Goal: Information Seeking & Learning: Learn about a topic

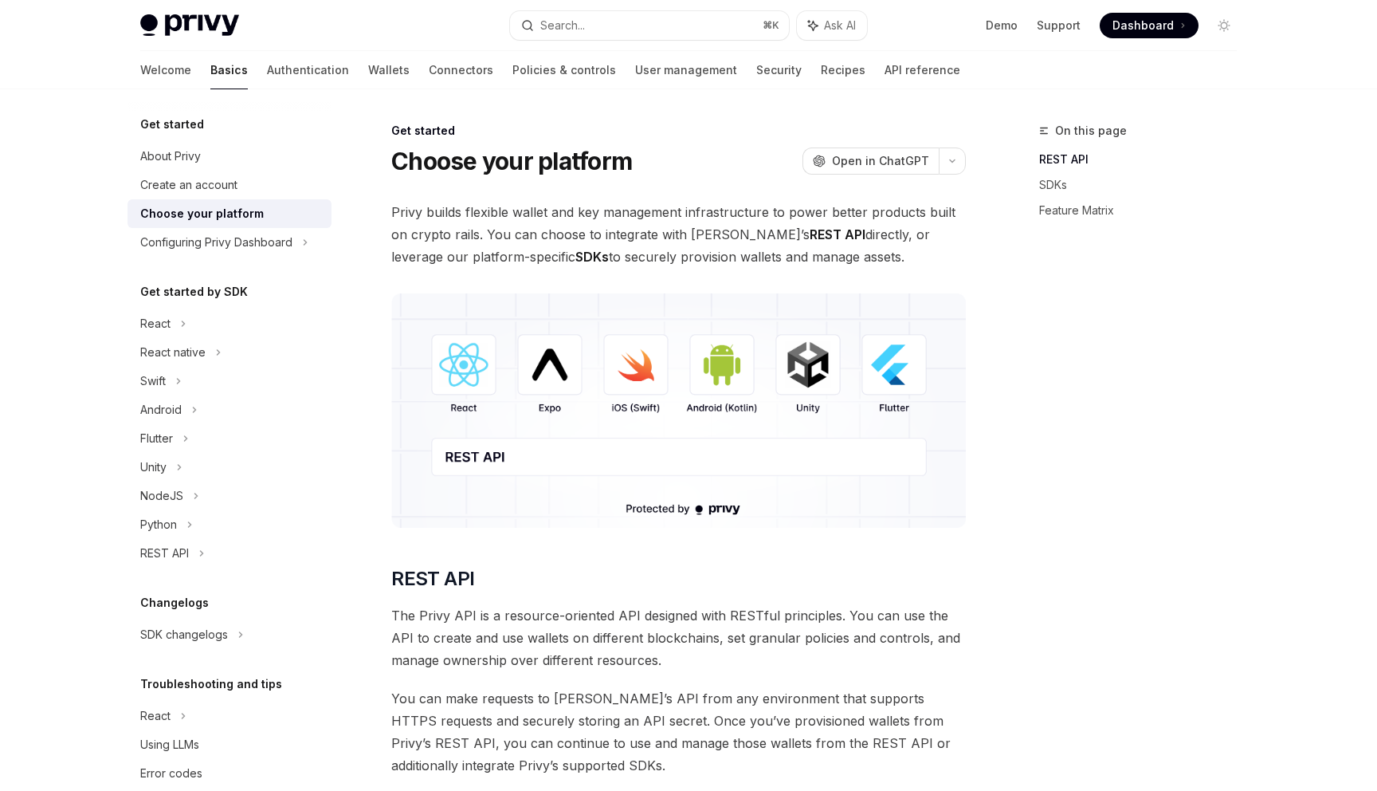
click at [473, 368] on img at bounding box center [678, 410] width 575 height 234
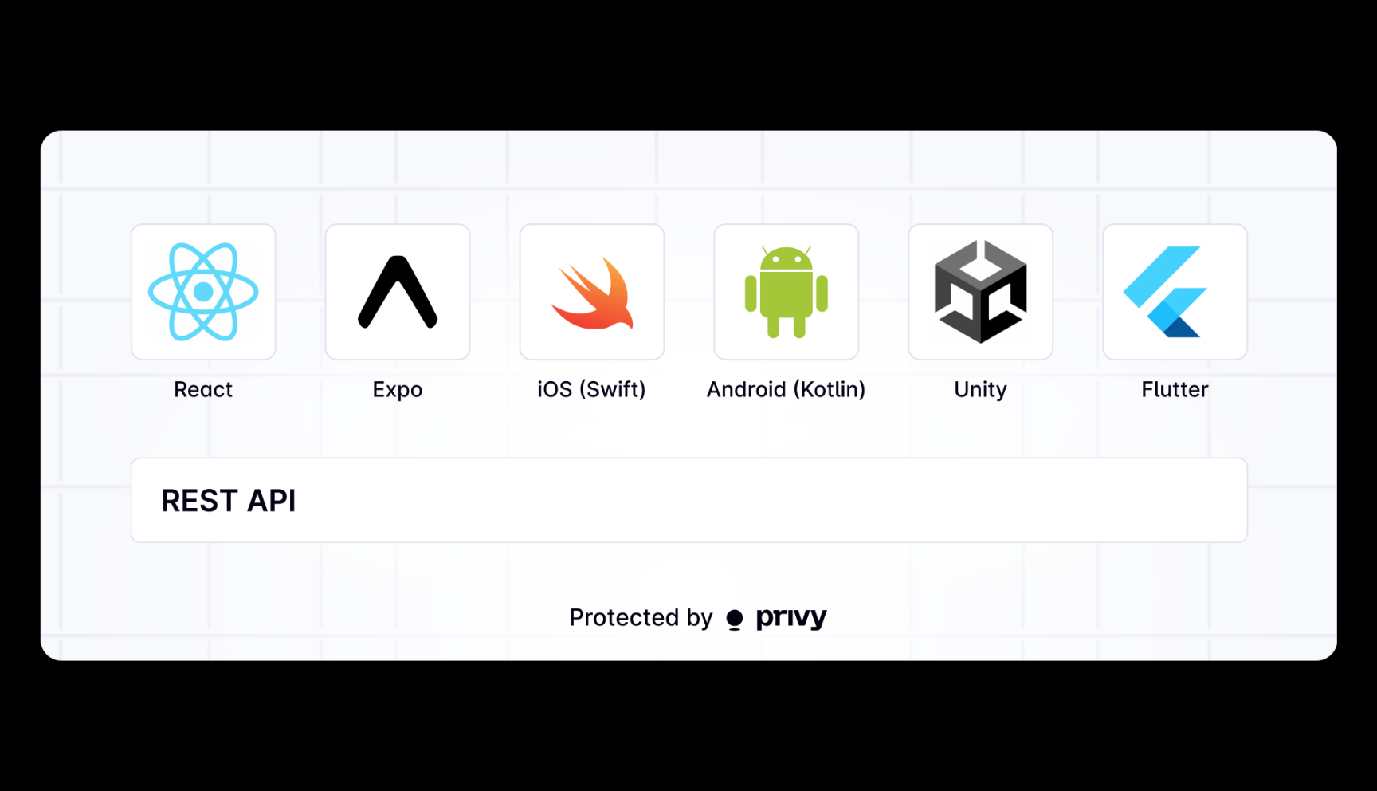
click at [560, 741] on div at bounding box center [688, 395] width 1377 height 791
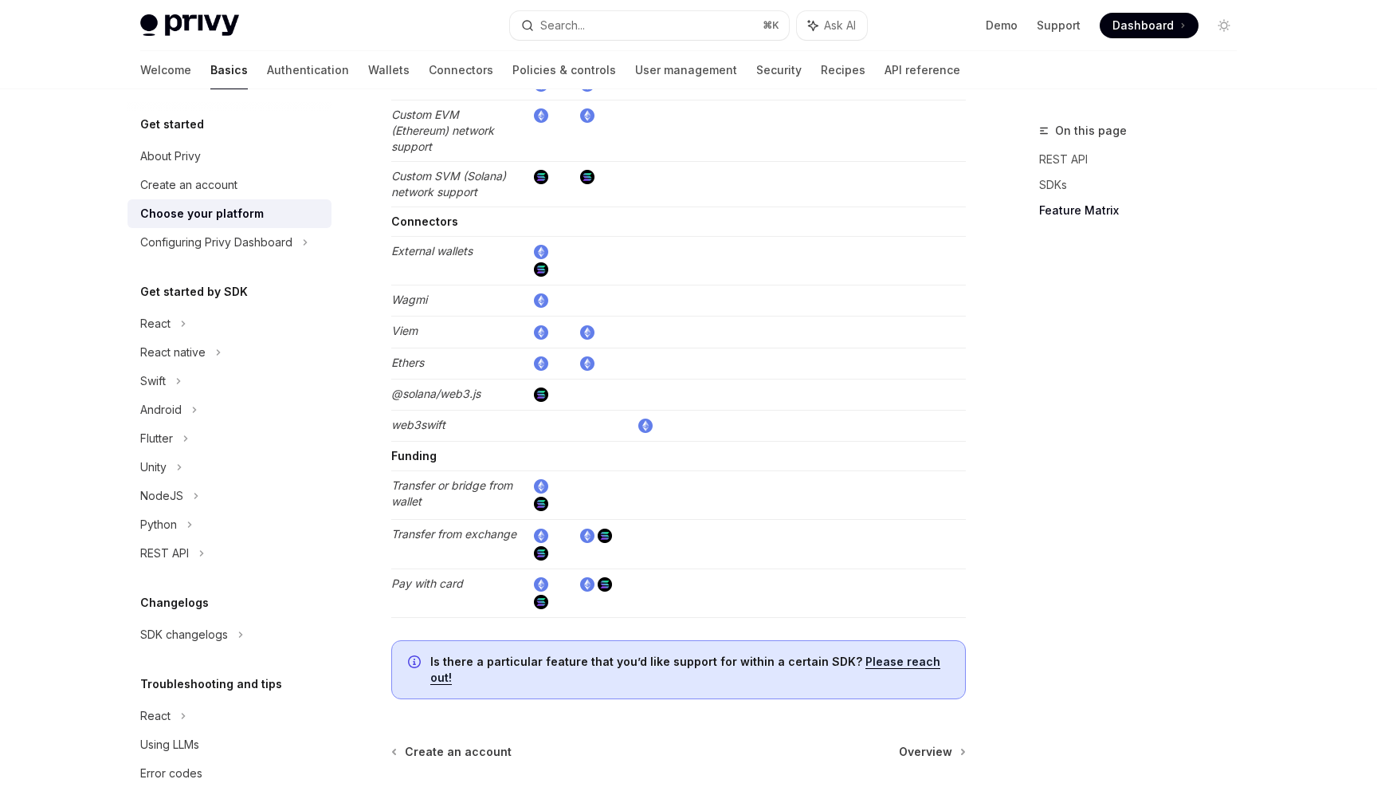
scroll to position [2862, 0]
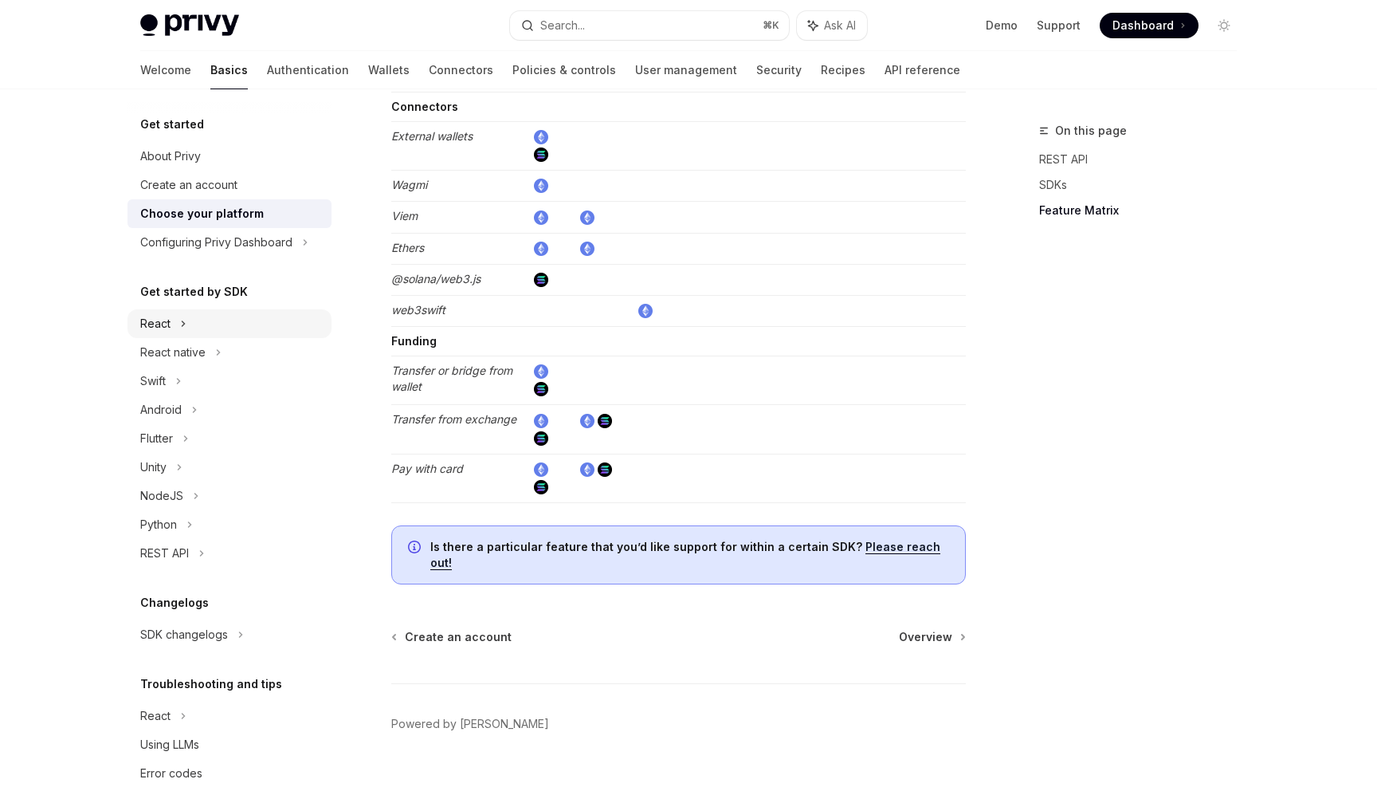
click at [167, 328] on div "React" at bounding box center [155, 323] width 30 height 19
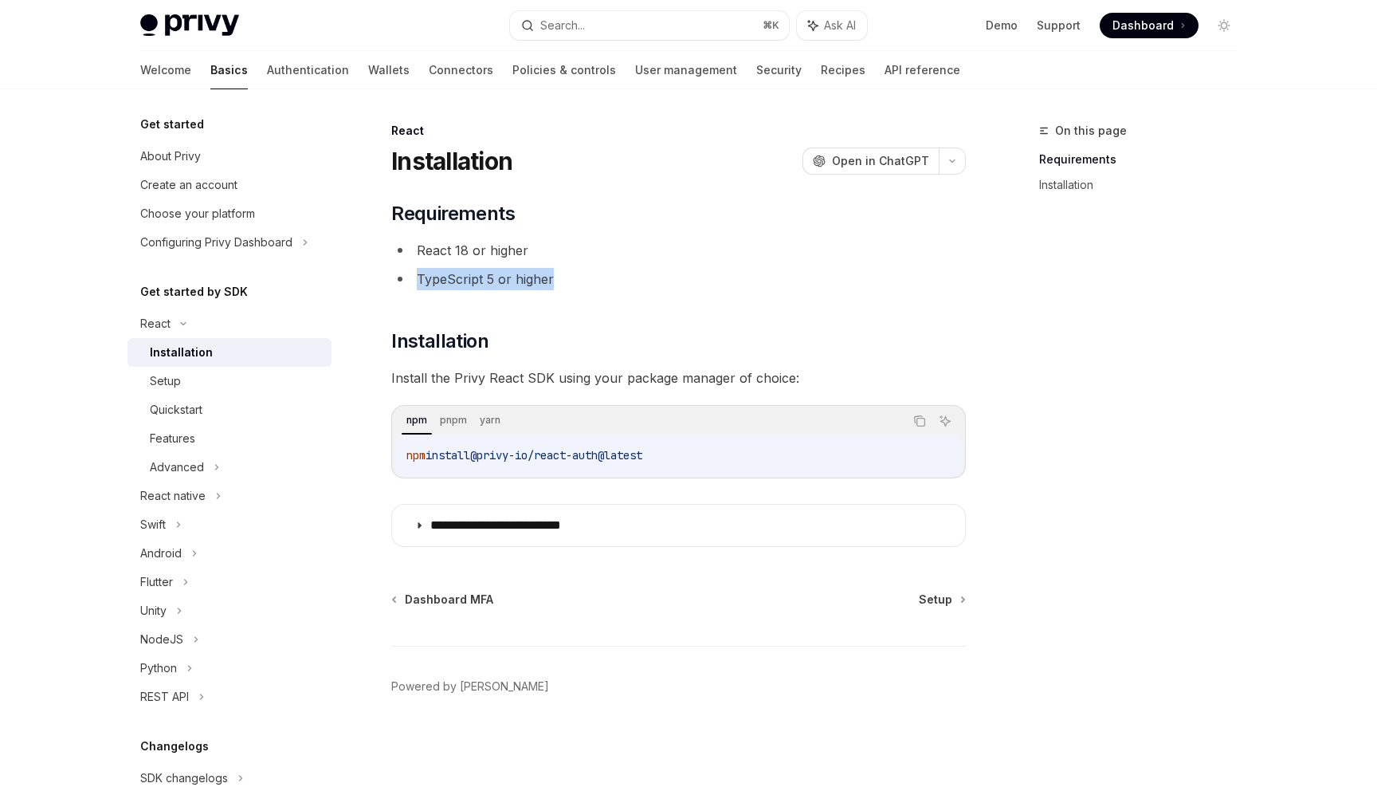
drag, startPoint x: 412, startPoint y: 281, endPoint x: 572, endPoint y: 281, distance: 160.2
click at [572, 281] on li "TypeScript 5 or higher" at bounding box center [678, 279] width 575 height 22
click at [679, 458] on code "npm install @privy-io/react-auth@latest" at bounding box center [679, 455] width 544 height 19
click at [948, 599] on span "Setup" at bounding box center [935, 599] width 33 height 16
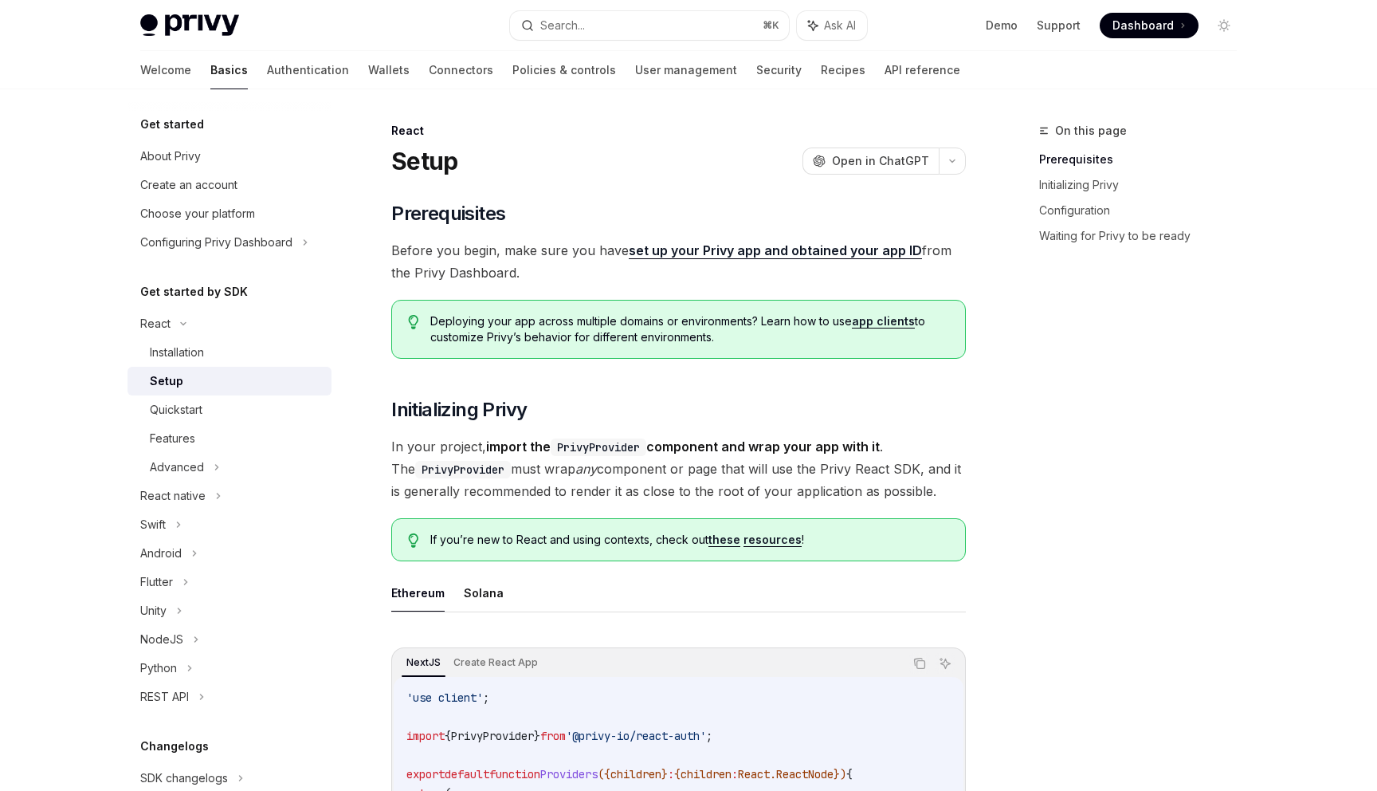
drag, startPoint x: 431, startPoint y: 323, endPoint x: 744, endPoint y: 332, distance: 312.6
click at [744, 332] on span "Deploying your app across multiple domains or environments? Learn how to use ap…" at bounding box center [689, 329] width 519 height 32
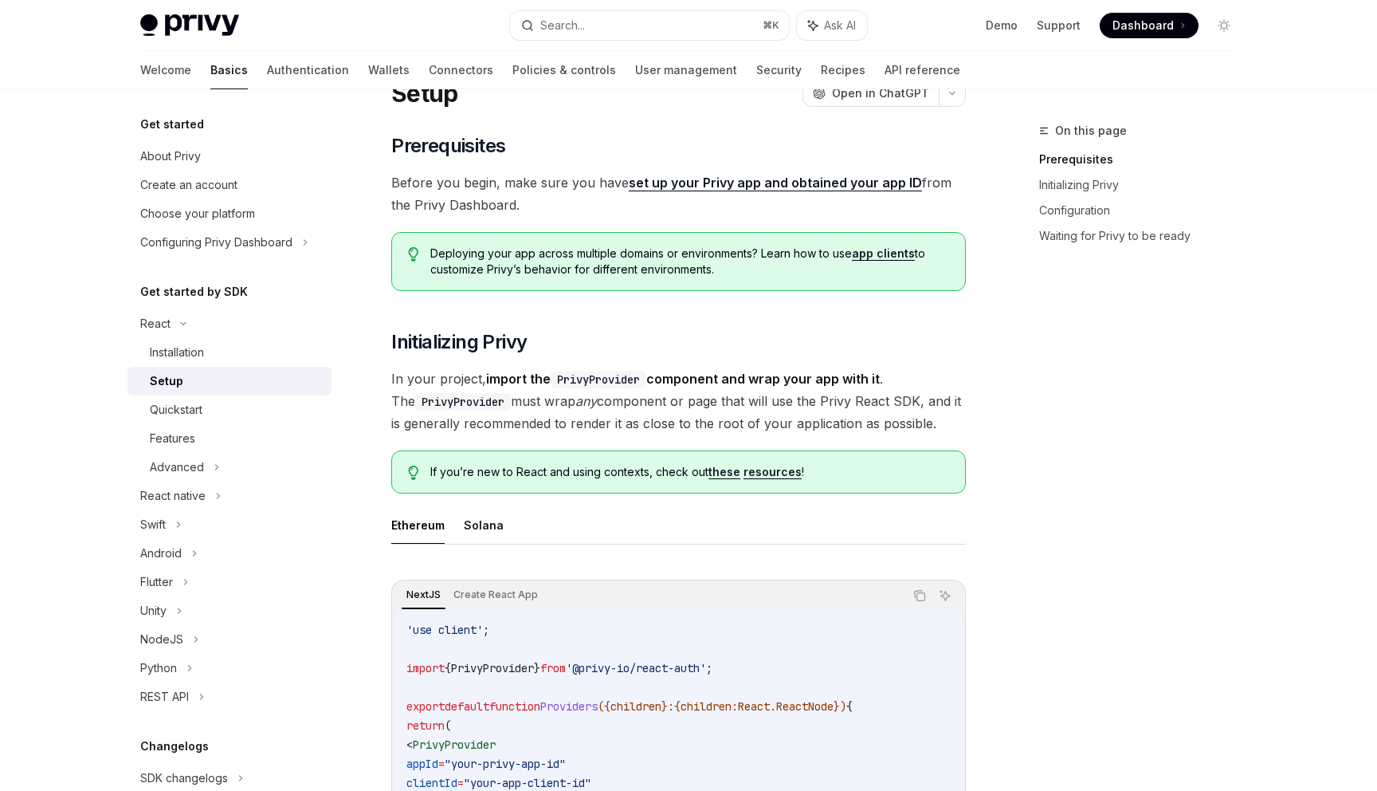
scroll to position [99, 0]
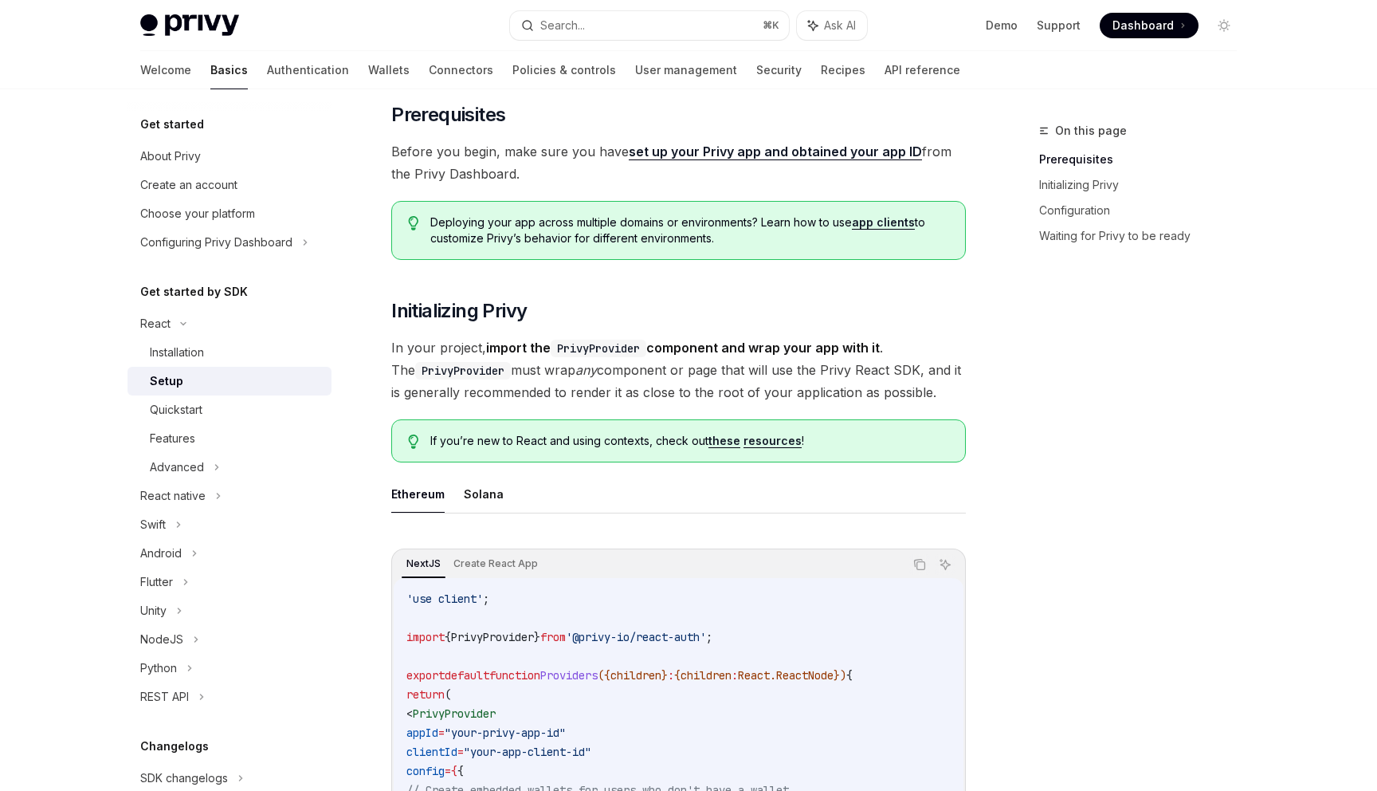
click at [623, 352] on code "PrivyProvider" at bounding box center [599, 349] width 96 height 18
click at [466, 368] on code "PrivyProvider" at bounding box center [463, 371] width 96 height 18
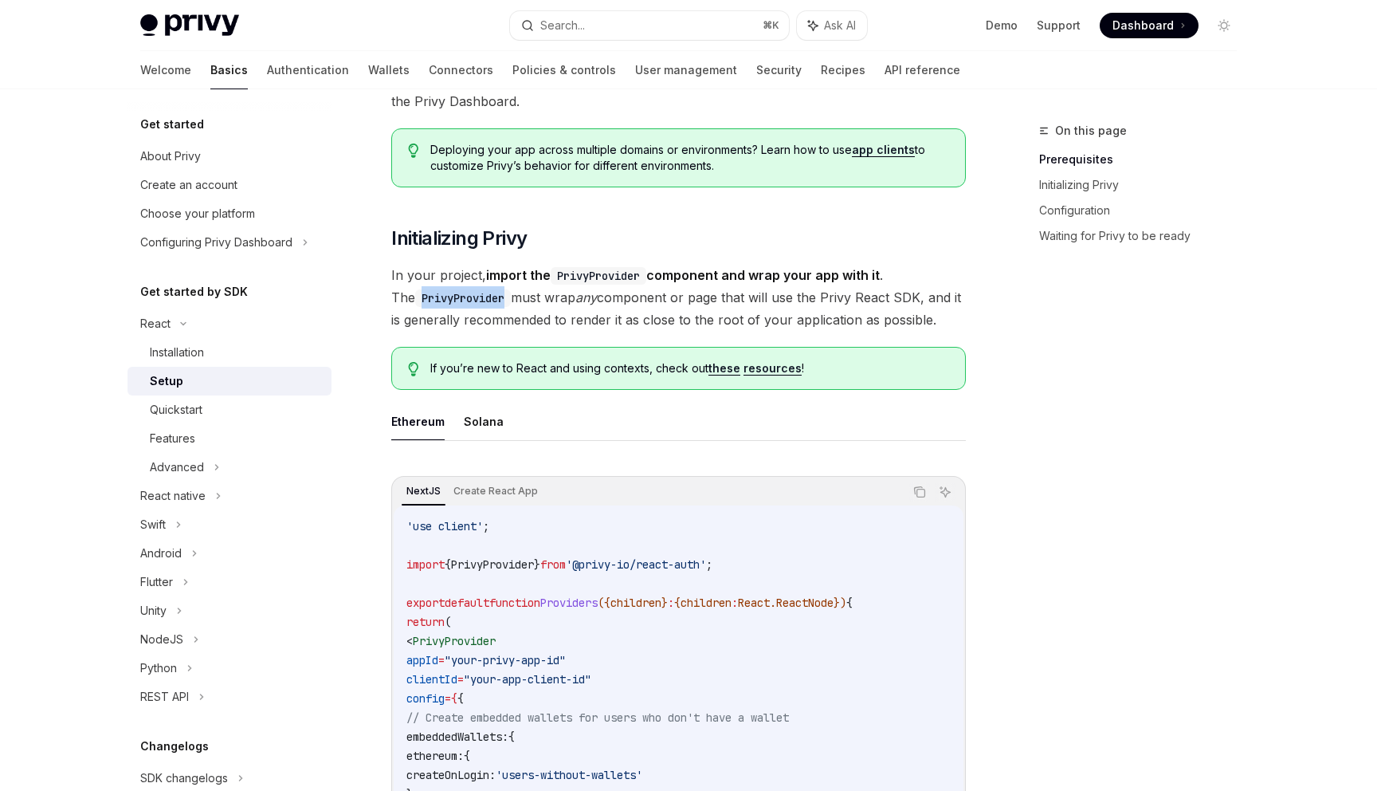
scroll to position [172, 0]
drag, startPoint x: 426, startPoint y: 326, endPoint x: 815, endPoint y: 326, distance: 389.0
click at [816, 326] on span "In your project, import the PrivyProvider component and wrap your app with it .…" at bounding box center [678, 296] width 575 height 67
click at [815, 326] on span "In your project, import the PrivyProvider component and wrap your app with it .…" at bounding box center [678, 296] width 575 height 67
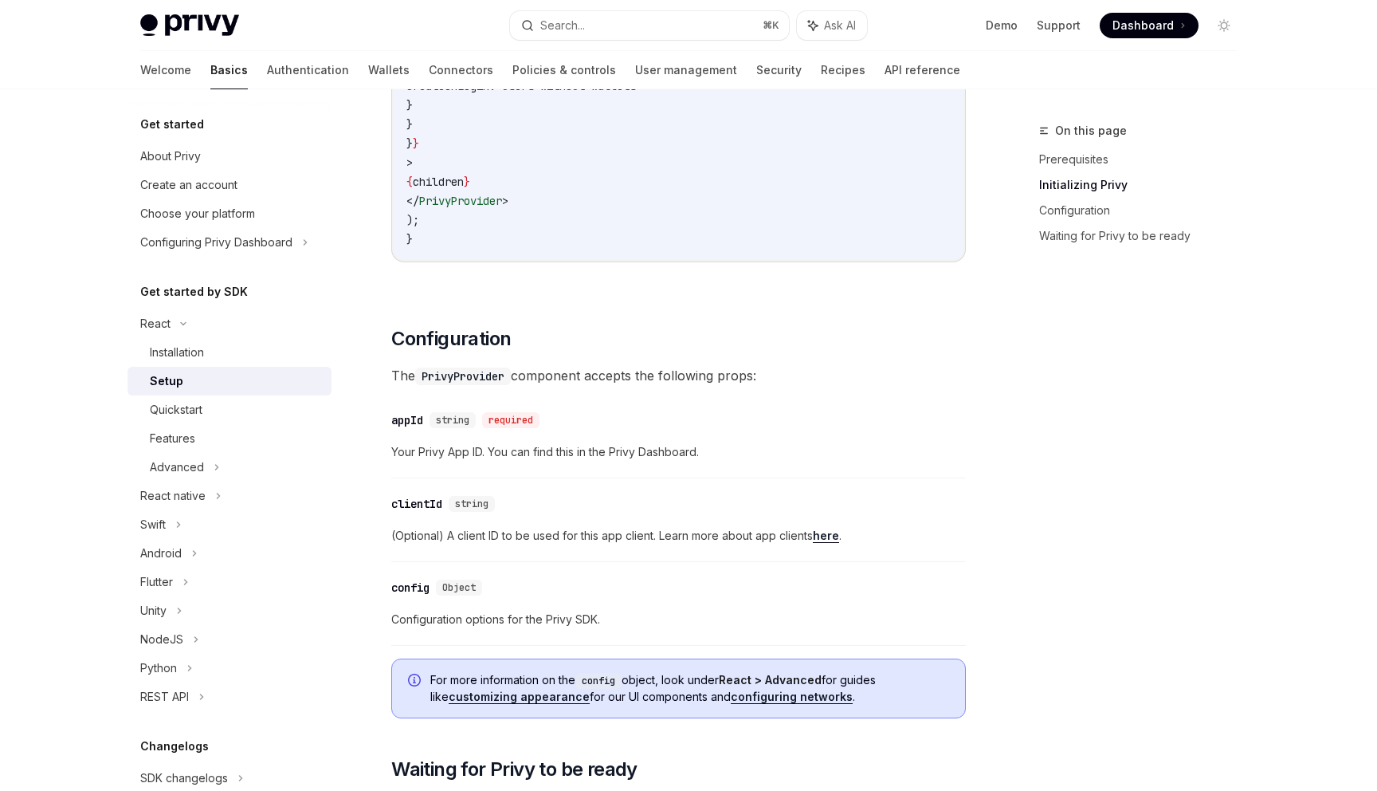
scroll to position [863, 0]
click at [471, 371] on code "PrivyProvider" at bounding box center [463, 373] width 96 height 18
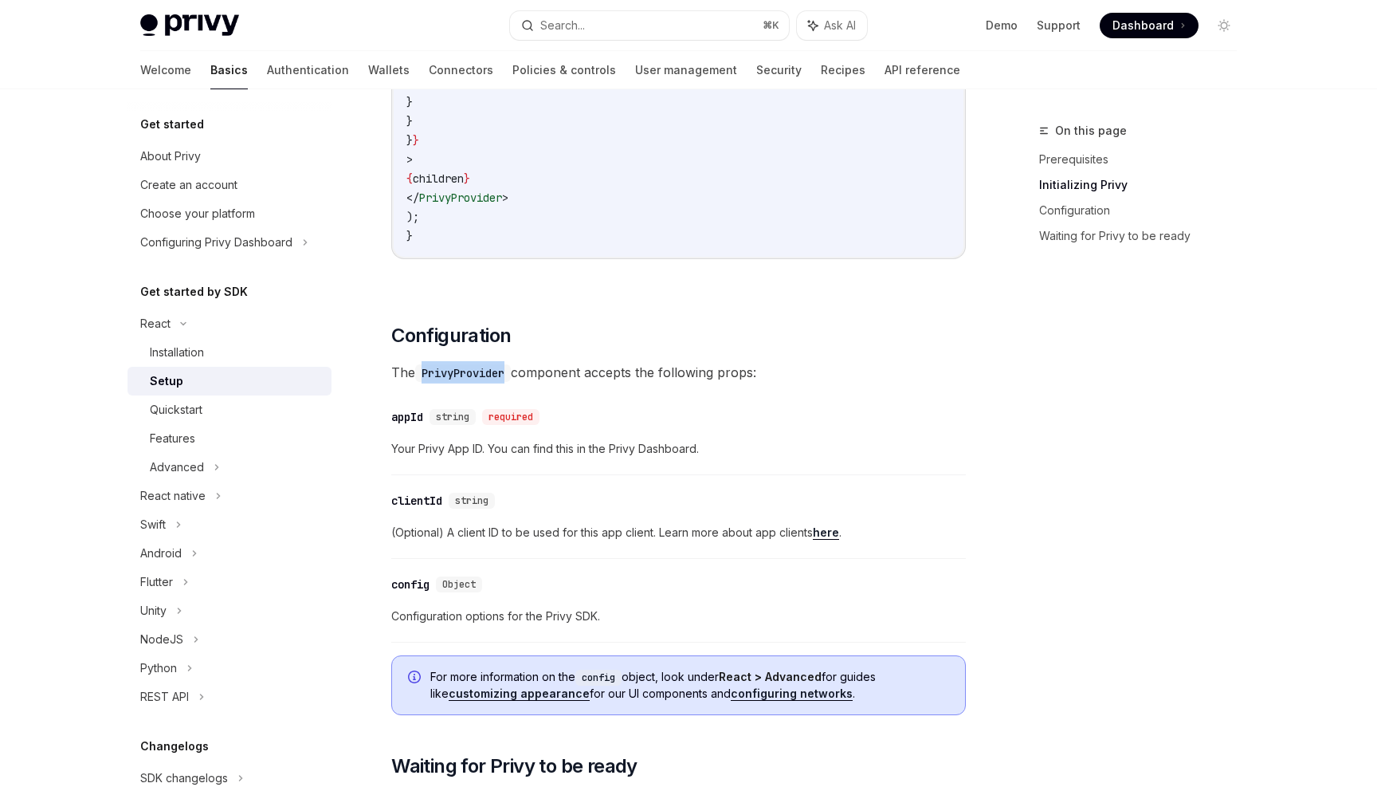
click at [471, 371] on code "PrivyProvider" at bounding box center [463, 373] width 96 height 18
click at [553, 414] on div "​ appId string required" at bounding box center [670, 416] width 559 height 19
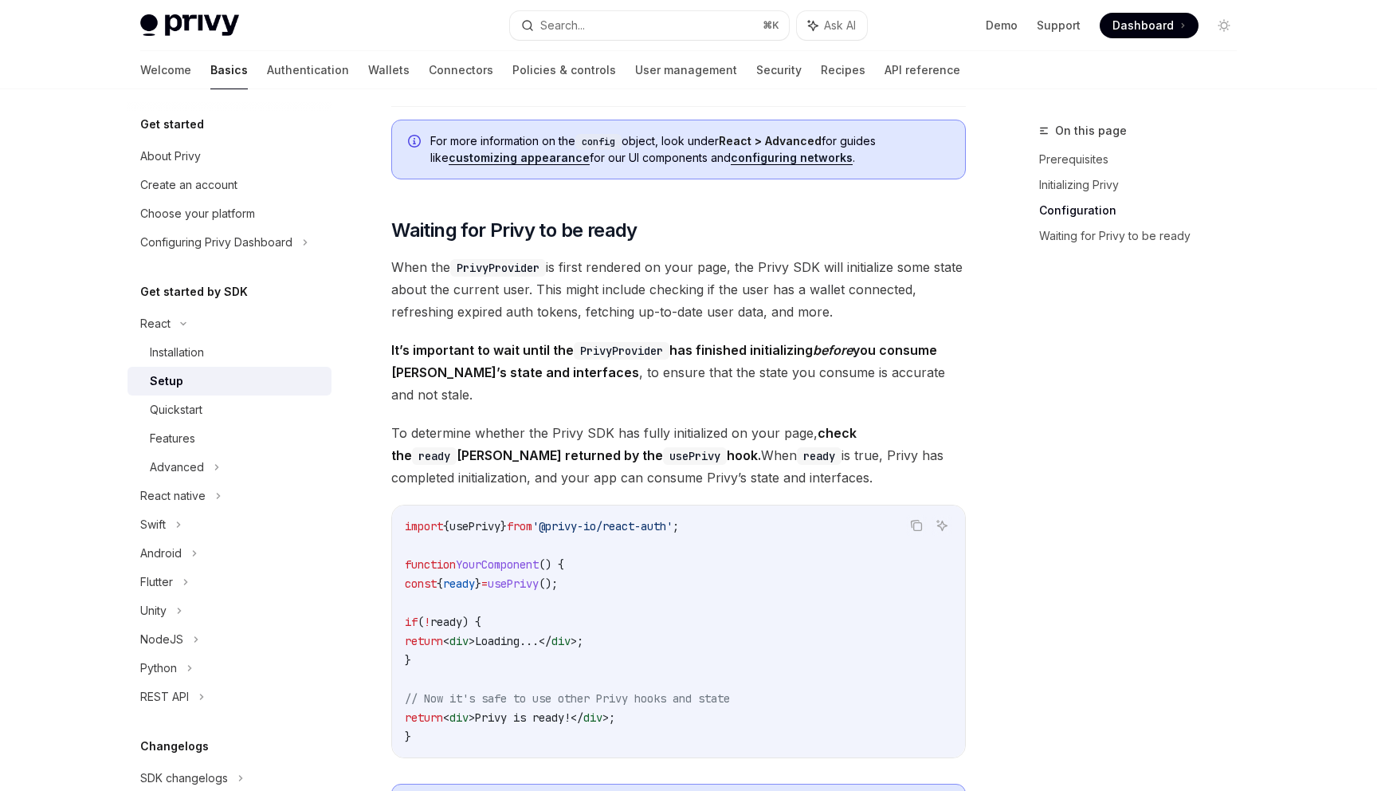
scroll to position [1424, 0]
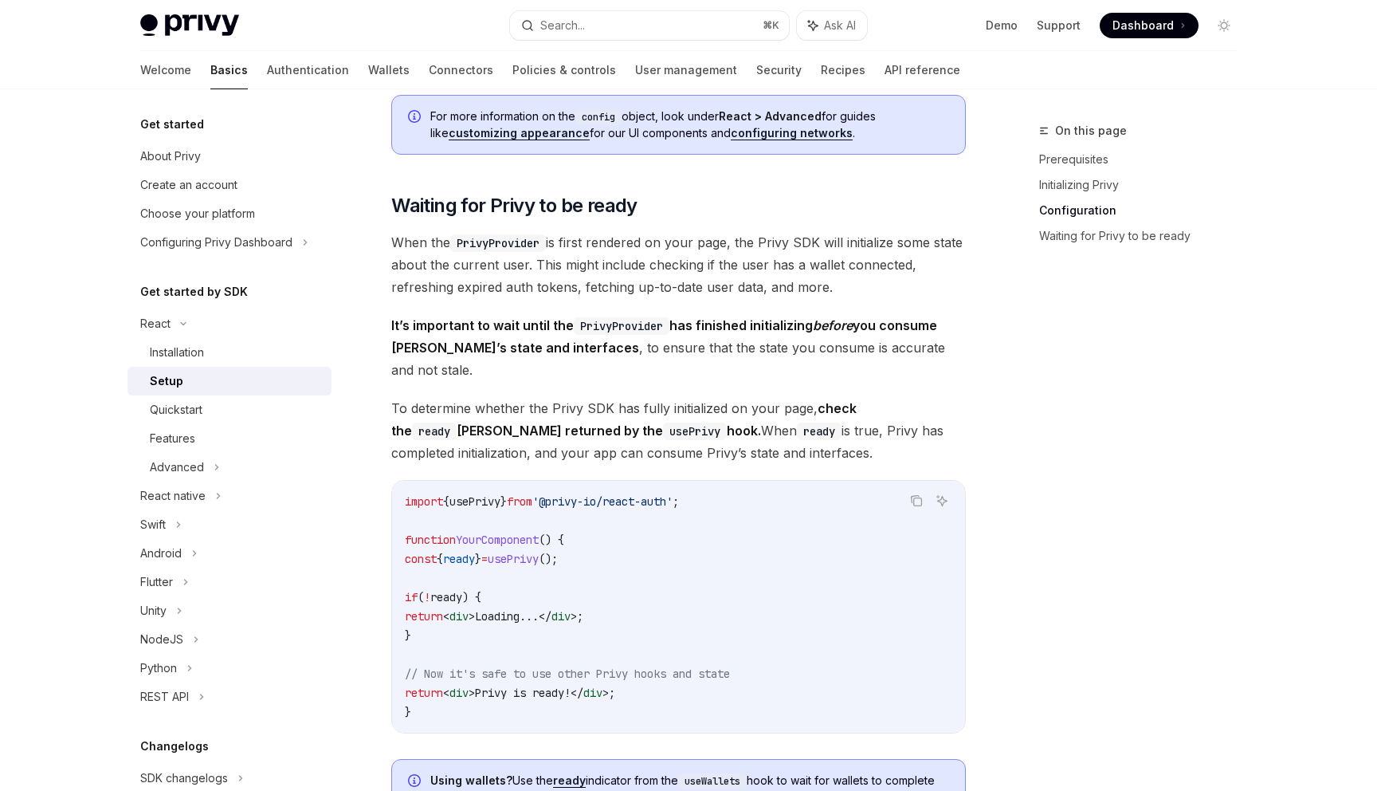
click at [1110, 453] on div "On this page Prerequisites Initializing Privy Configuration Waiting for Privy t…" at bounding box center [1129, 456] width 242 height 670
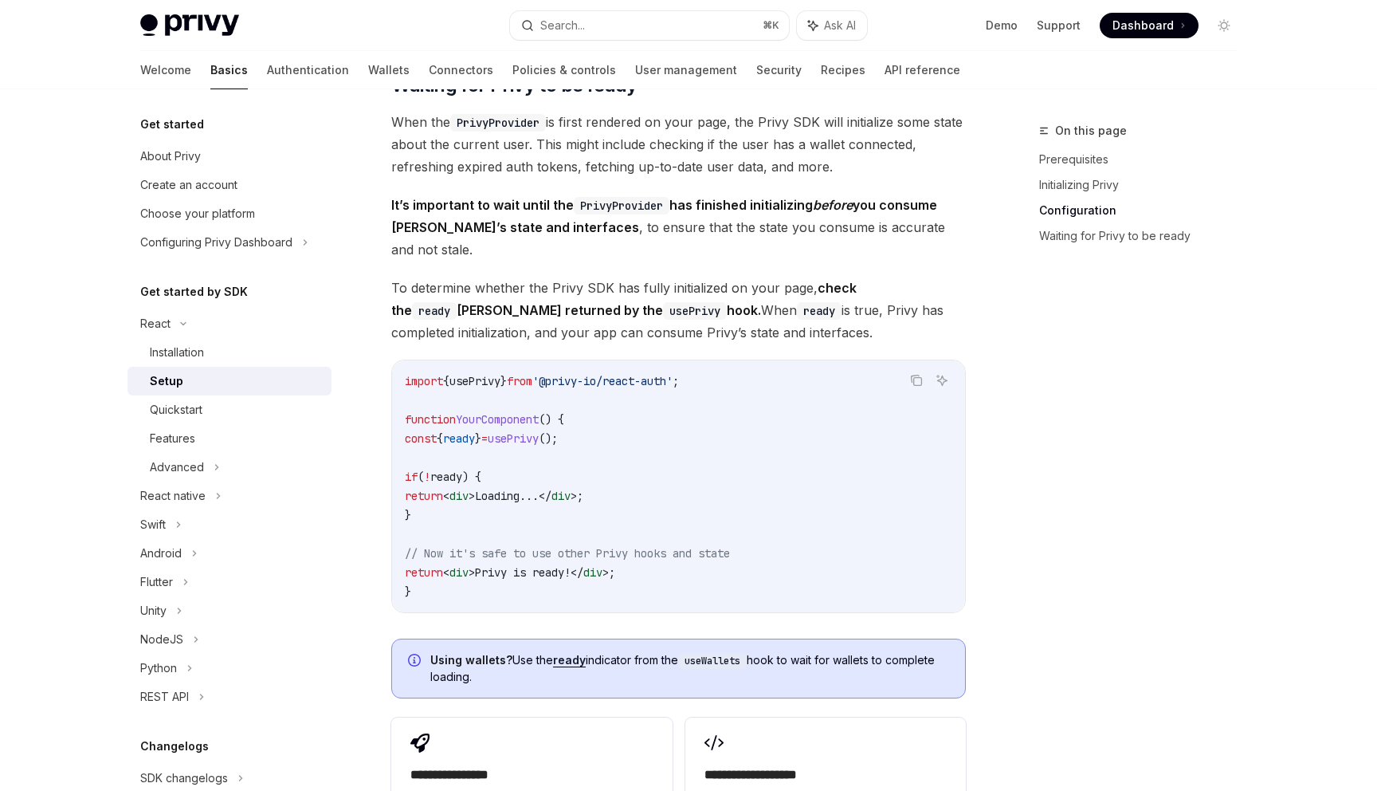
scroll to position [1551, 0]
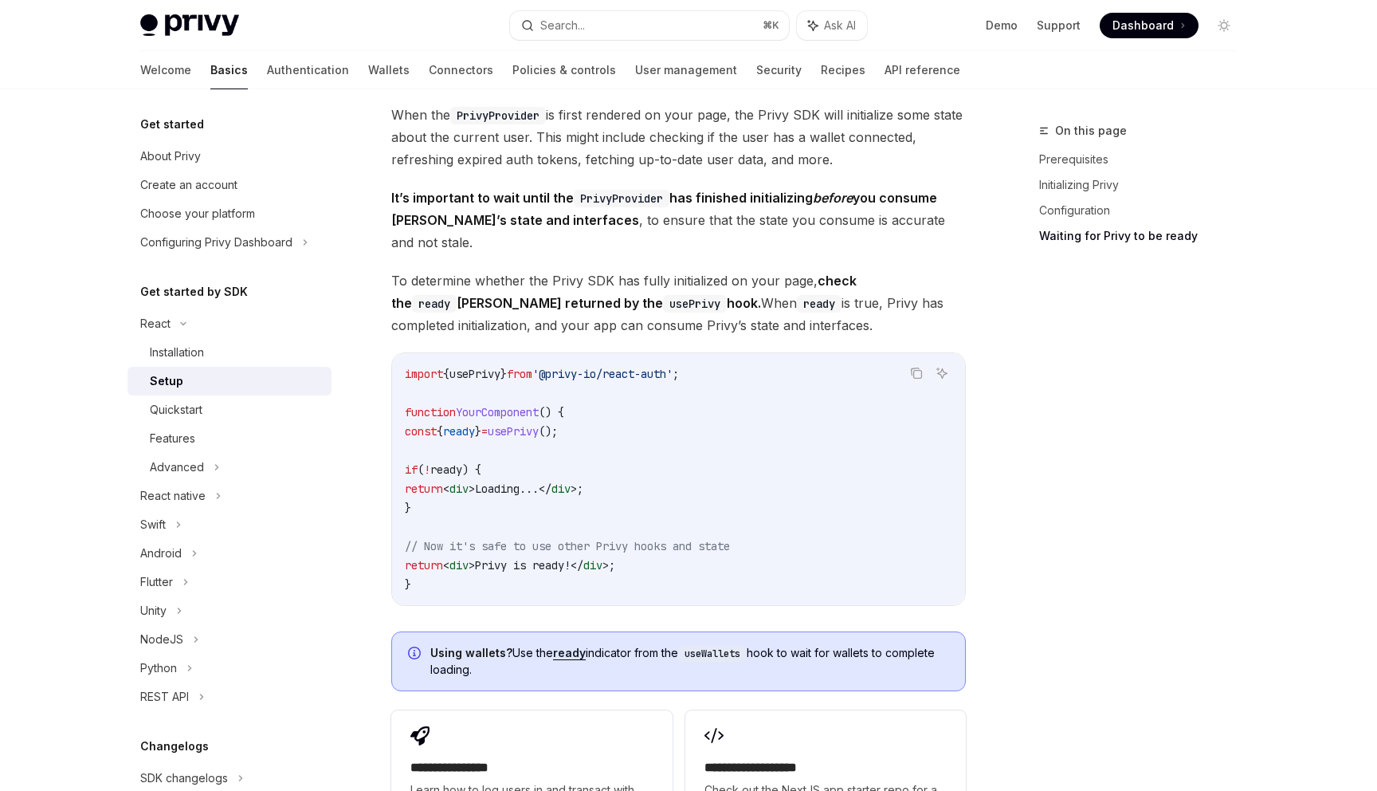
click at [663, 295] on code "usePrivy" at bounding box center [695, 304] width 64 height 18
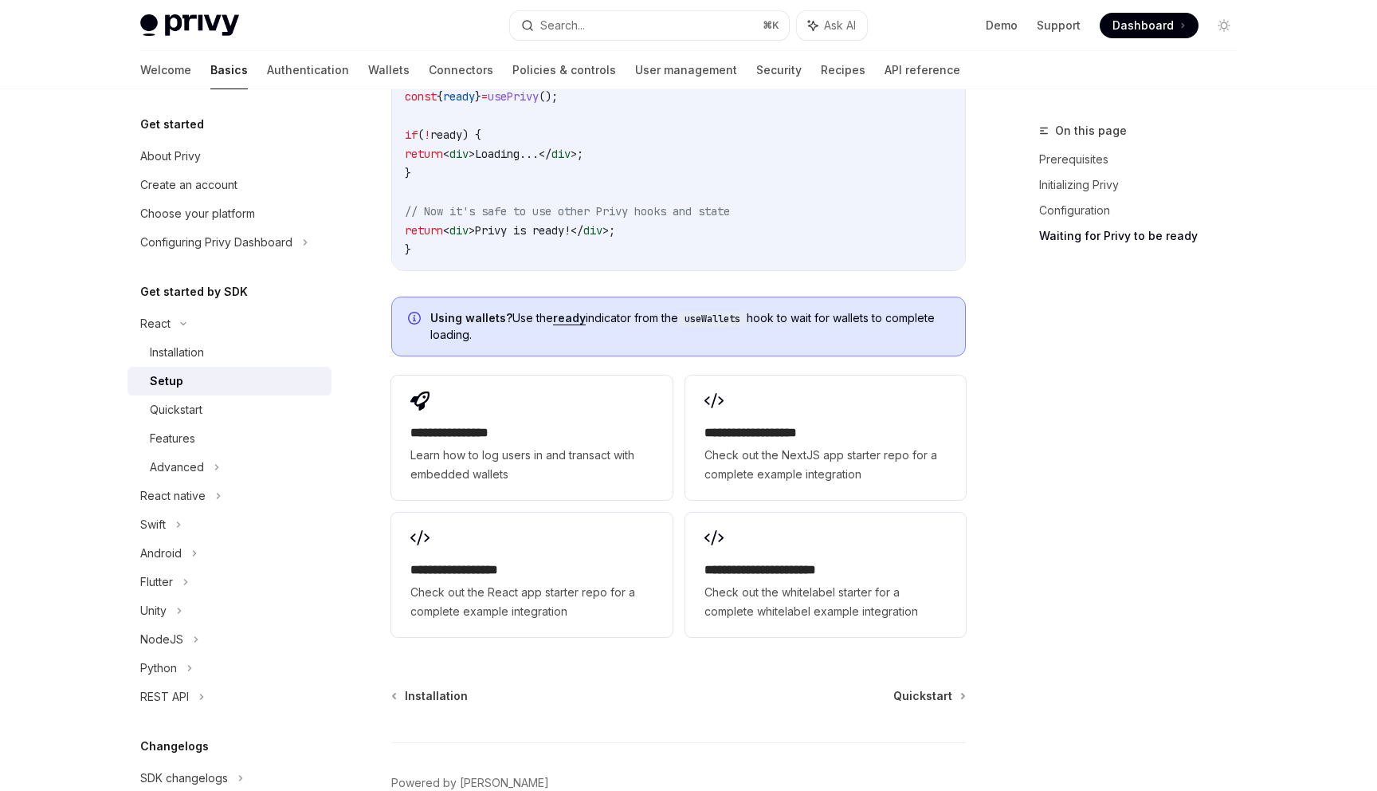
scroll to position [1902, 0]
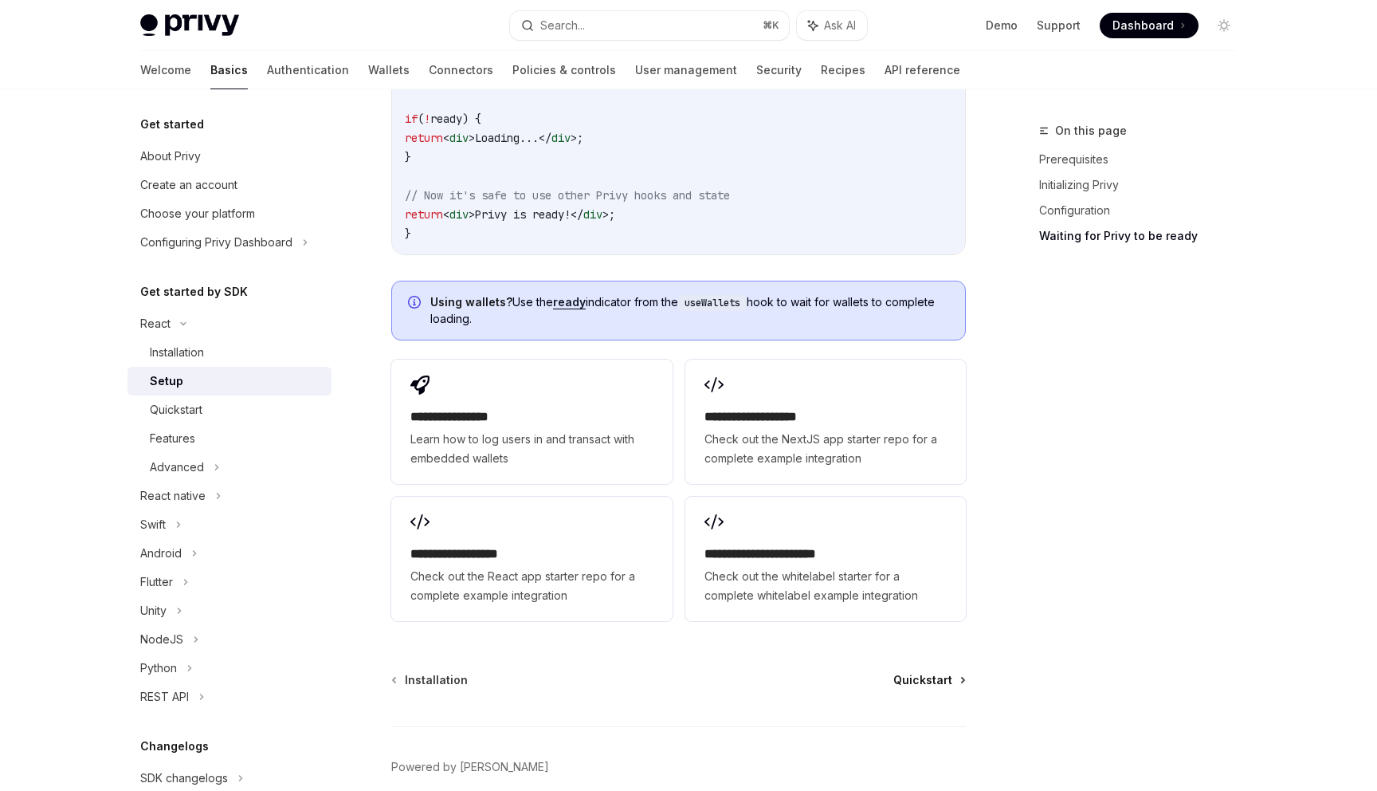
click at [933, 672] on span "Quickstart" at bounding box center [923, 680] width 59 height 16
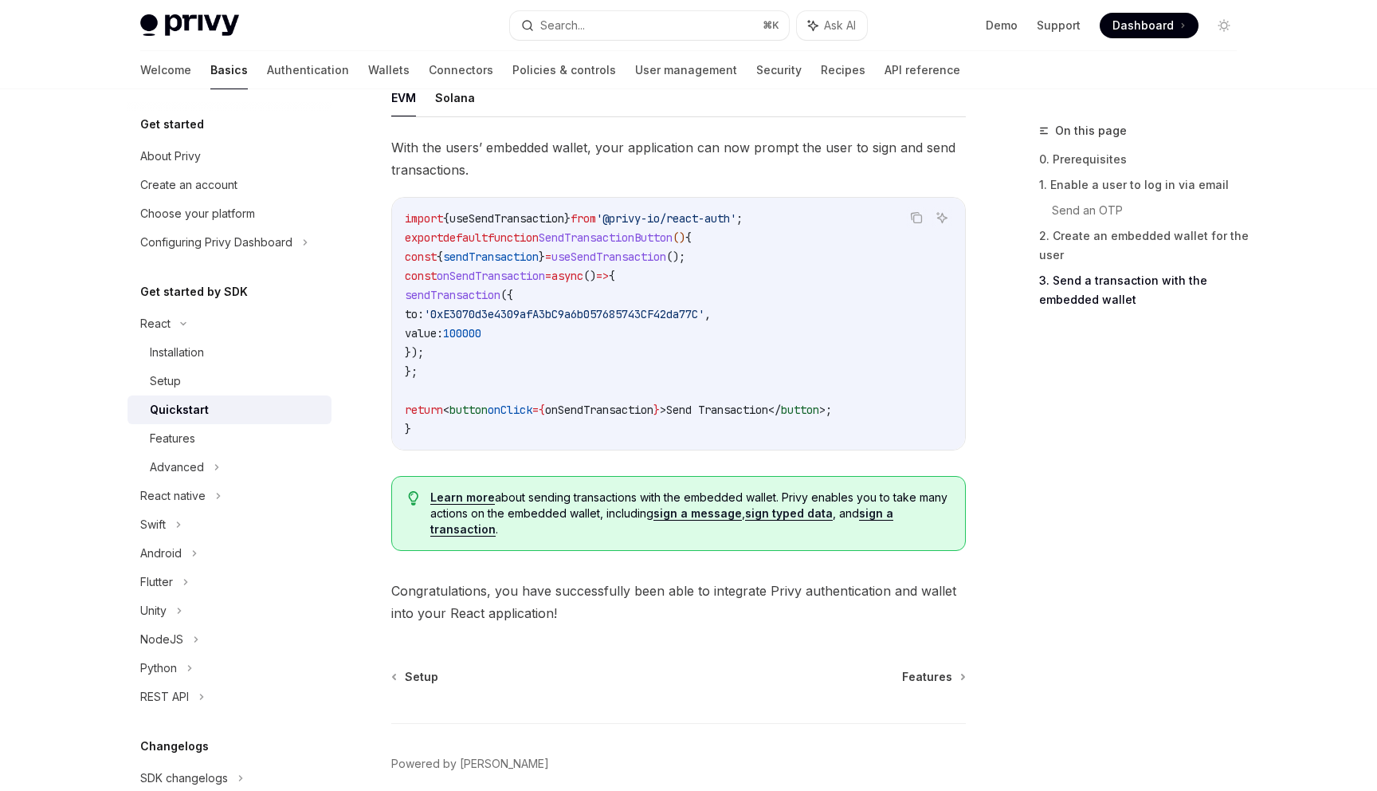
scroll to position [1452, 0]
click at [933, 682] on span "Features" at bounding box center [927, 674] width 50 height 16
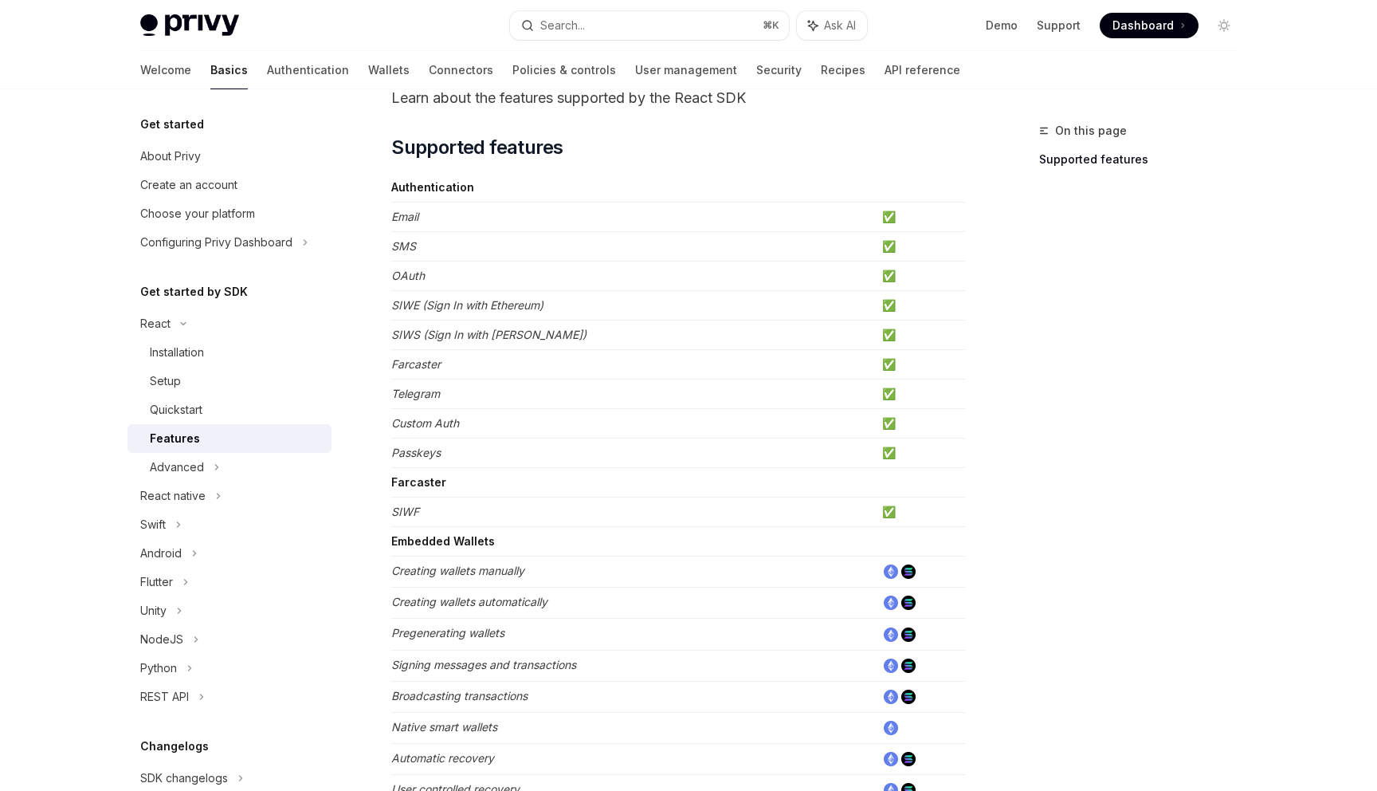
scroll to position [75, 0]
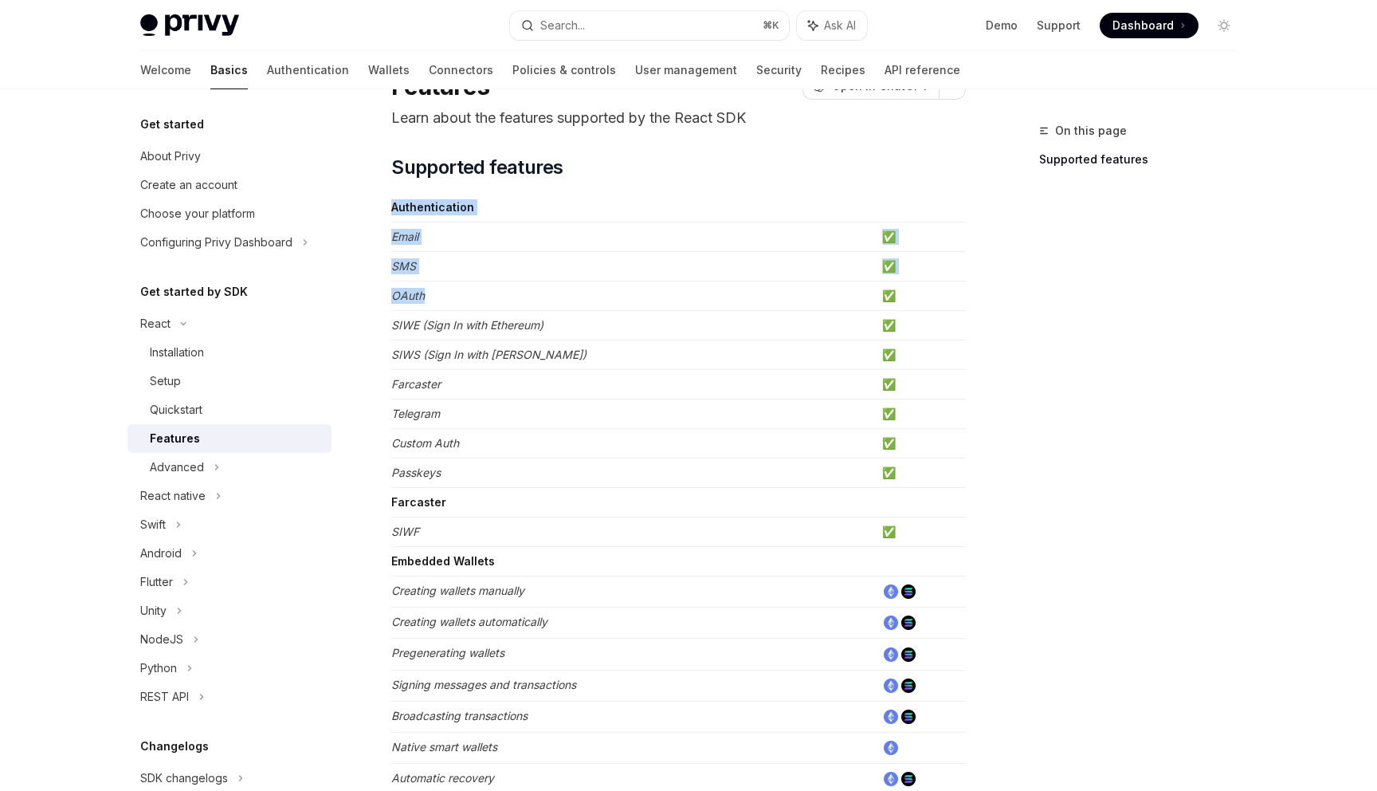
drag, startPoint x: 376, startPoint y: 290, endPoint x: 499, endPoint y: 290, distance: 122.8
click at [499, 290] on td "OAuth" at bounding box center [633, 295] width 485 height 29
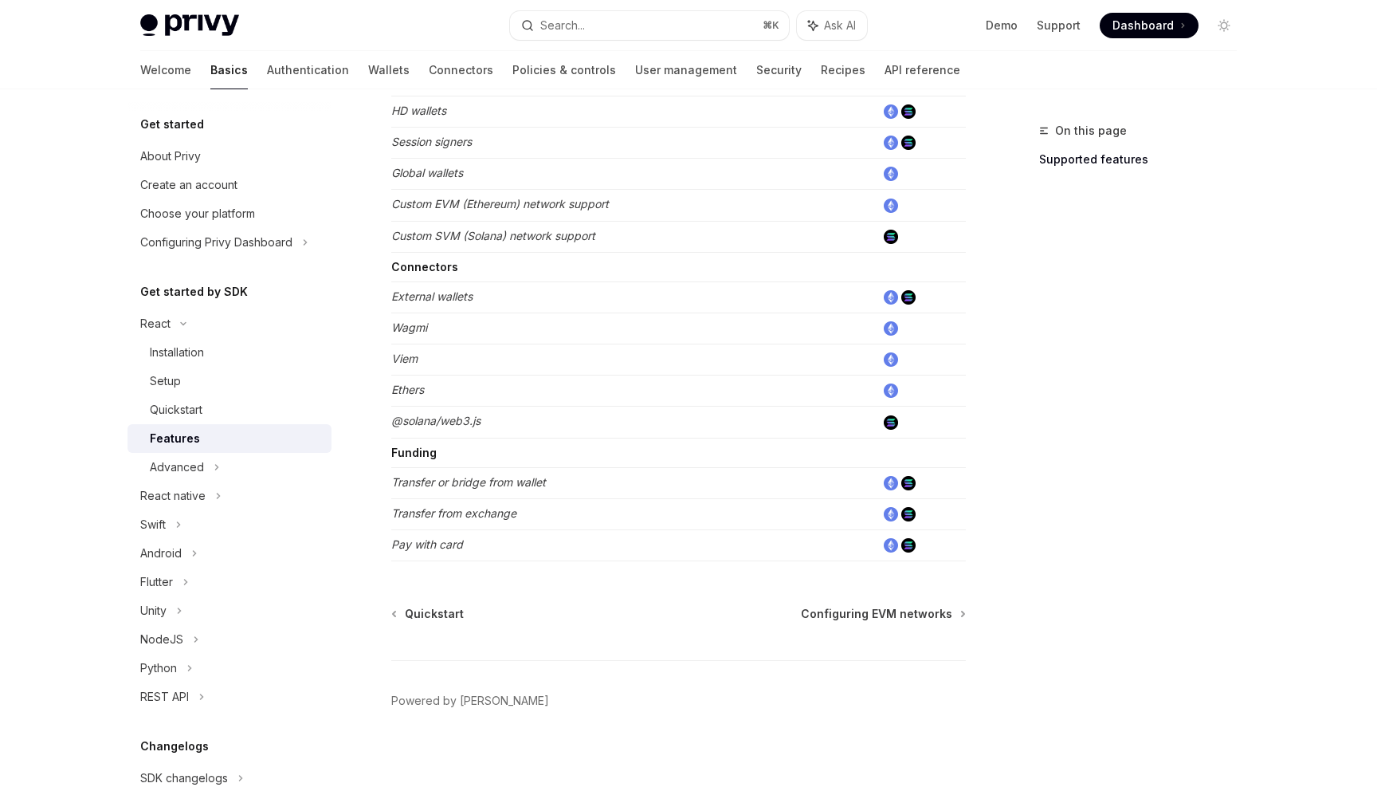
scroll to position [906, 0]
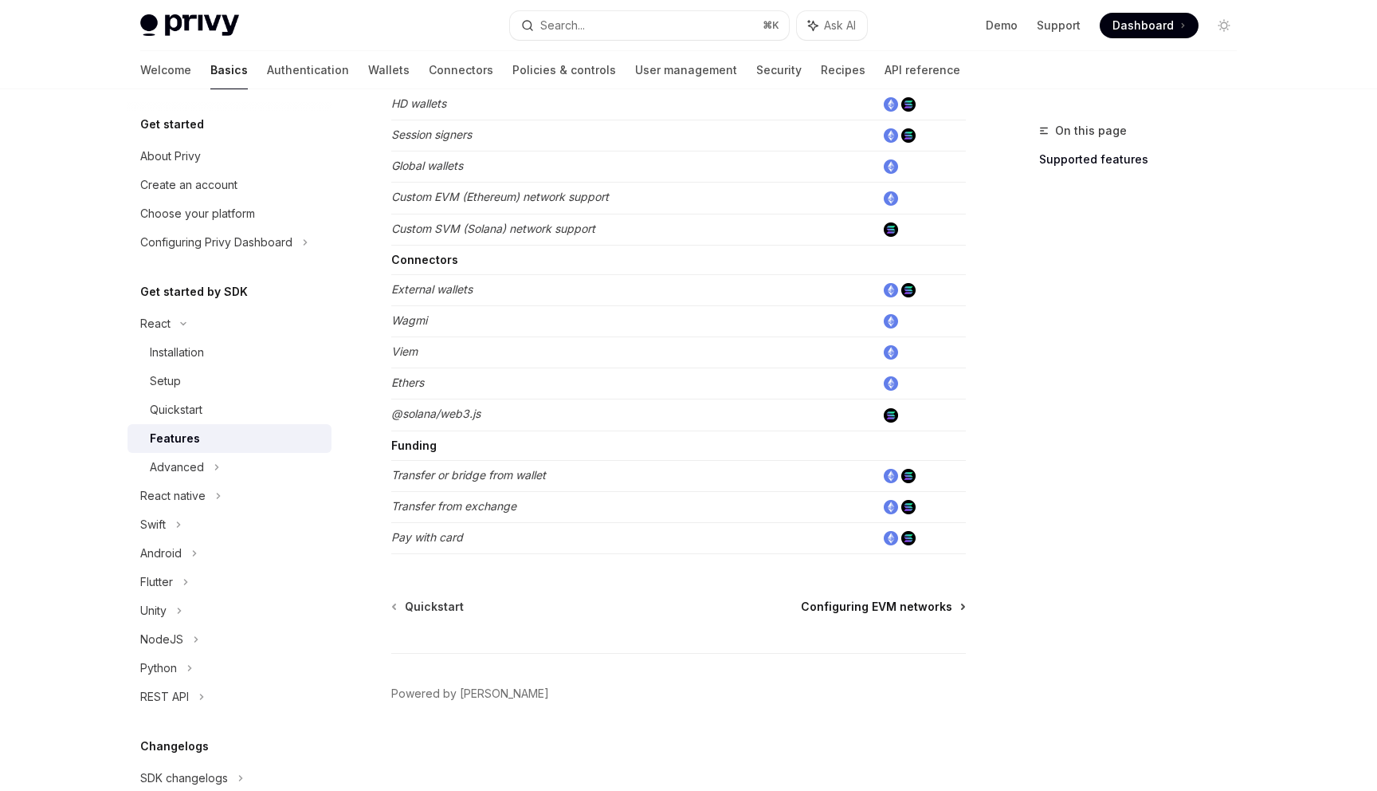
click at [866, 604] on span "Configuring EVM networks" at bounding box center [876, 607] width 151 height 16
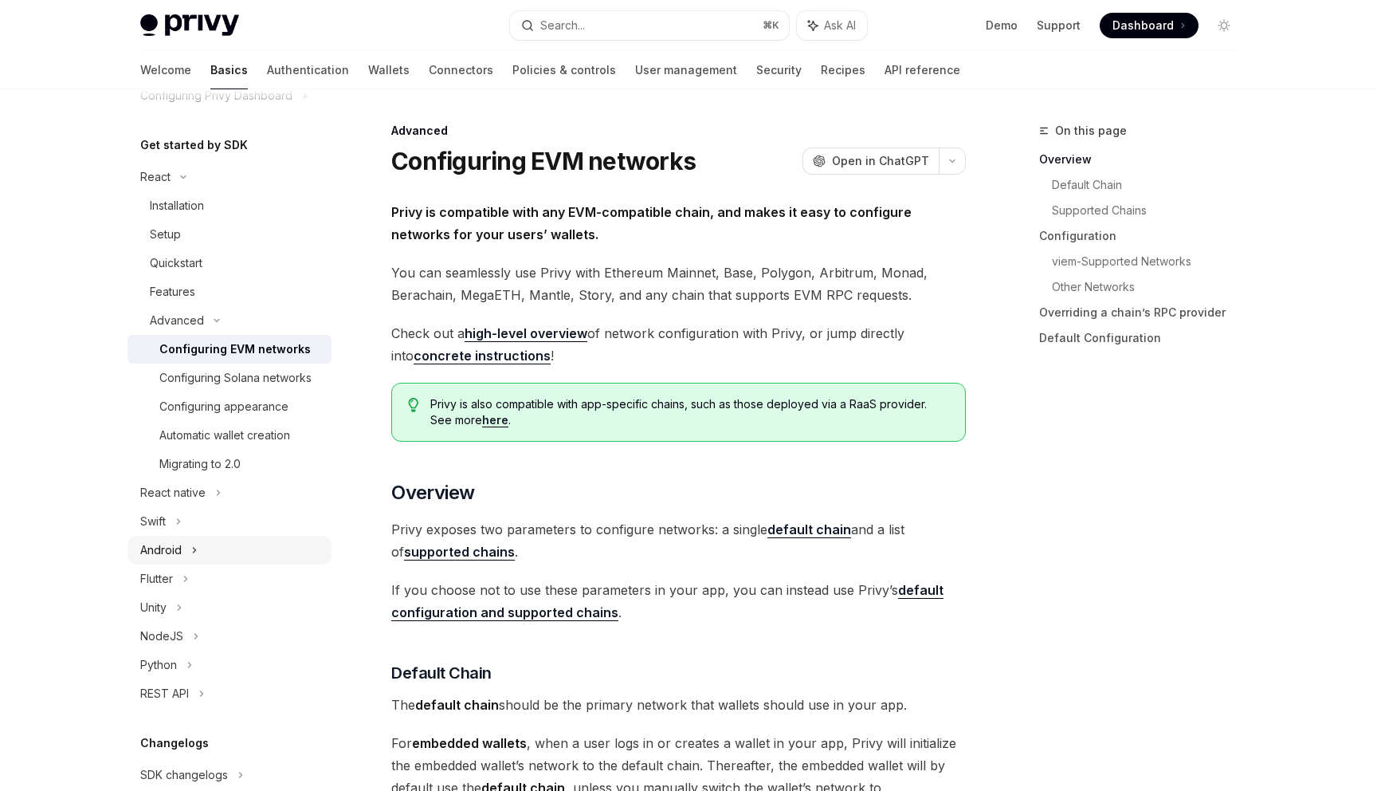
scroll to position [145, 0]
click at [188, 632] on div "NodeJS" at bounding box center [230, 637] width 204 height 29
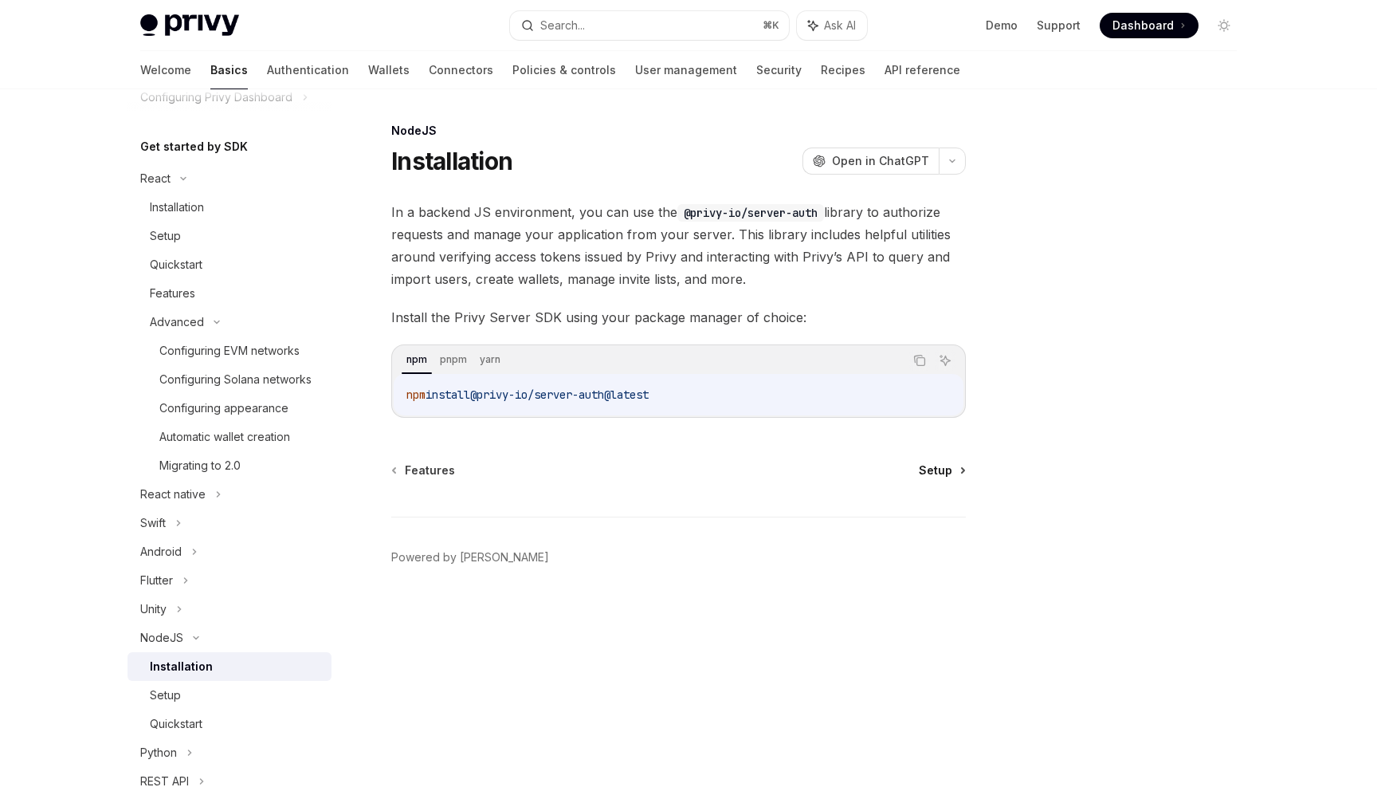
click at [949, 477] on span "Setup" at bounding box center [935, 470] width 33 height 16
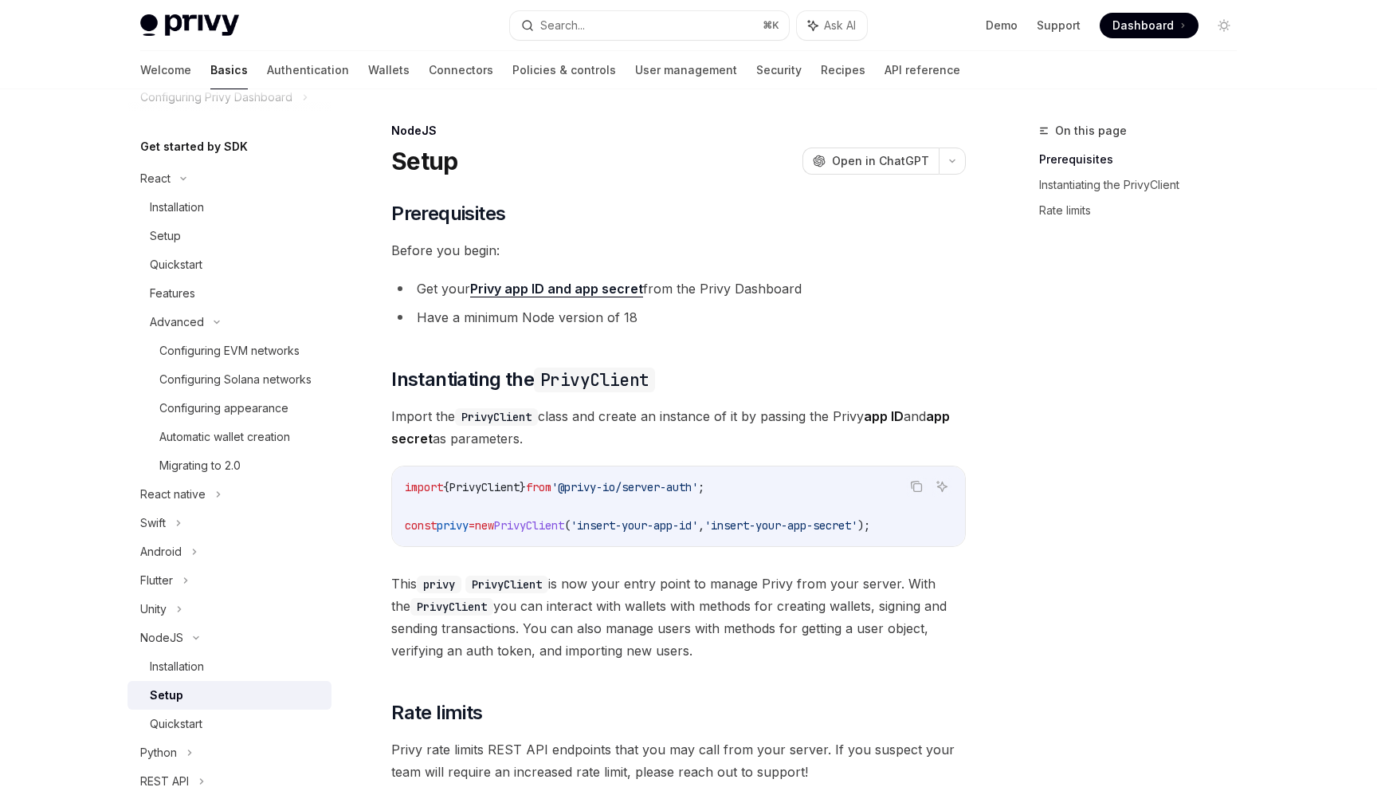
scroll to position [288, 0]
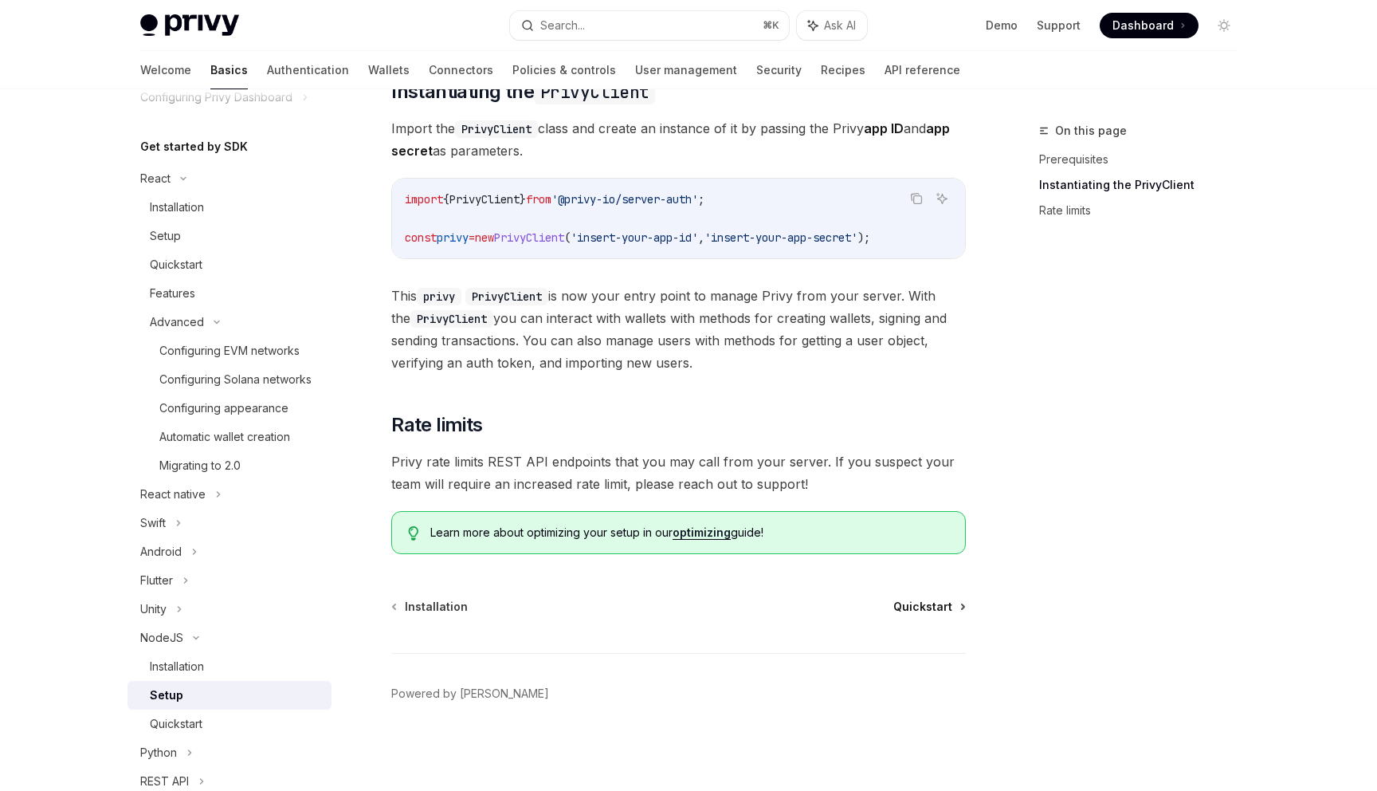
click at [933, 604] on span "Quickstart" at bounding box center [923, 607] width 59 height 16
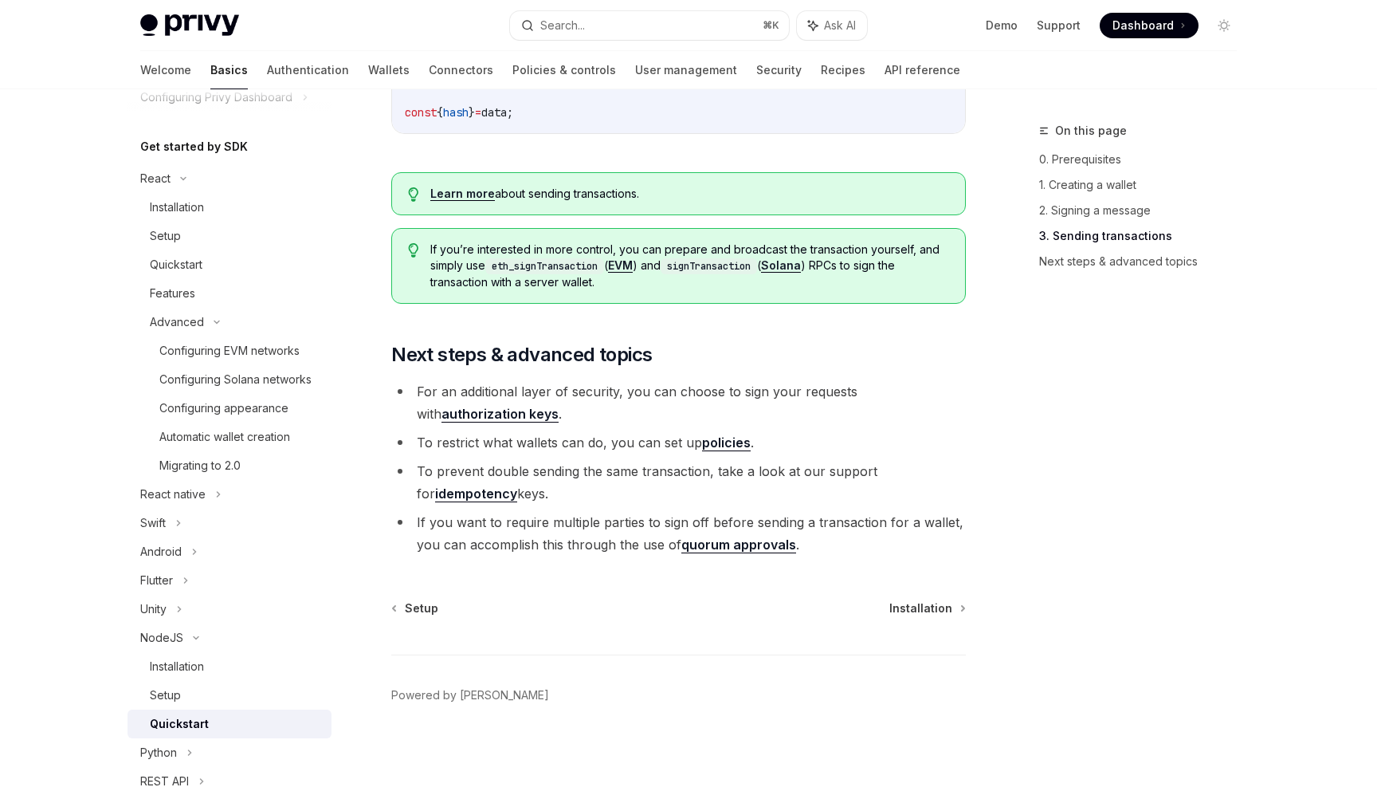
scroll to position [1598, 0]
click at [928, 607] on span "Installation" at bounding box center [921, 607] width 63 height 16
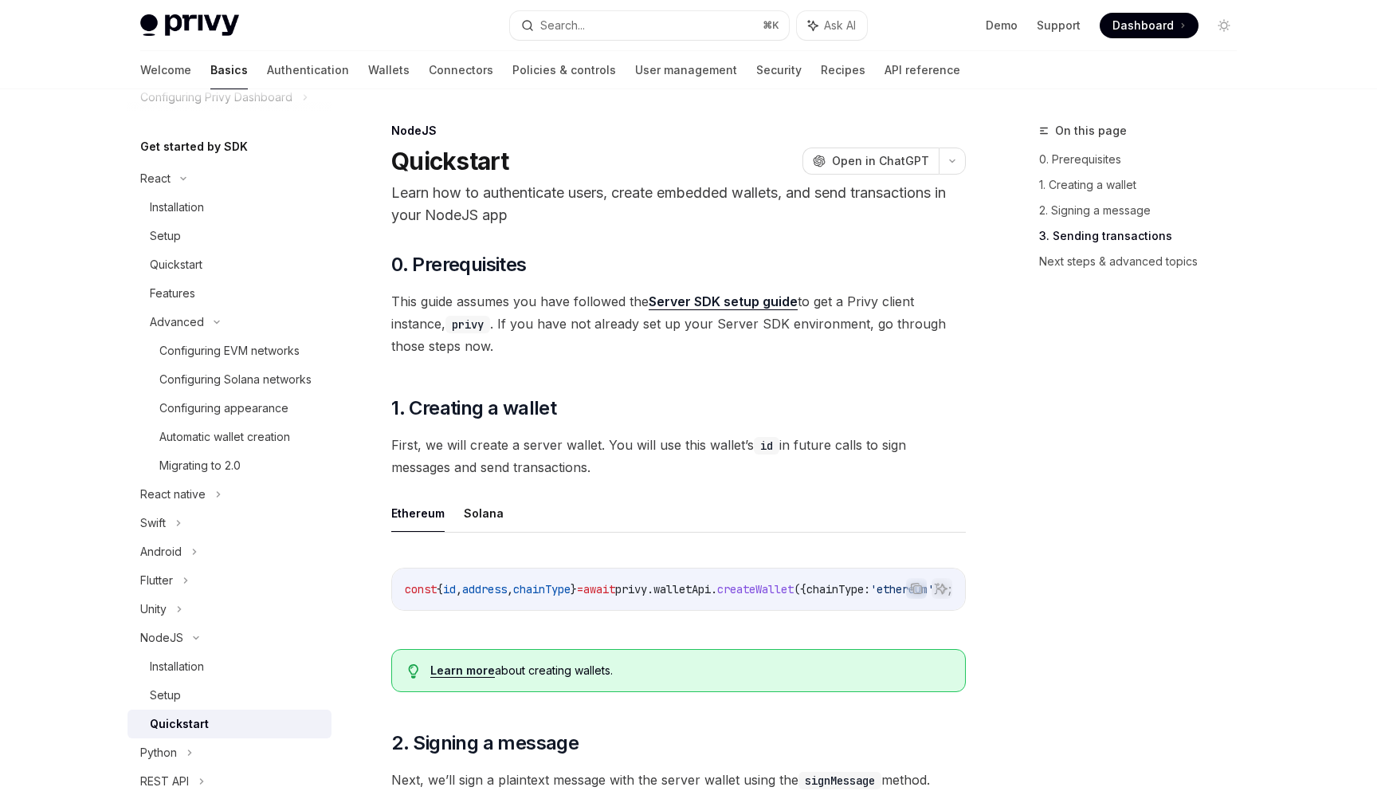
scroll to position [486, 0]
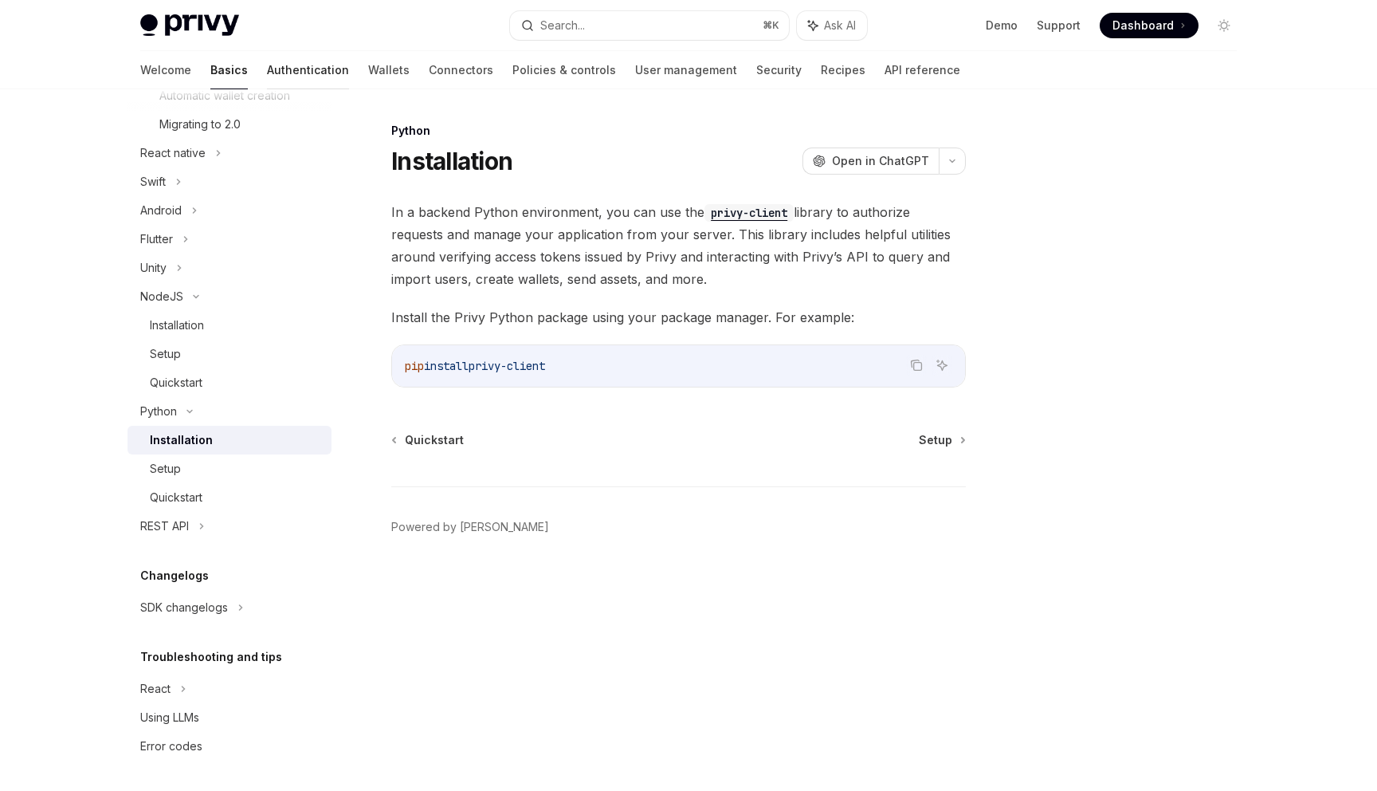
click at [267, 62] on link "Authentication" at bounding box center [308, 70] width 82 height 38
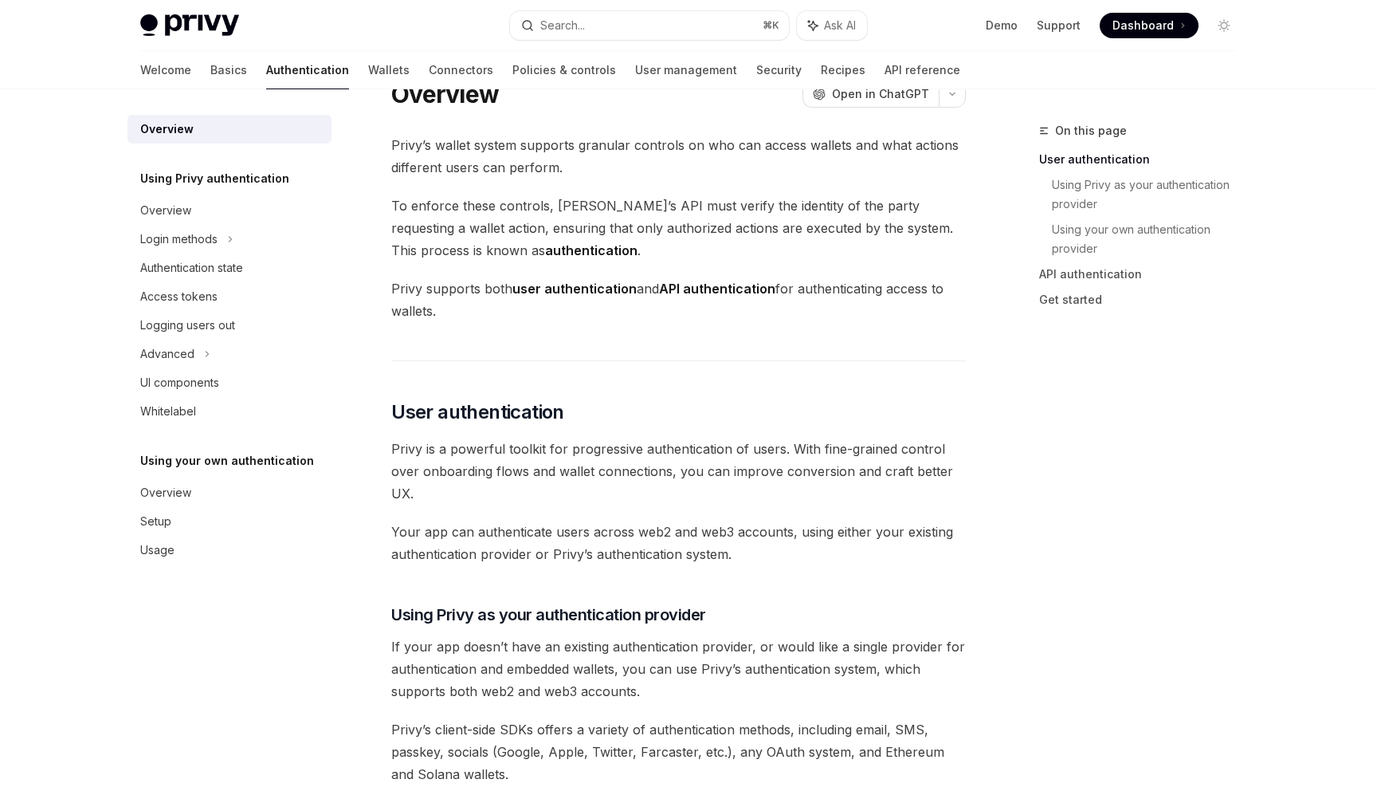
scroll to position [40, 0]
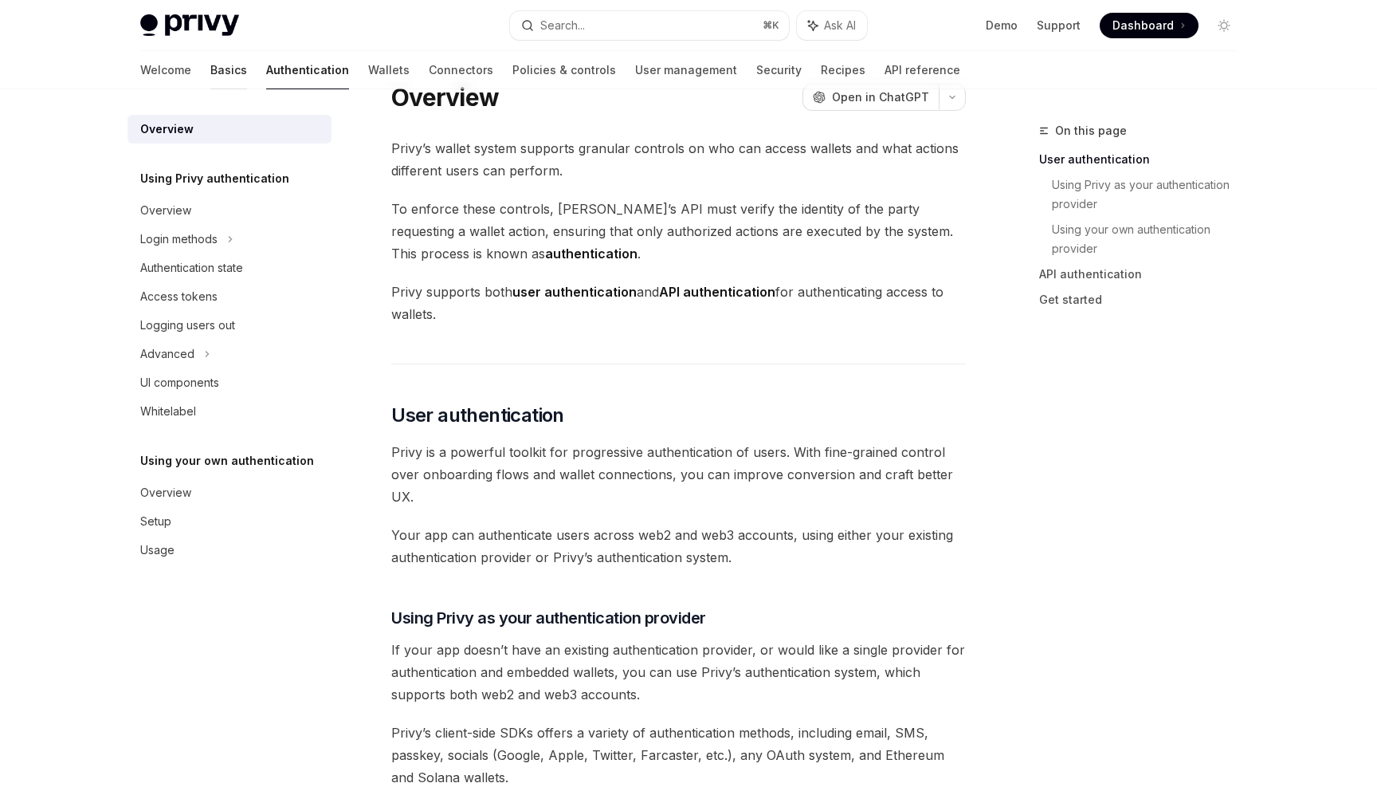
click at [210, 60] on link "Basics" at bounding box center [228, 70] width 37 height 38
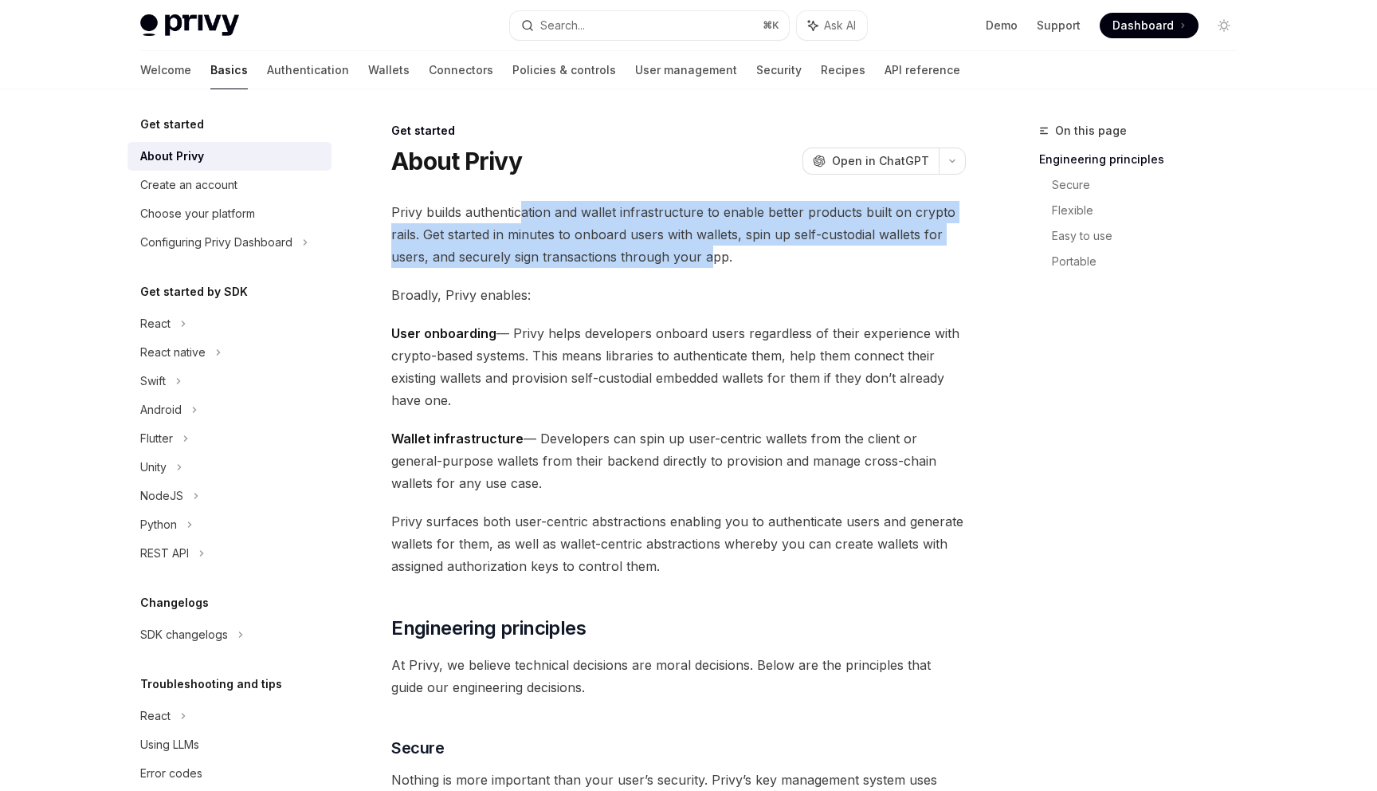
drag, startPoint x: 524, startPoint y: 209, endPoint x: 708, endPoint y: 259, distance: 190.9
click at [708, 259] on span "Privy builds authentication and wallet infrastructure to enable better products…" at bounding box center [678, 234] width 575 height 67
drag, startPoint x: 516, startPoint y: 327, endPoint x: 526, endPoint y: 407, distance: 81.2
click at [526, 407] on span "User onboarding — Privy helps developers onboard users regardless of their expe…" at bounding box center [678, 366] width 575 height 89
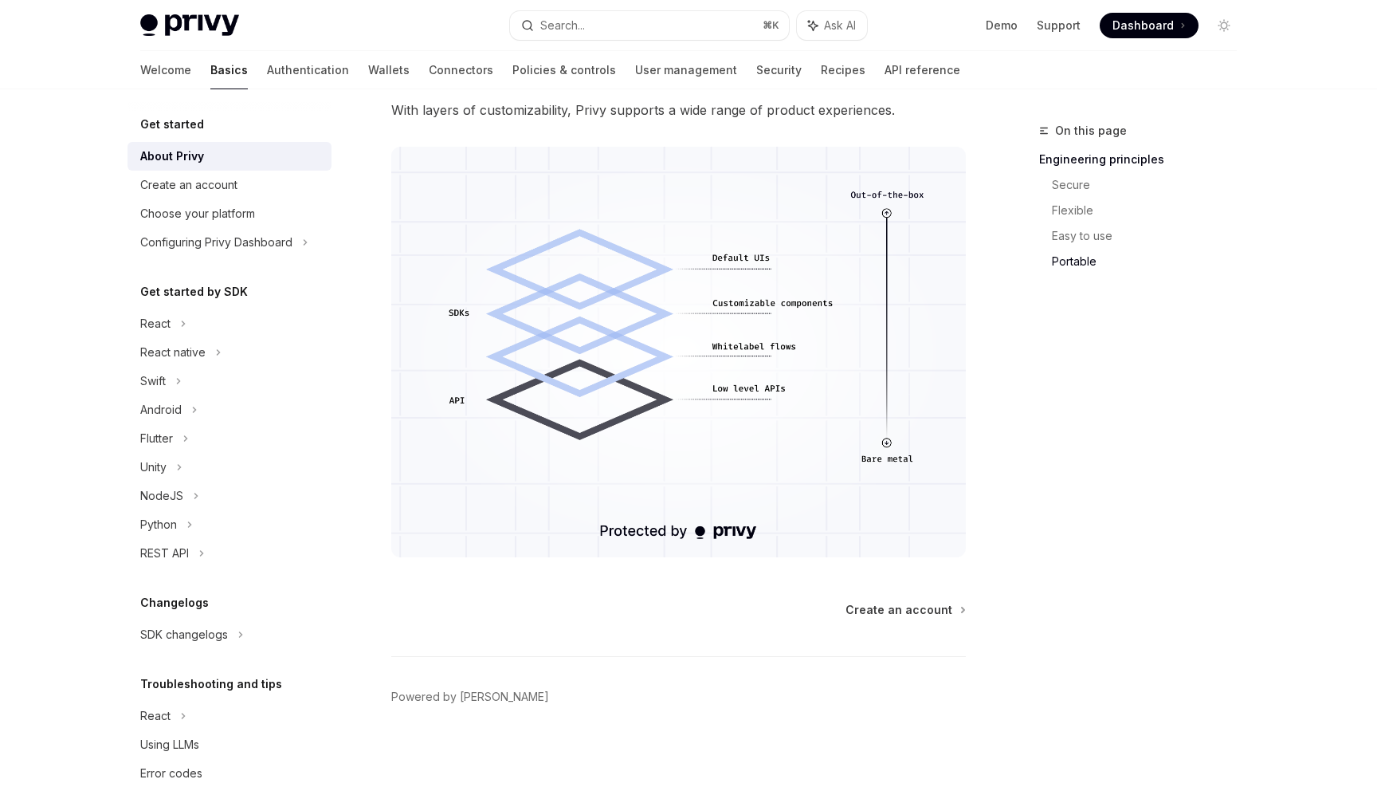
scroll to position [1295, 0]
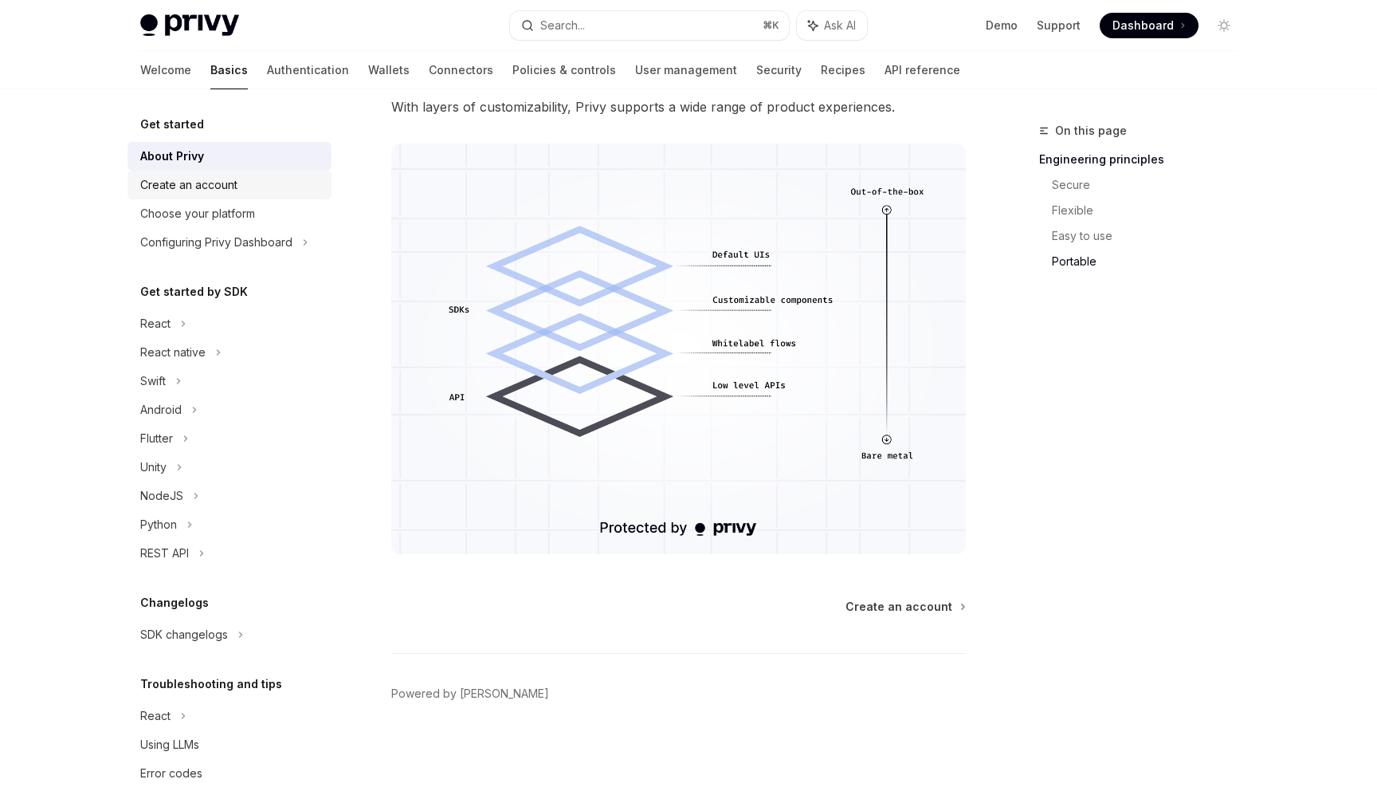
click at [285, 190] on div "Create an account" at bounding box center [231, 184] width 182 height 19
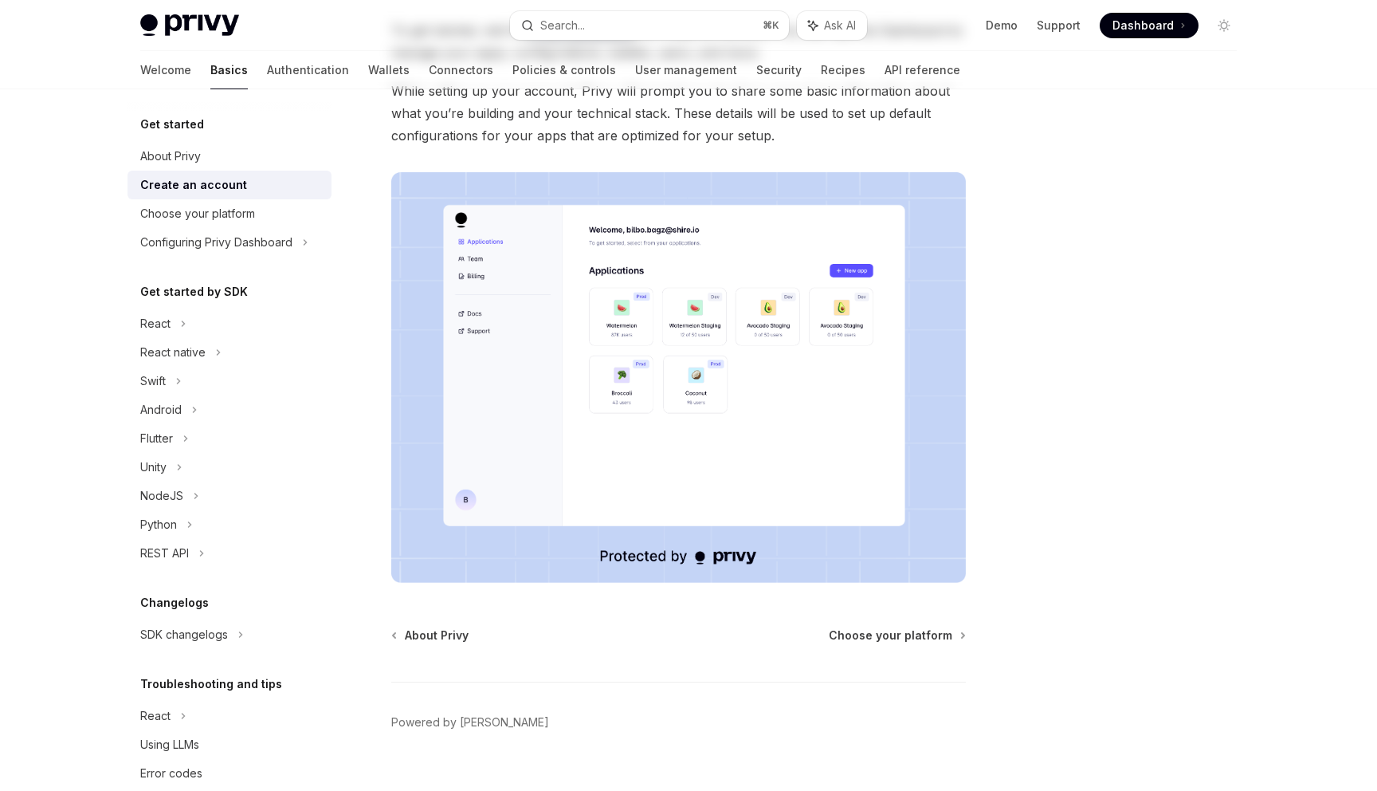
scroll to position [210, 0]
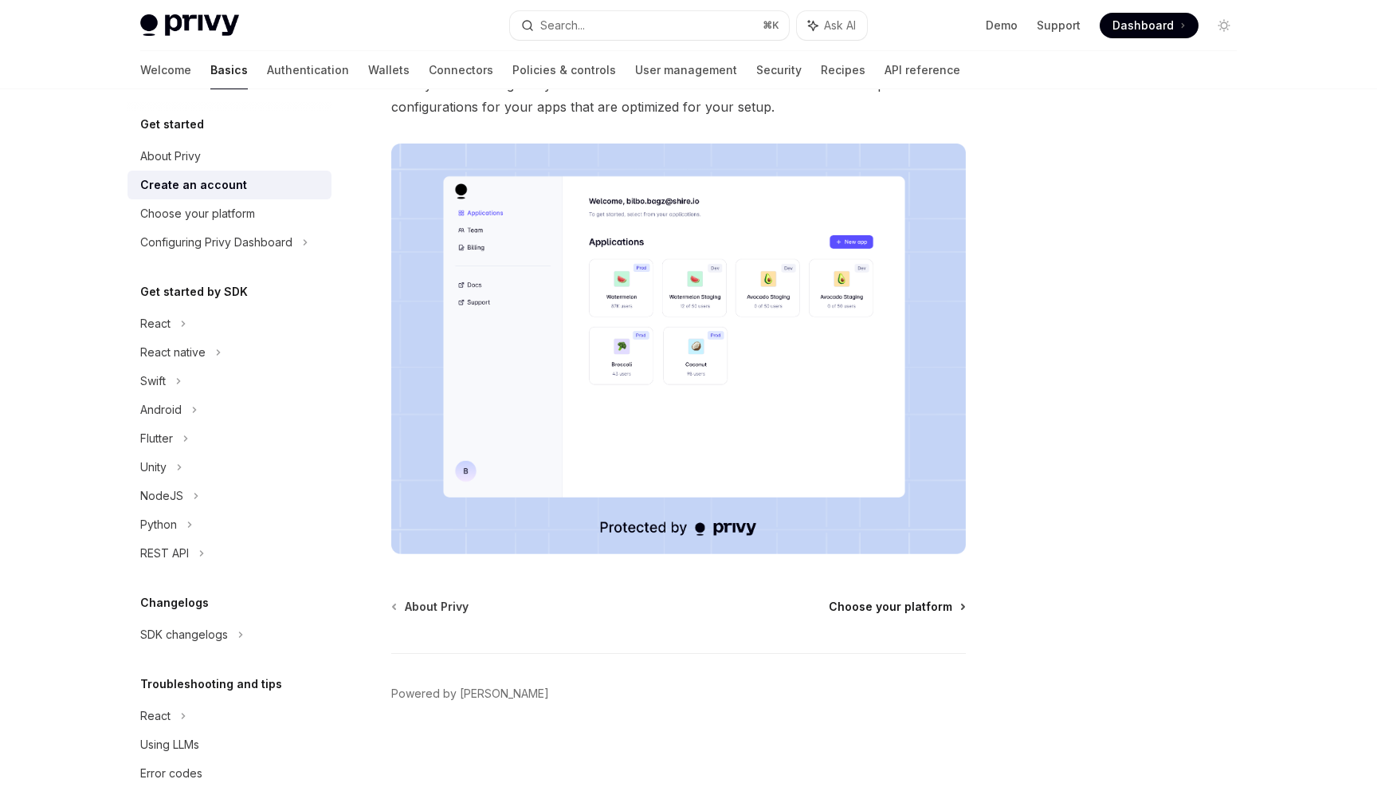
click at [935, 609] on span "Choose your platform" at bounding box center [891, 607] width 124 height 16
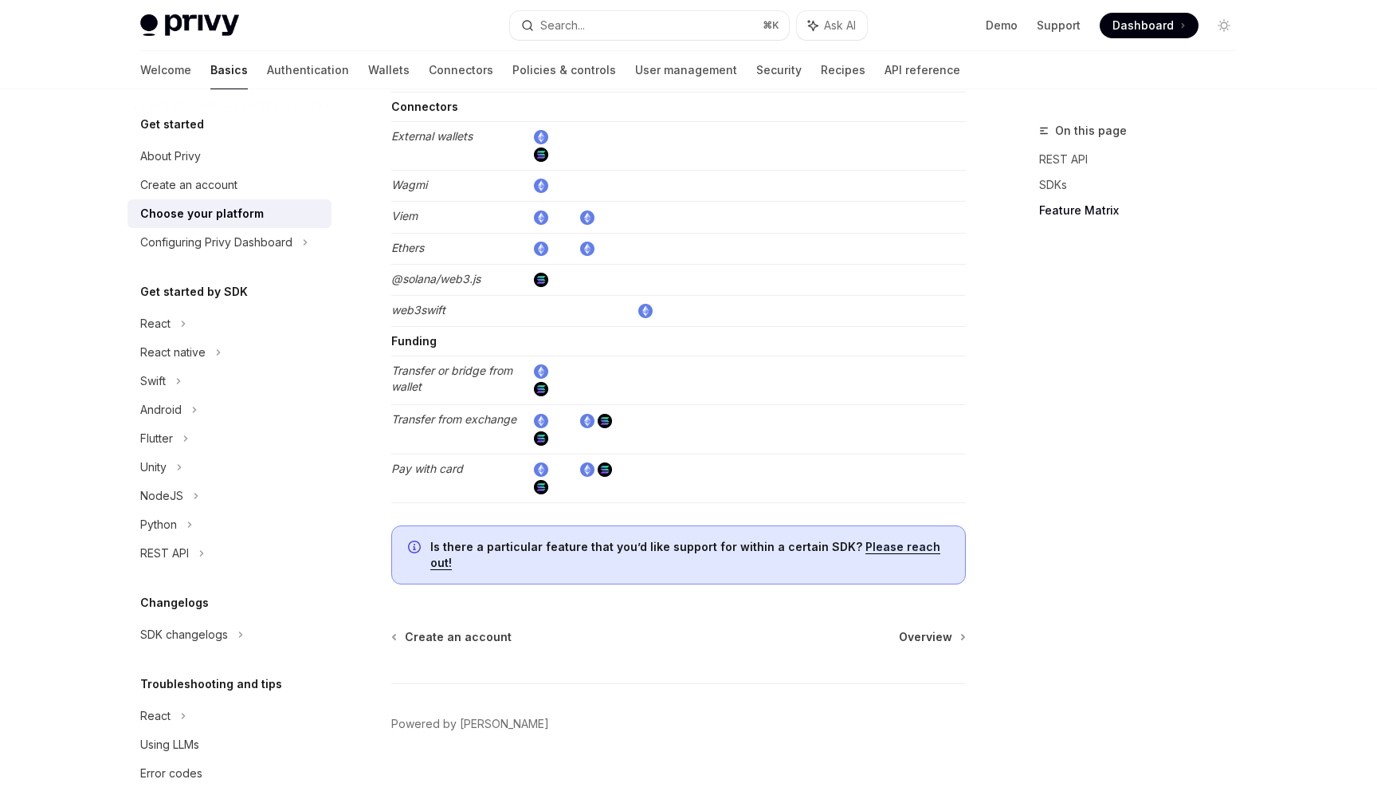
scroll to position [2862, 0]
click at [251, 238] on div "Configuring Privy Dashboard" at bounding box center [216, 242] width 152 height 19
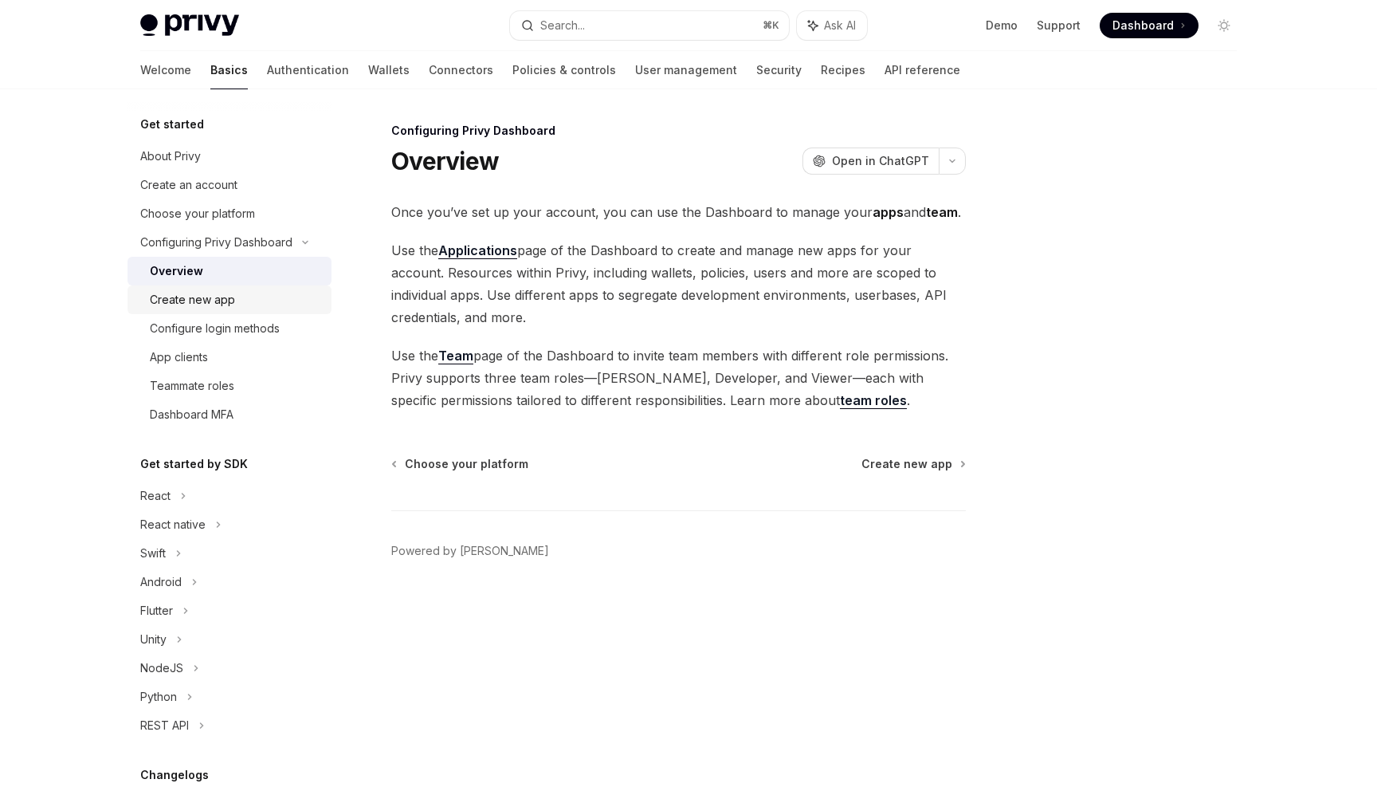
click at [291, 313] on link "Create new app" at bounding box center [230, 299] width 204 height 29
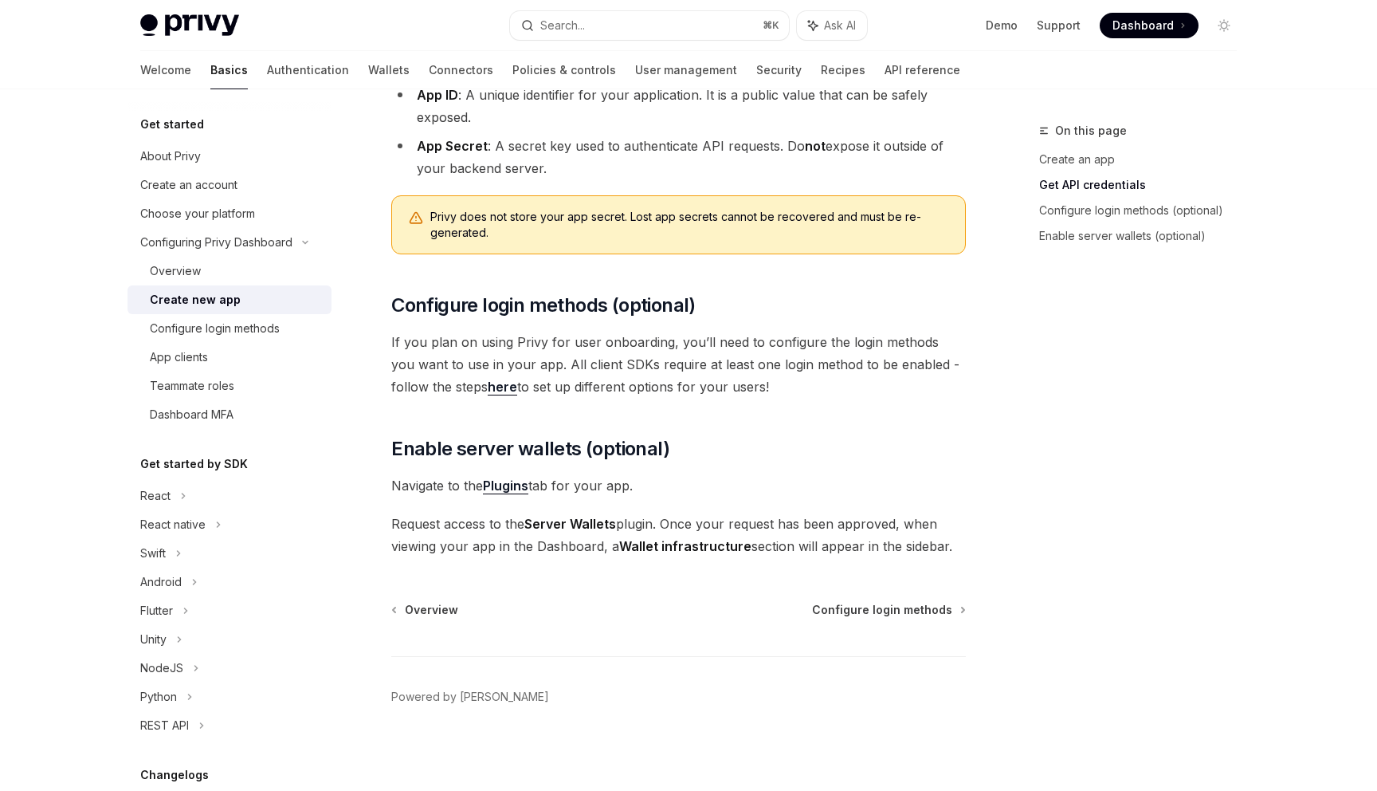
scroll to position [492, 0]
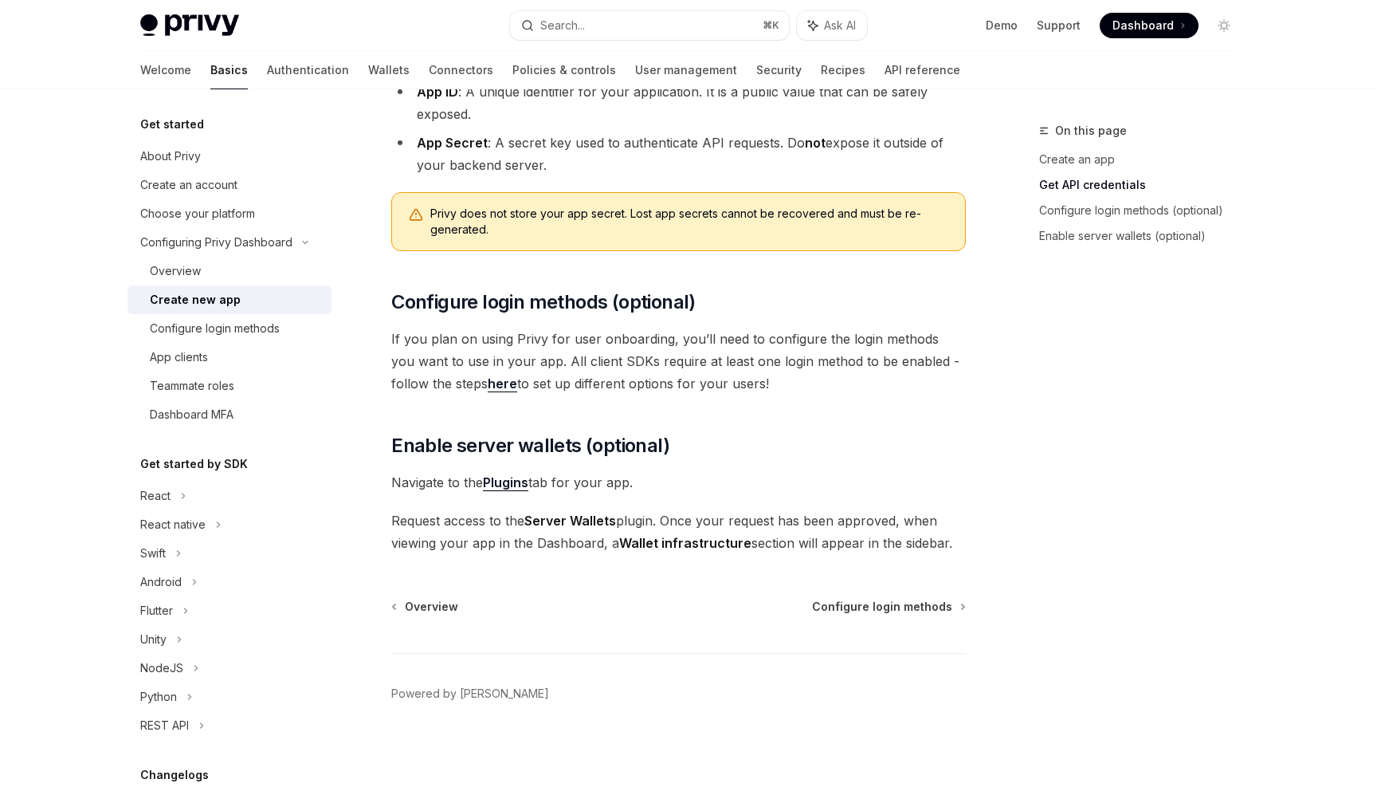
click at [488, 388] on link "here" at bounding box center [502, 383] width 29 height 17
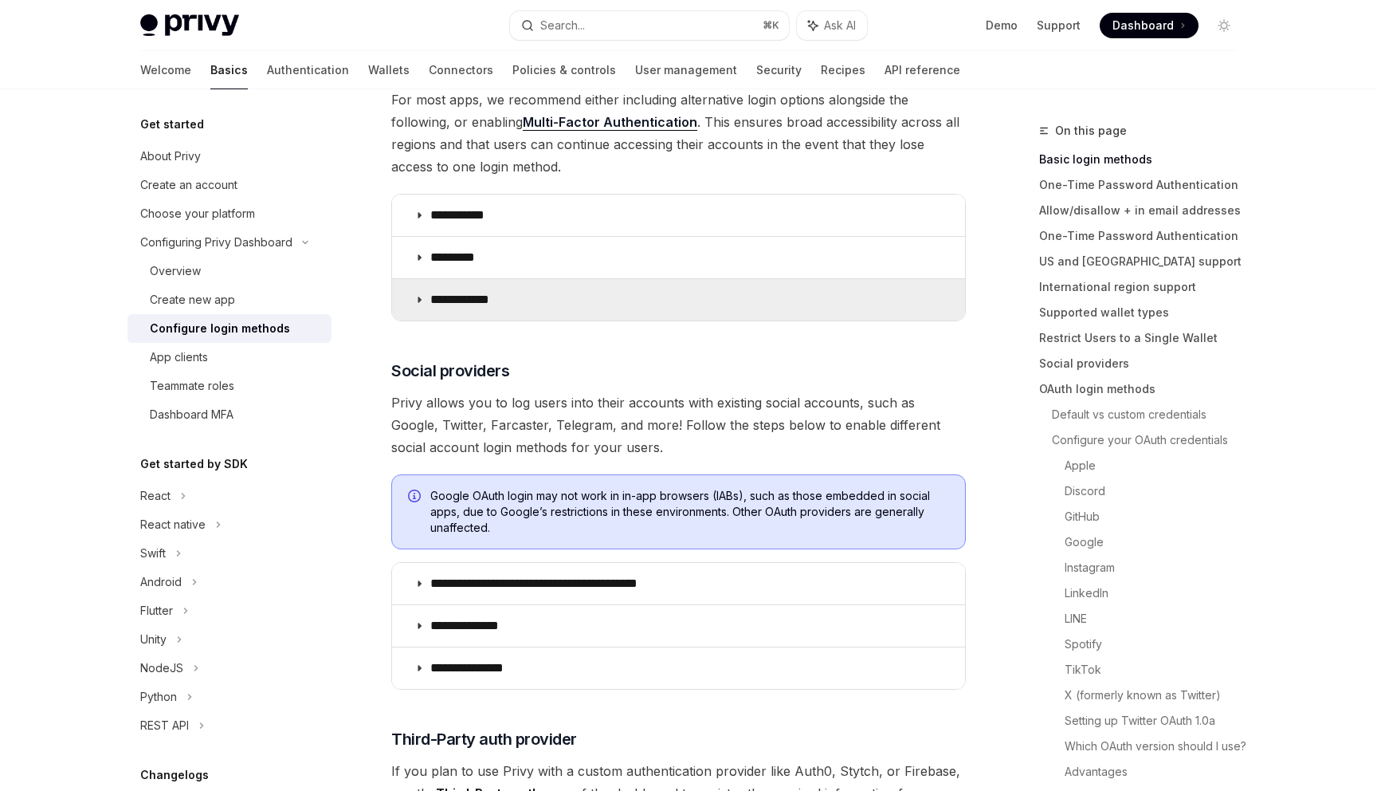
scroll to position [253, 0]
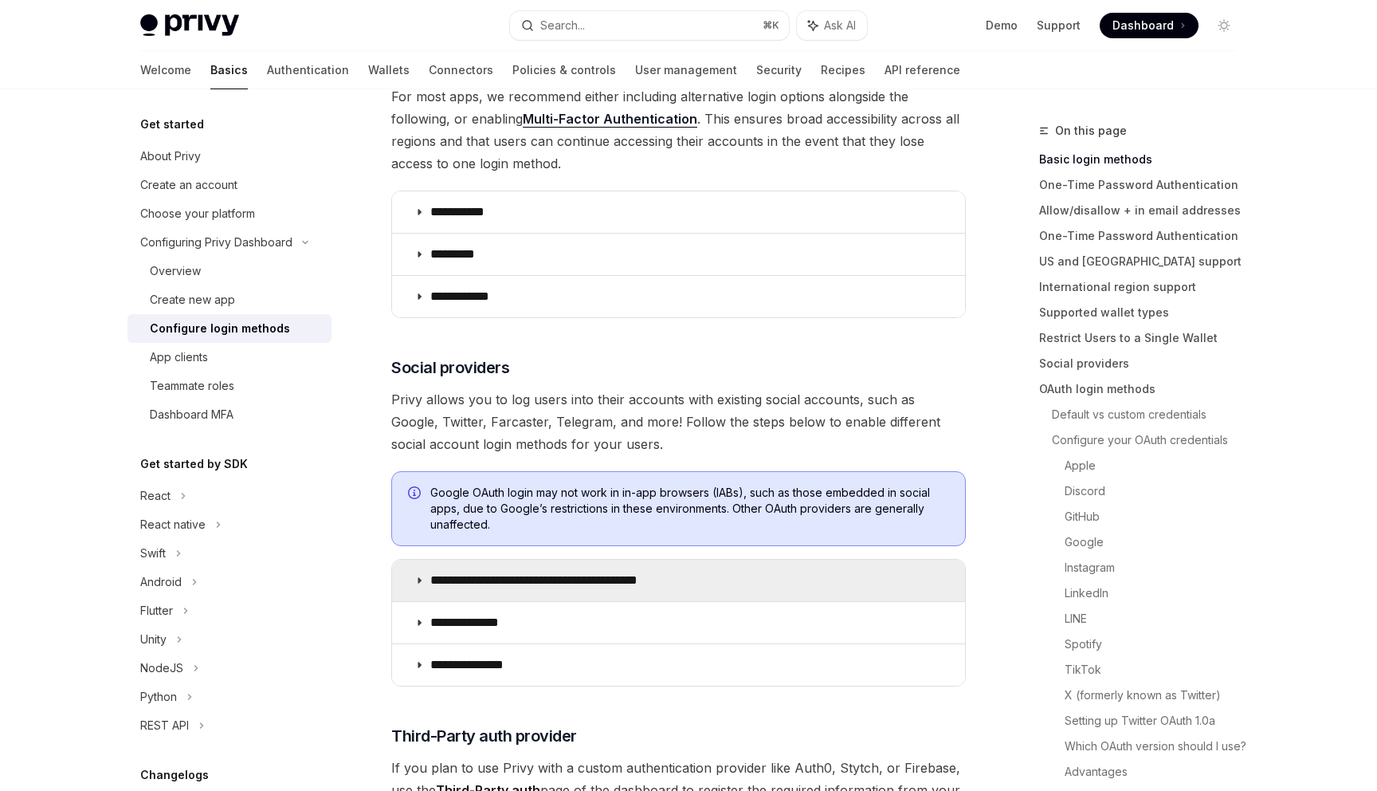
click at [422, 582] on icon at bounding box center [419, 581] width 10 height 10
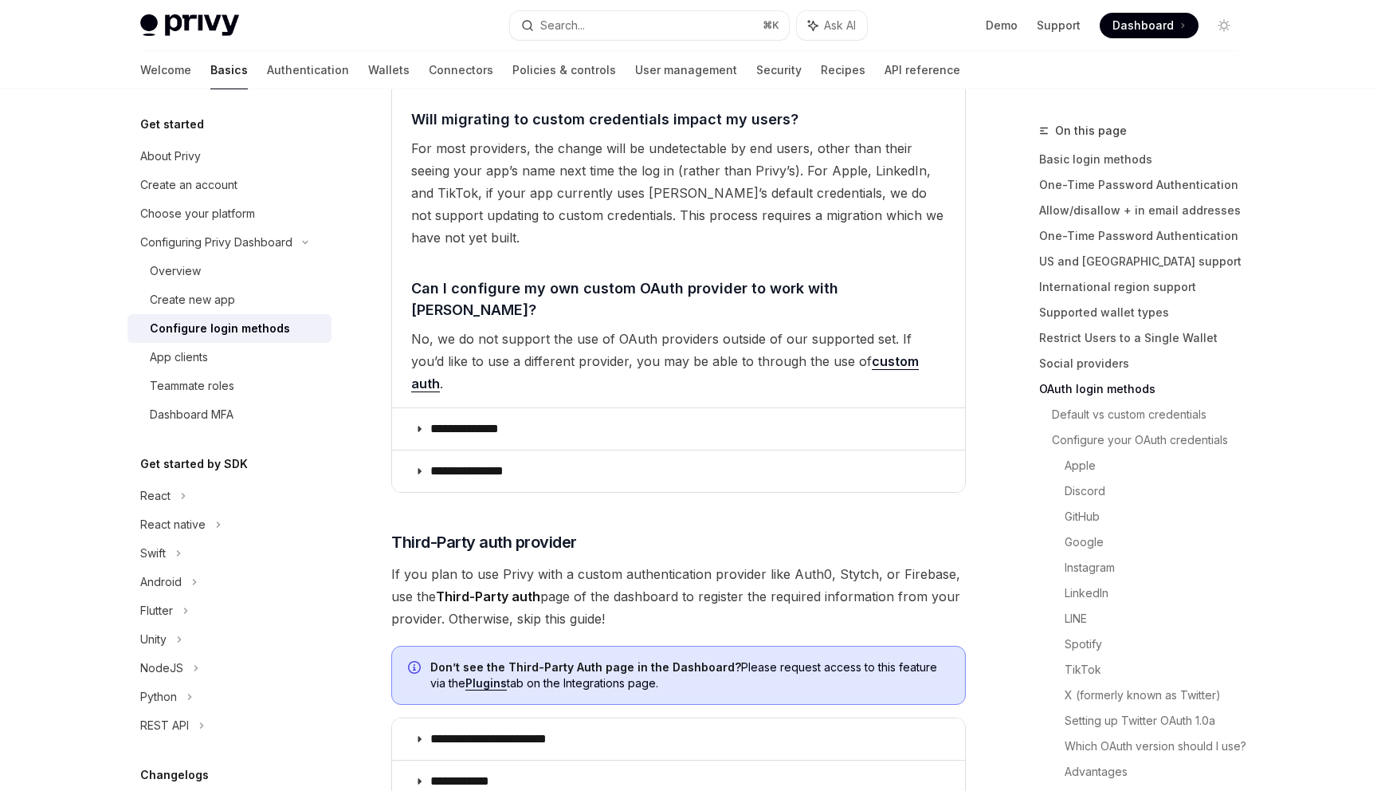
scroll to position [3609, 0]
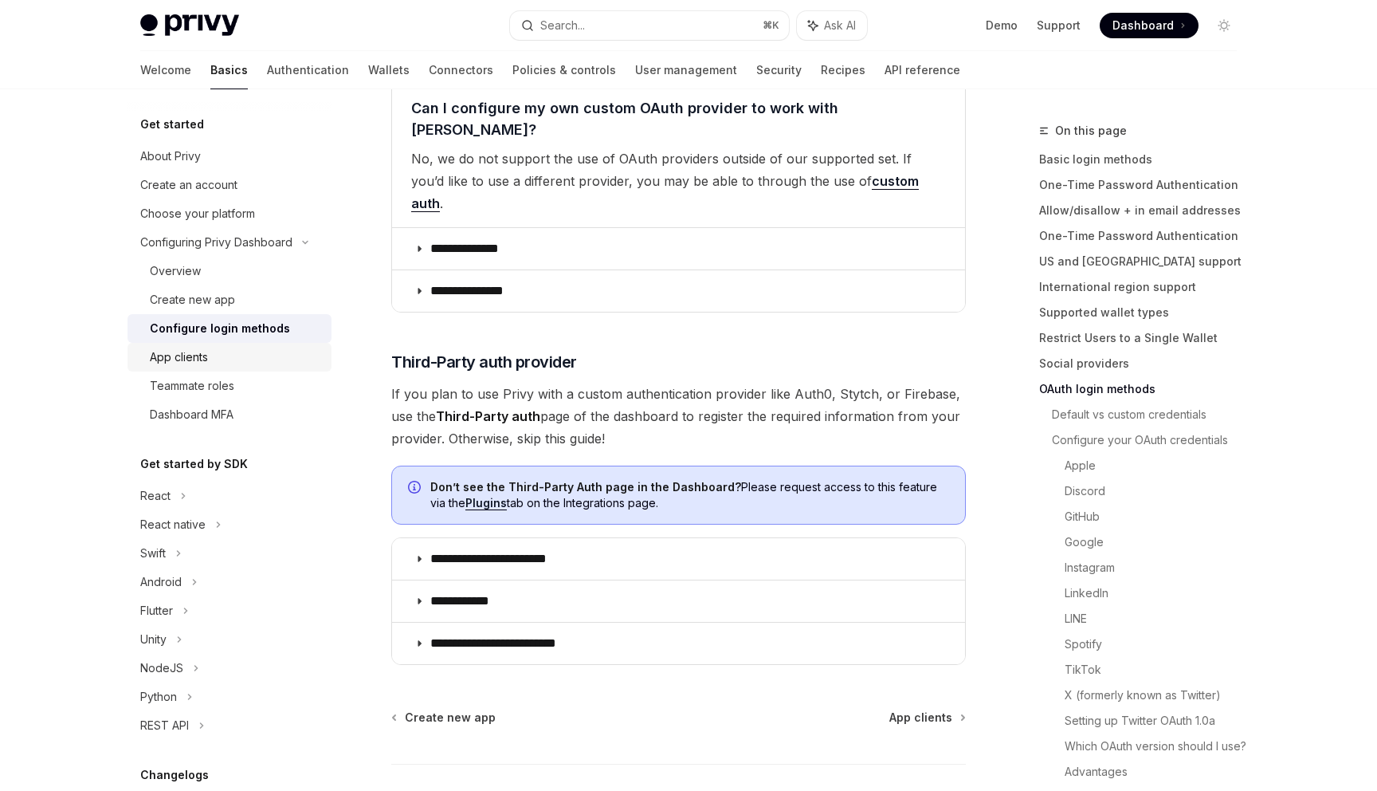
click at [232, 362] on div "App clients" at bounding box center [236, 357] width 172 height 19
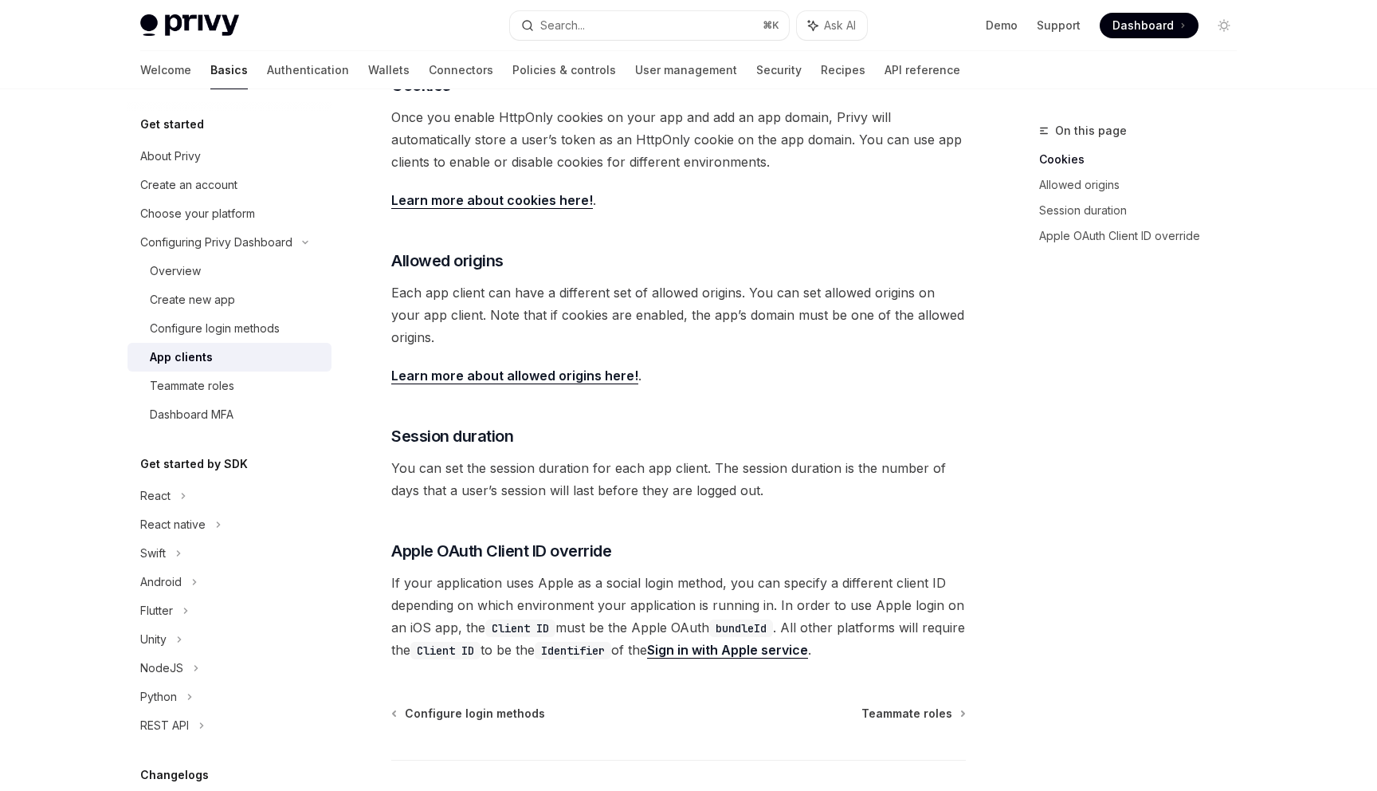
scroll to position [379, 0]
click at [194, 400] on link "Dashboard MFA" at bounding box center [230, 414] width 204 height 29
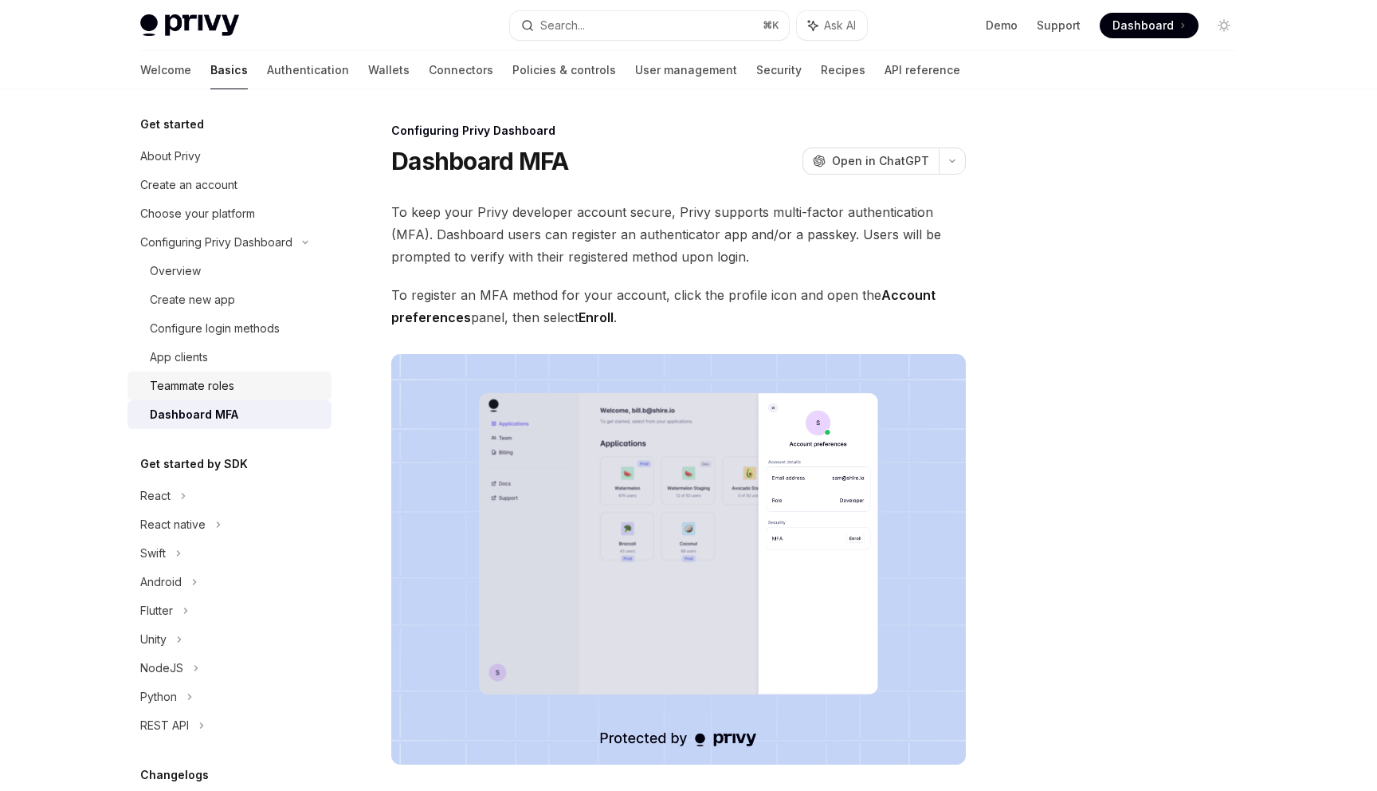
click at [199, 387] on div "Teammate roles" at bounding box center [192, 385] width 84 height 19
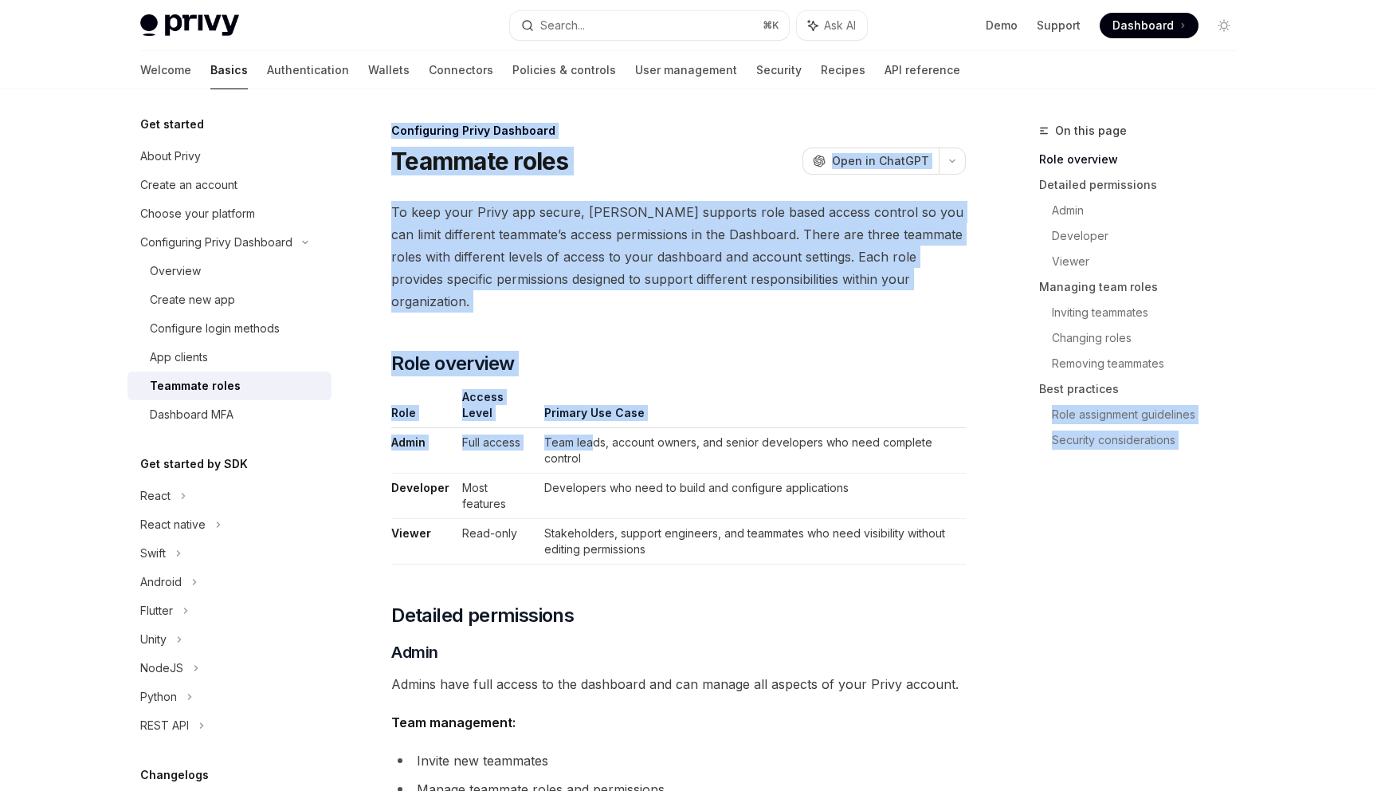
drag, startPoint x: 653, startPoint y: 414, endPoint x: 993, endPoint y: 414, distance: 340.4
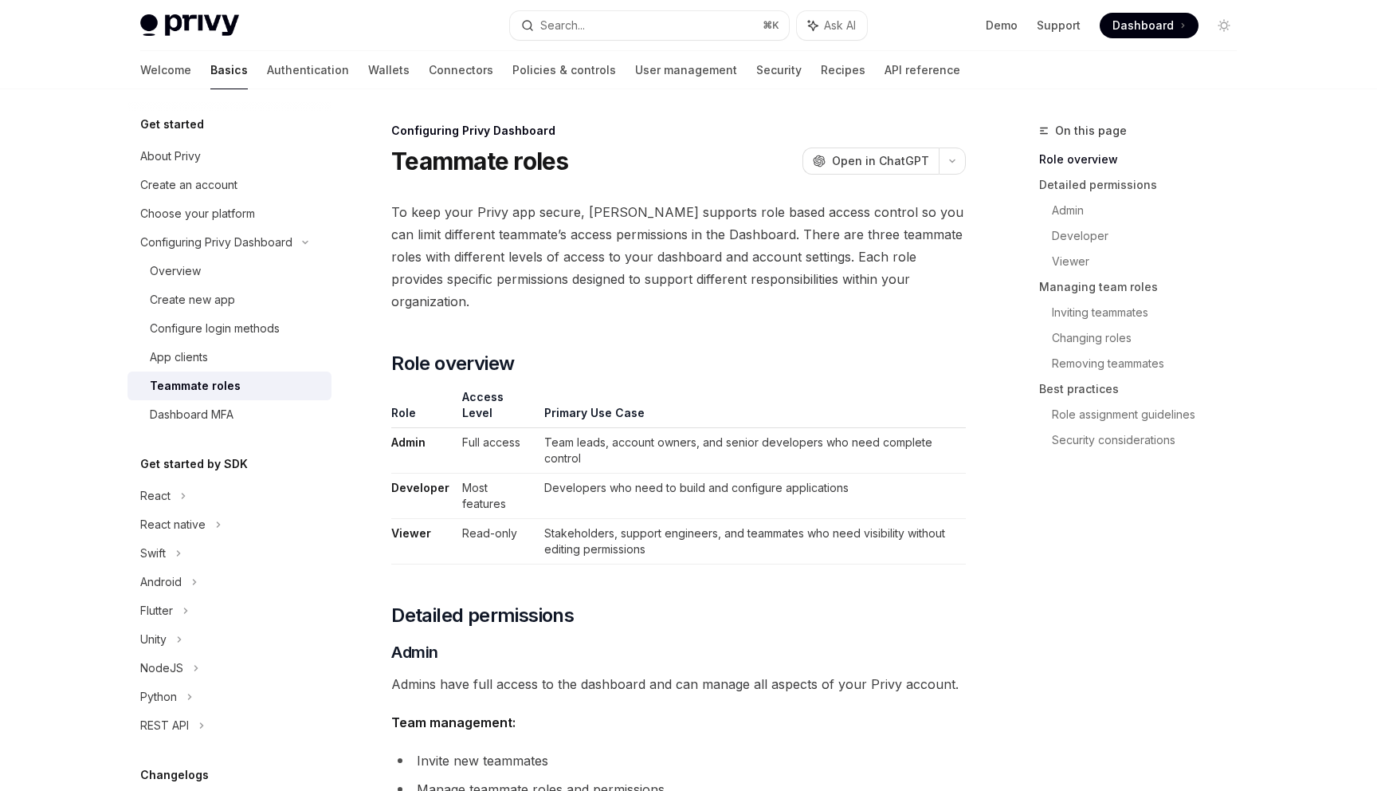
click at [884, 428] on td "Team leads, account owners, and senior developers who need complete control" at bounding box center [752, 450] width 428 height 45
drag, startPoint x: 566, startPoint y: 450, endPoint x: 772, endPoint y: 450, distance: 205.7
click at [768, 473] on td "Developers who need to build and configure applications" at bounding box center [752, 495] width 428 height 45
click at [772, 473] on td "Developers who need to build and configure applications" at bounding box center [752, 495] width 428 height 45
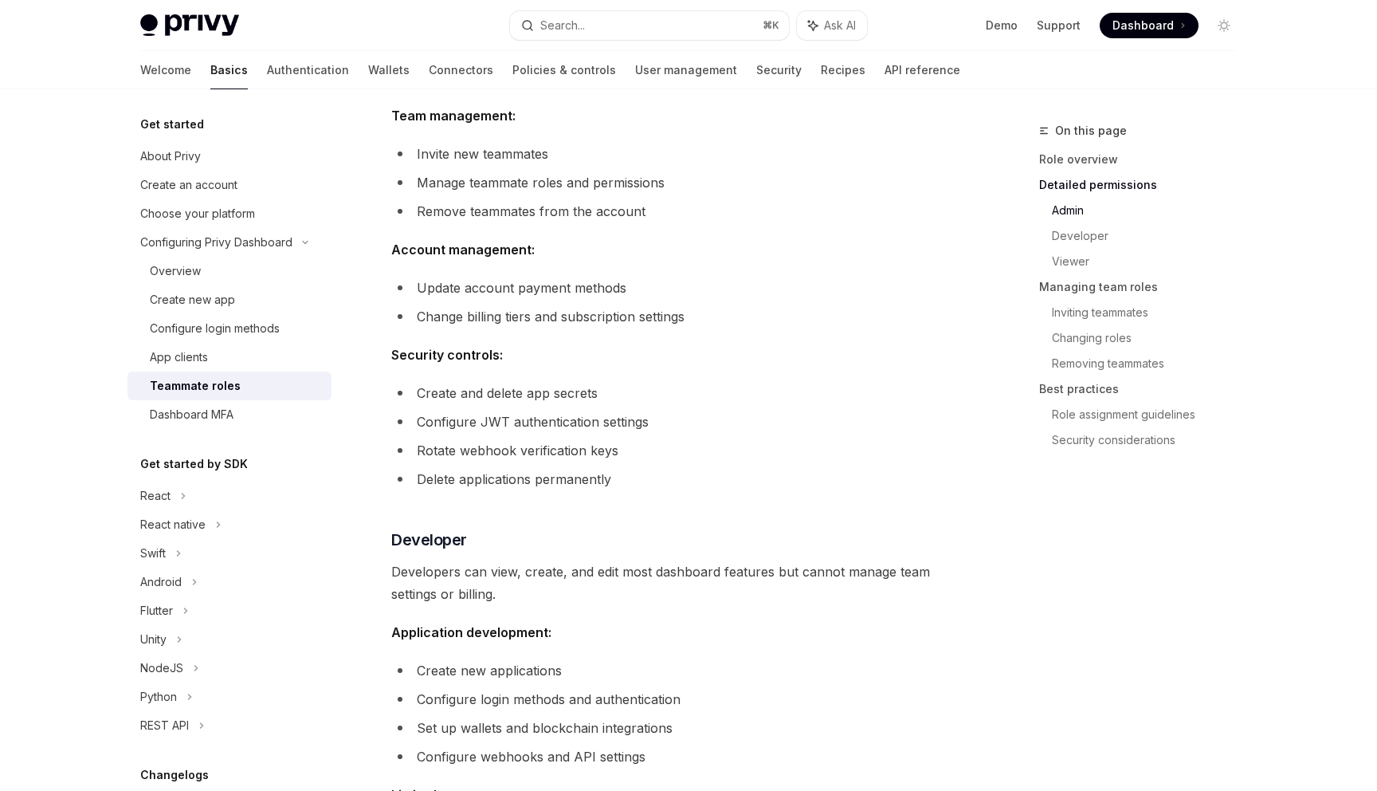
scroll to position [605, 0]
drag, startPoint x: 422, startPoint y: 361, endPoint x: 620, endPoint y: 361, distance: 198.5
click at [619, 383] on li "Create and delete app secrets" at bounding box center [678, 394] width 575 height 22
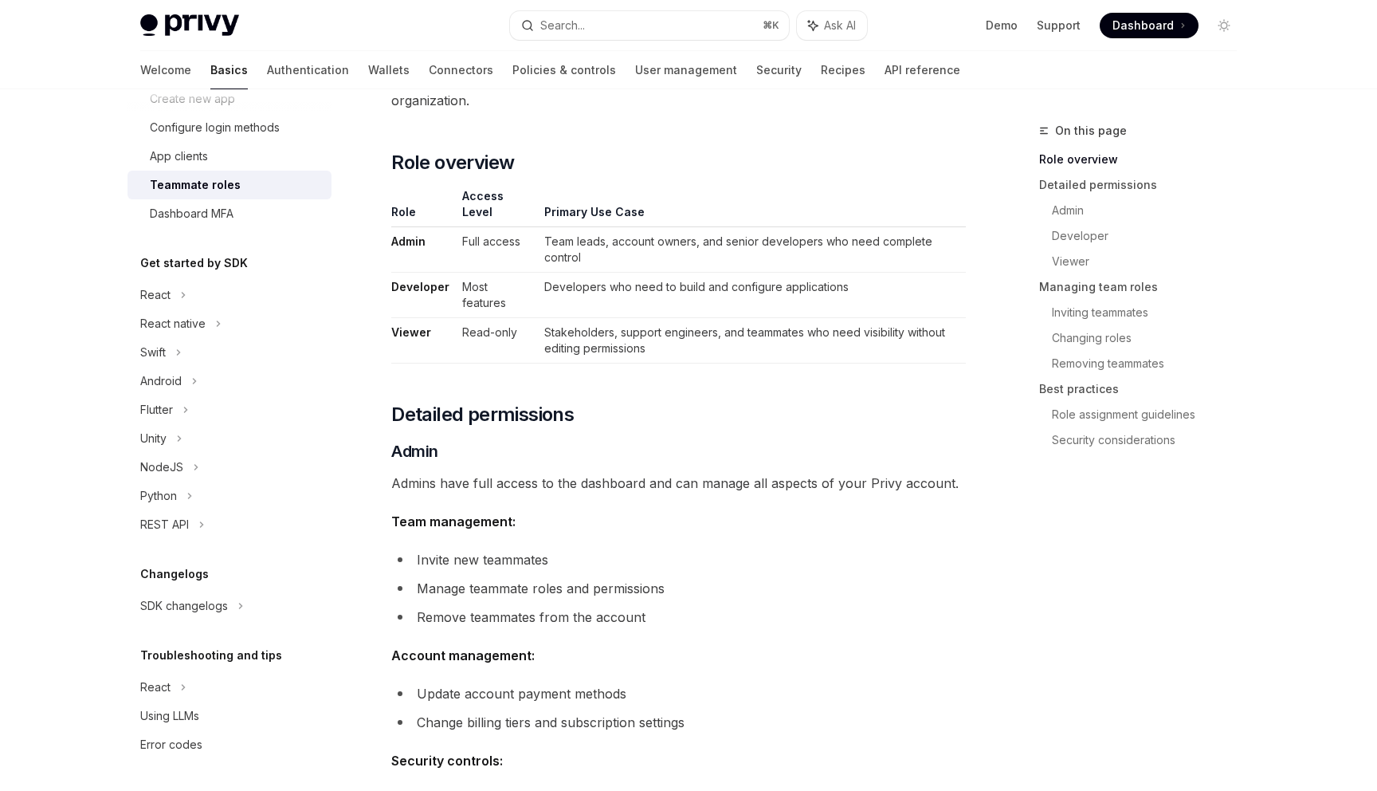
scroll to position [249, 0]
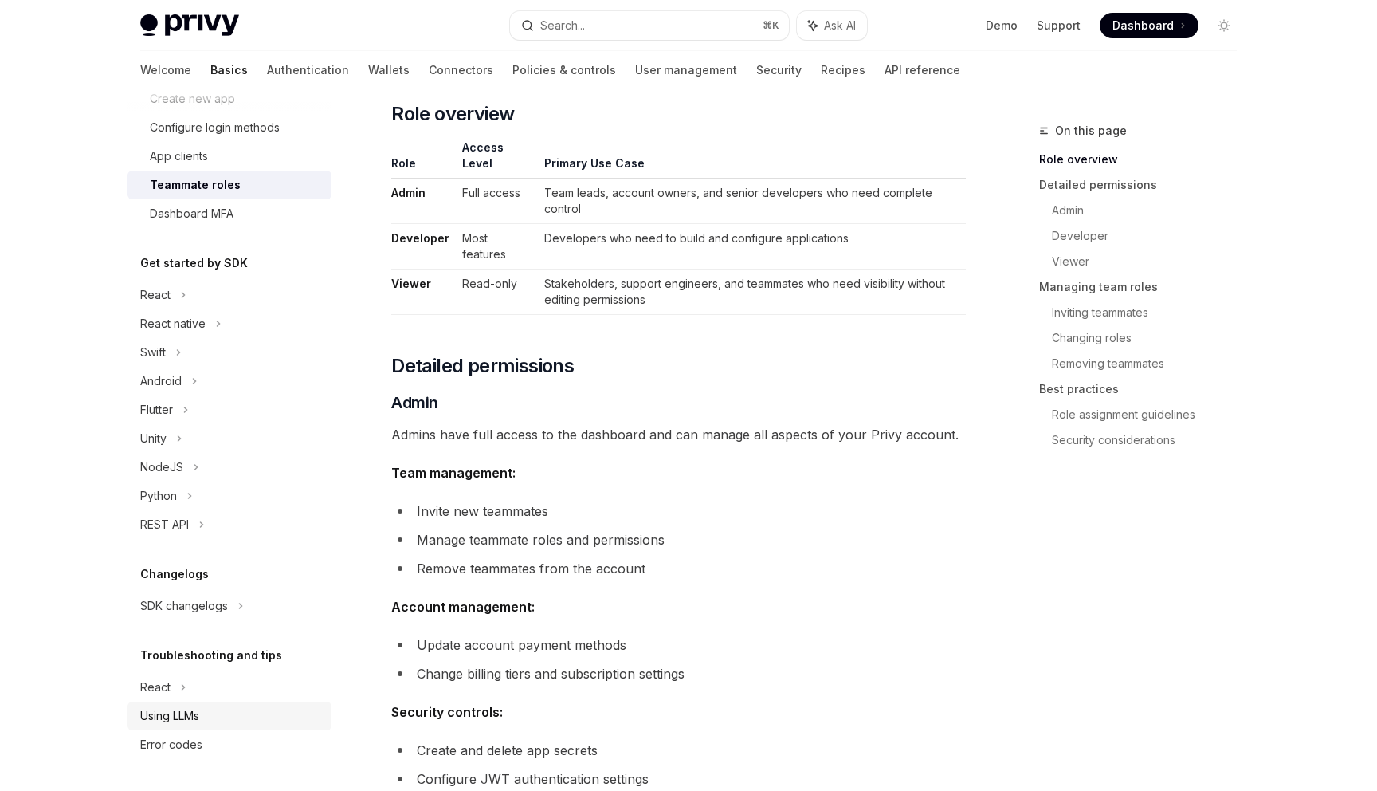
click at [180, 722] on div "Using LLMs" at bounding box center [169, 715] width 59 height 19
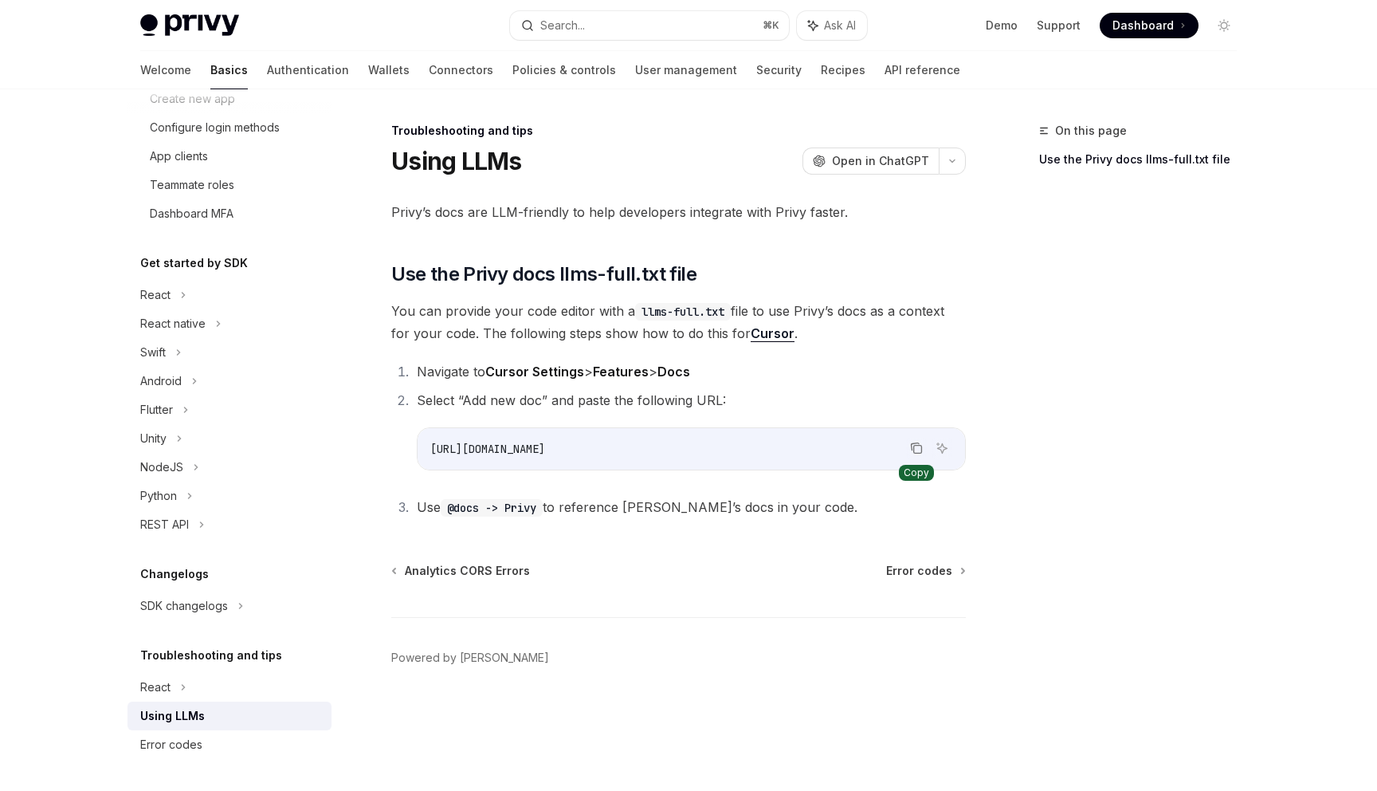
click at [917, 448] on icon "Copy the contents from the code block" at bounding box center [916, 448] width 13 height 13
click at [920, 573] on span "Error codes" at bounding box center [919, 571] width 66 height 16
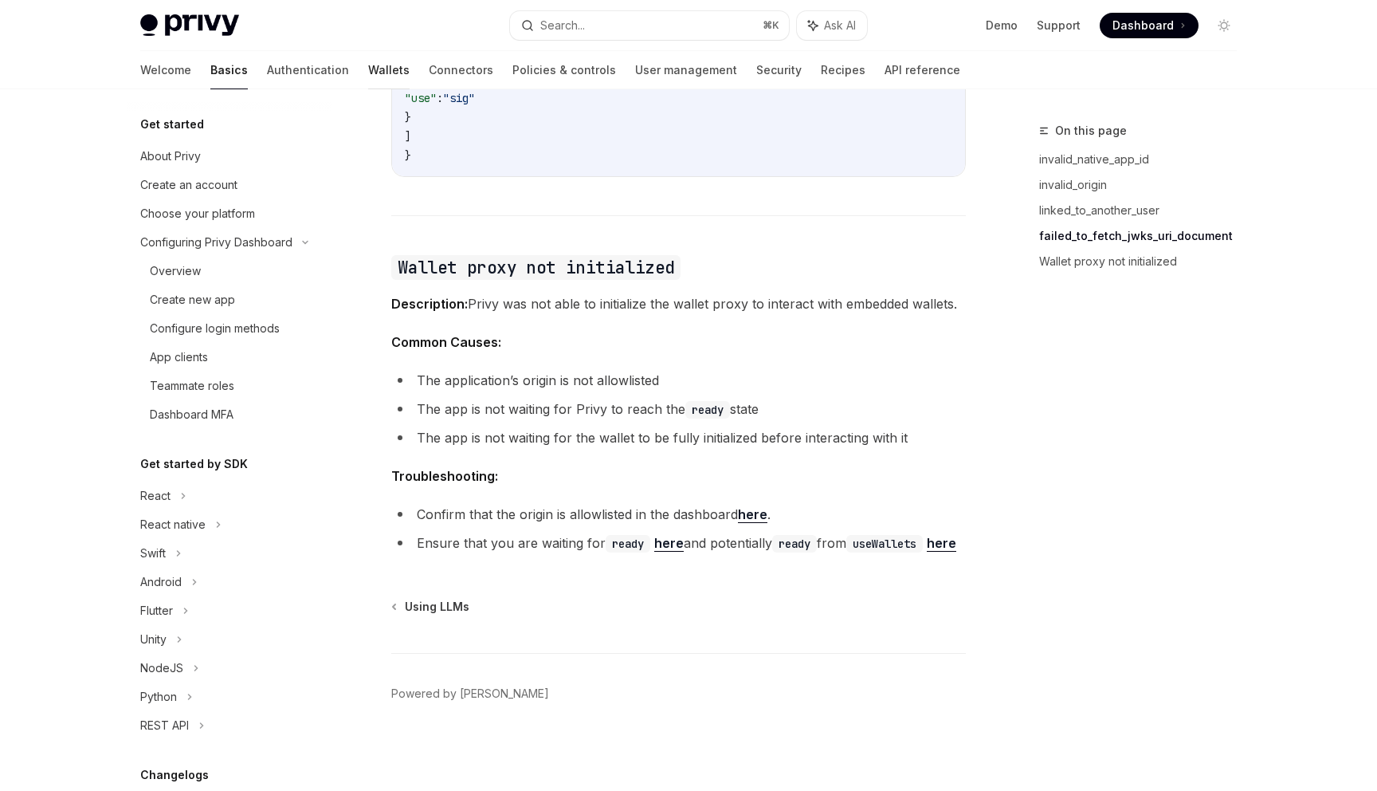
click at [368, 76] on link "Wallets" at bounding box center [388, 70] width 41 height 38
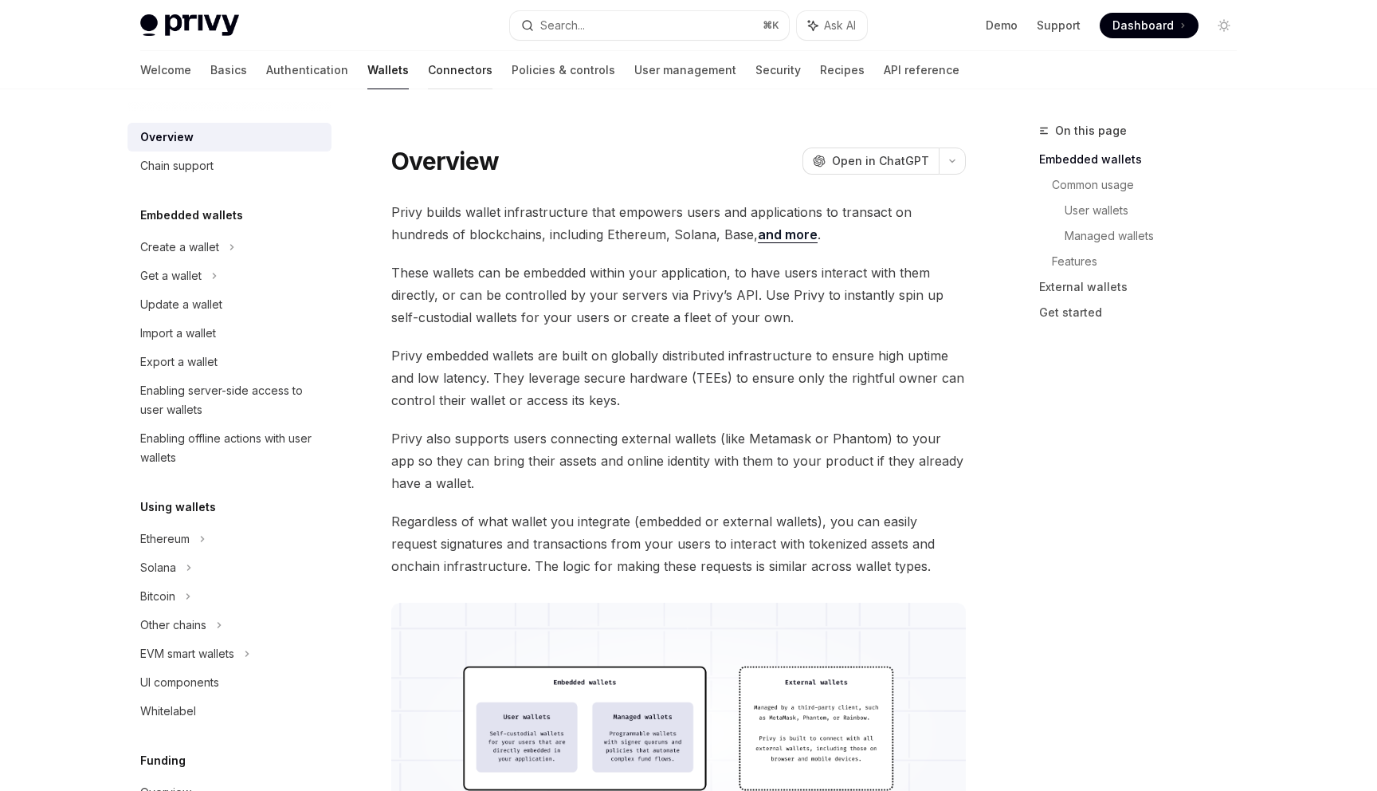
click at [428, 69] on link "Connectors" at bounding box center [460, 70] width 65 height 38
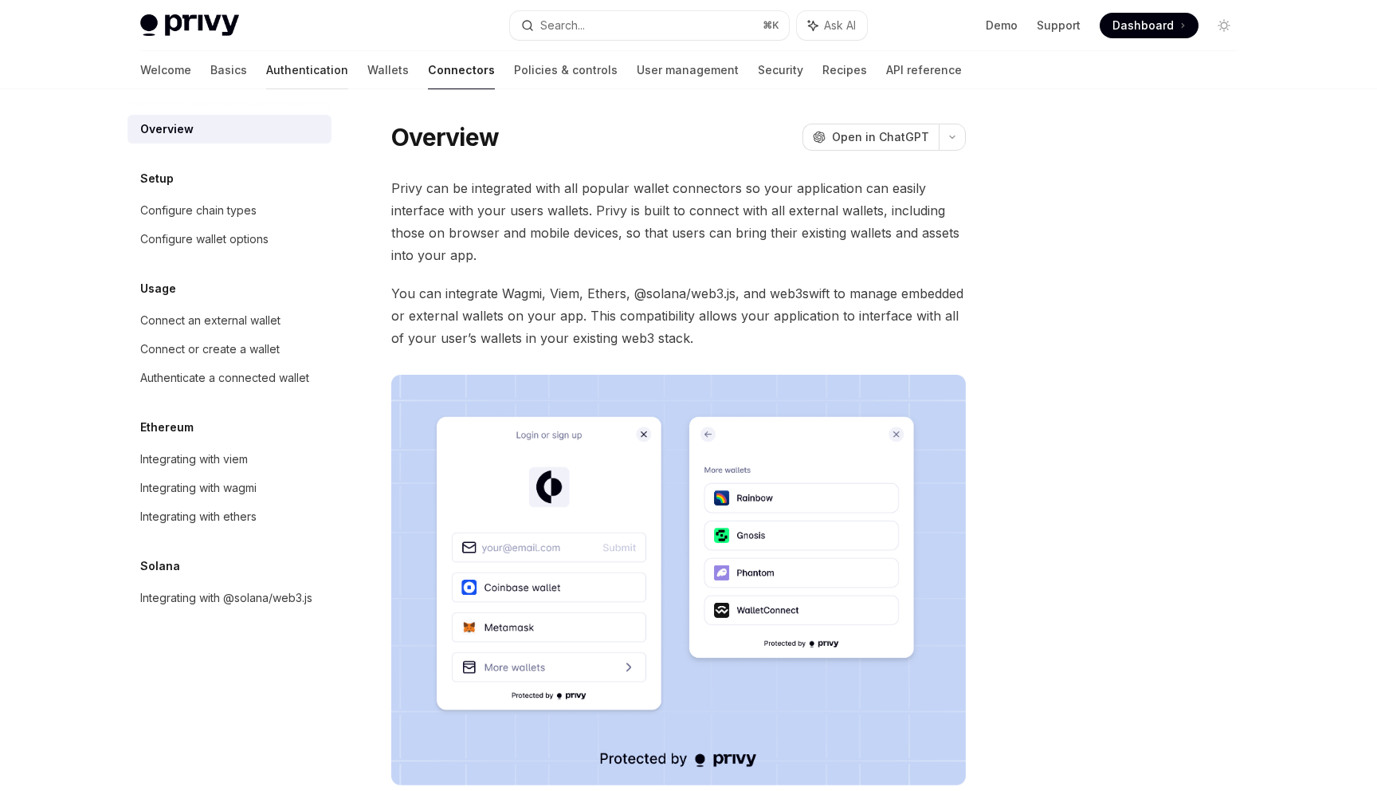
click at [266, 65] on link "Authentication" at bounding box center [307, 70] width 82 height 38
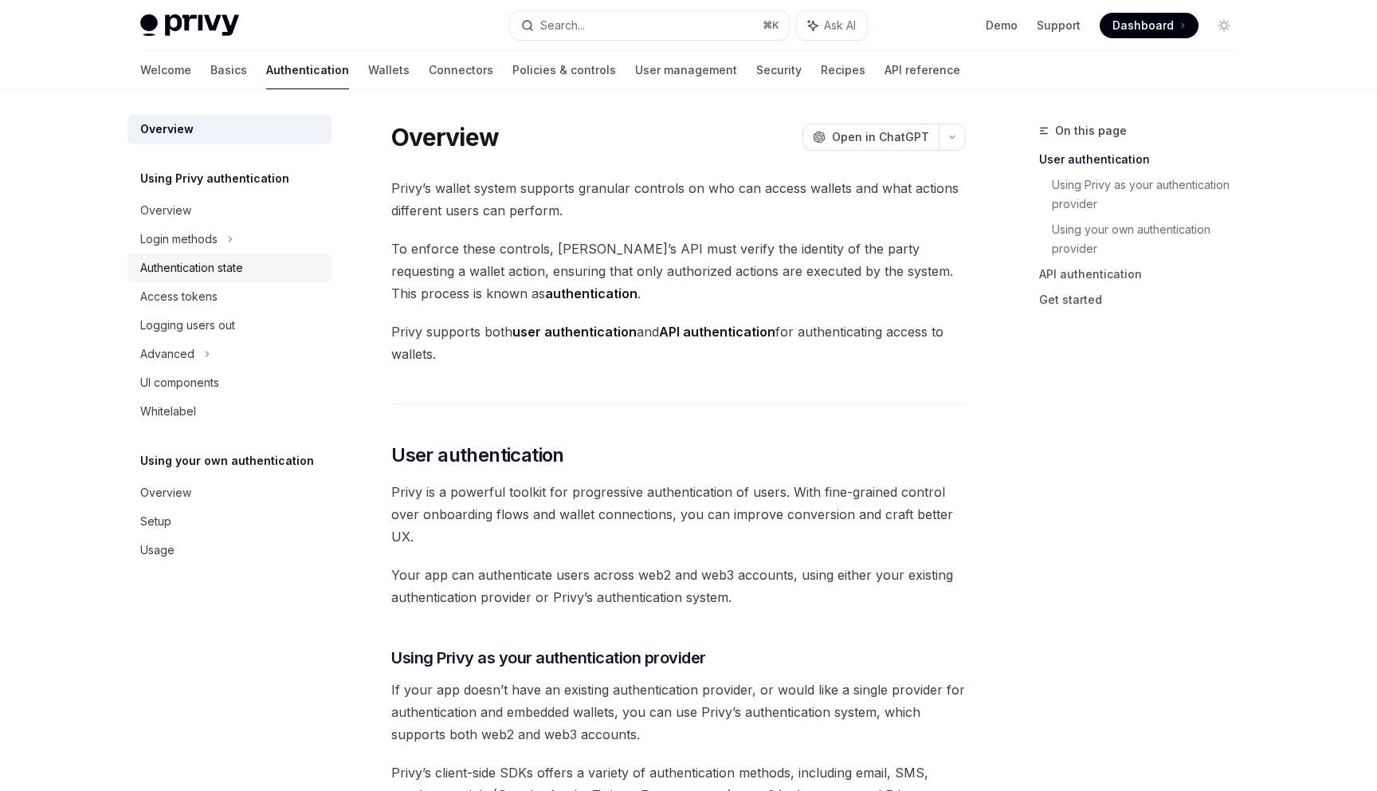
click at [223, 262] on div "Authentication state" at bounding box center [191, 267] width 103 height 19
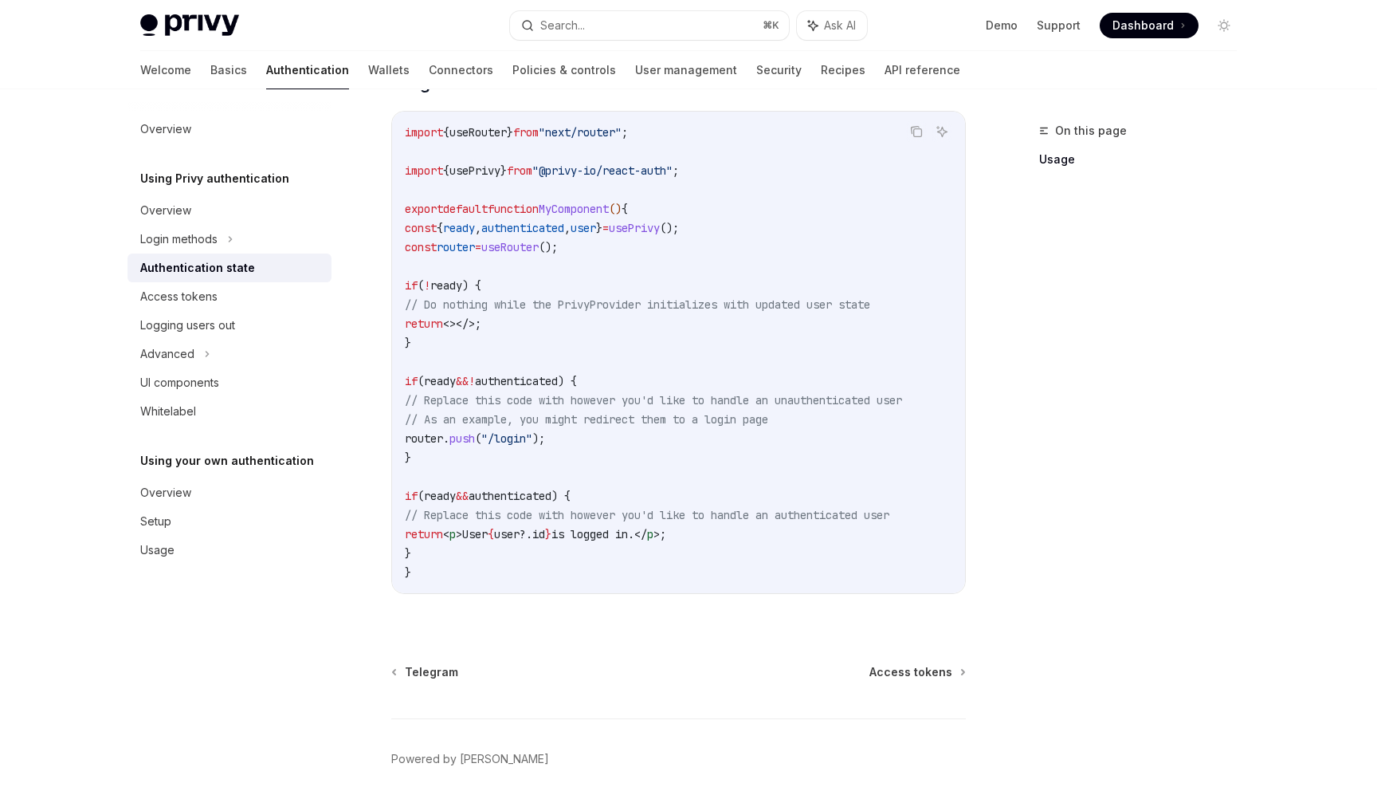
scroll to position [567, 0]
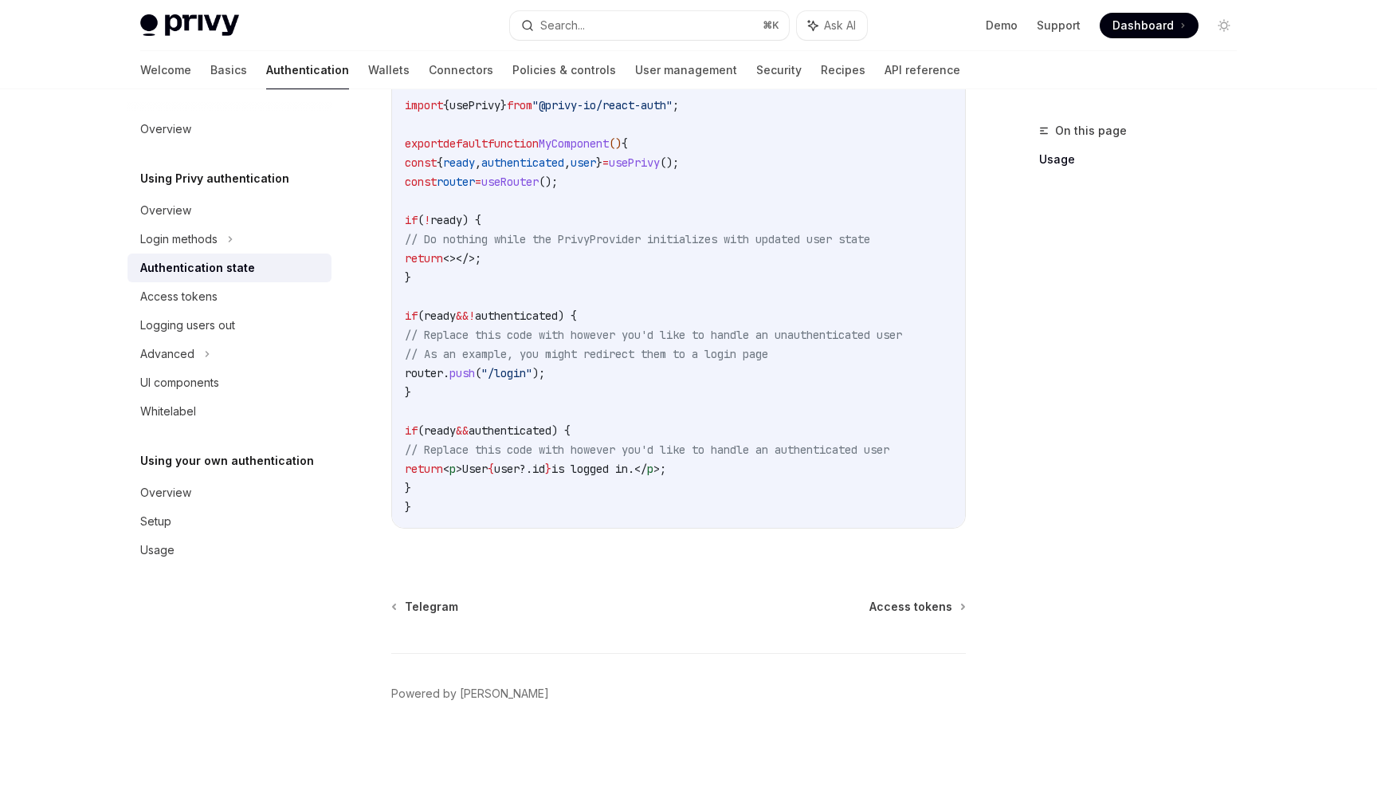
click at [931, 619] on div "Telegram Access tokens Powered by Mintlify" at bounding box center [678, 695] width 575 height 192
click at [932, 604] on span "Access tokens" at bounding box center [911, 607] width 83 height 16
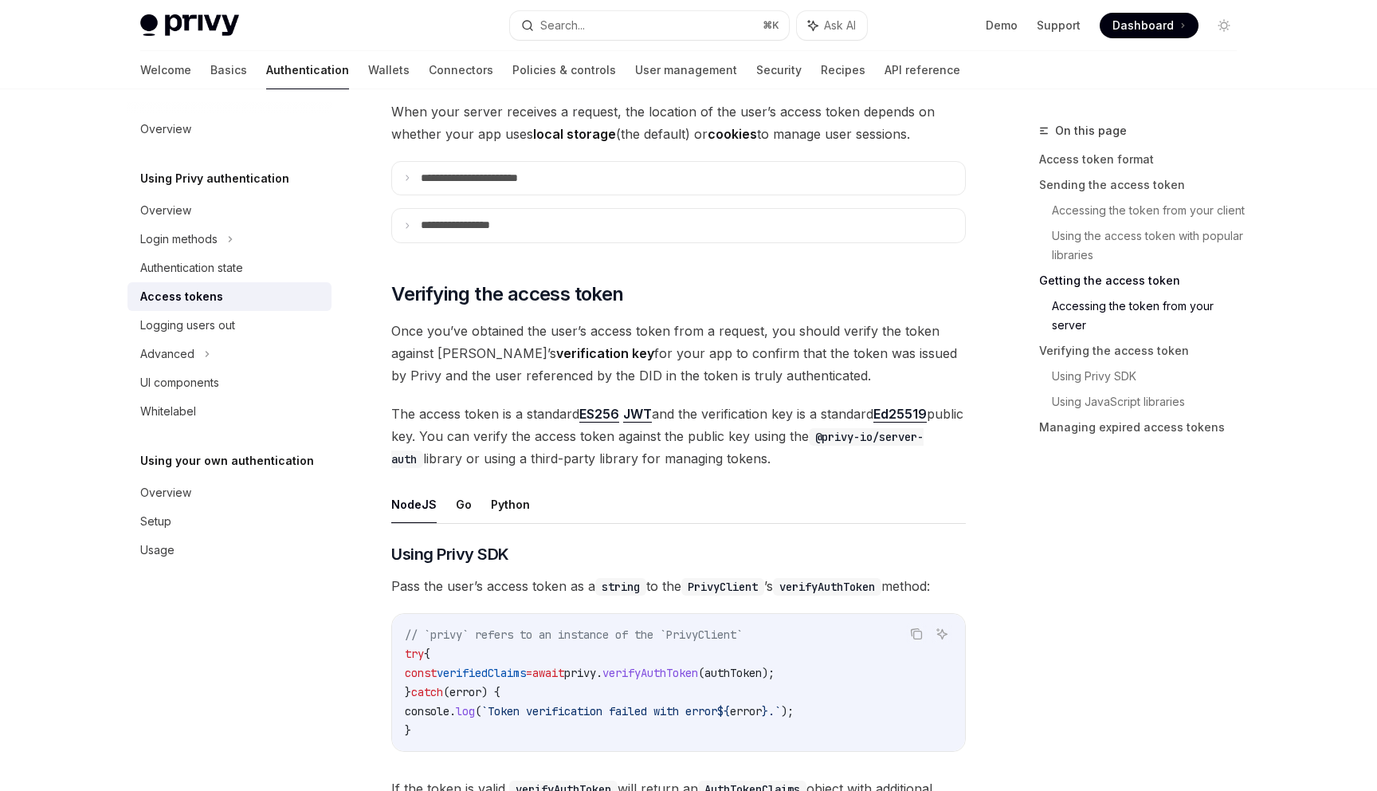
scroll to position [2010, 0]
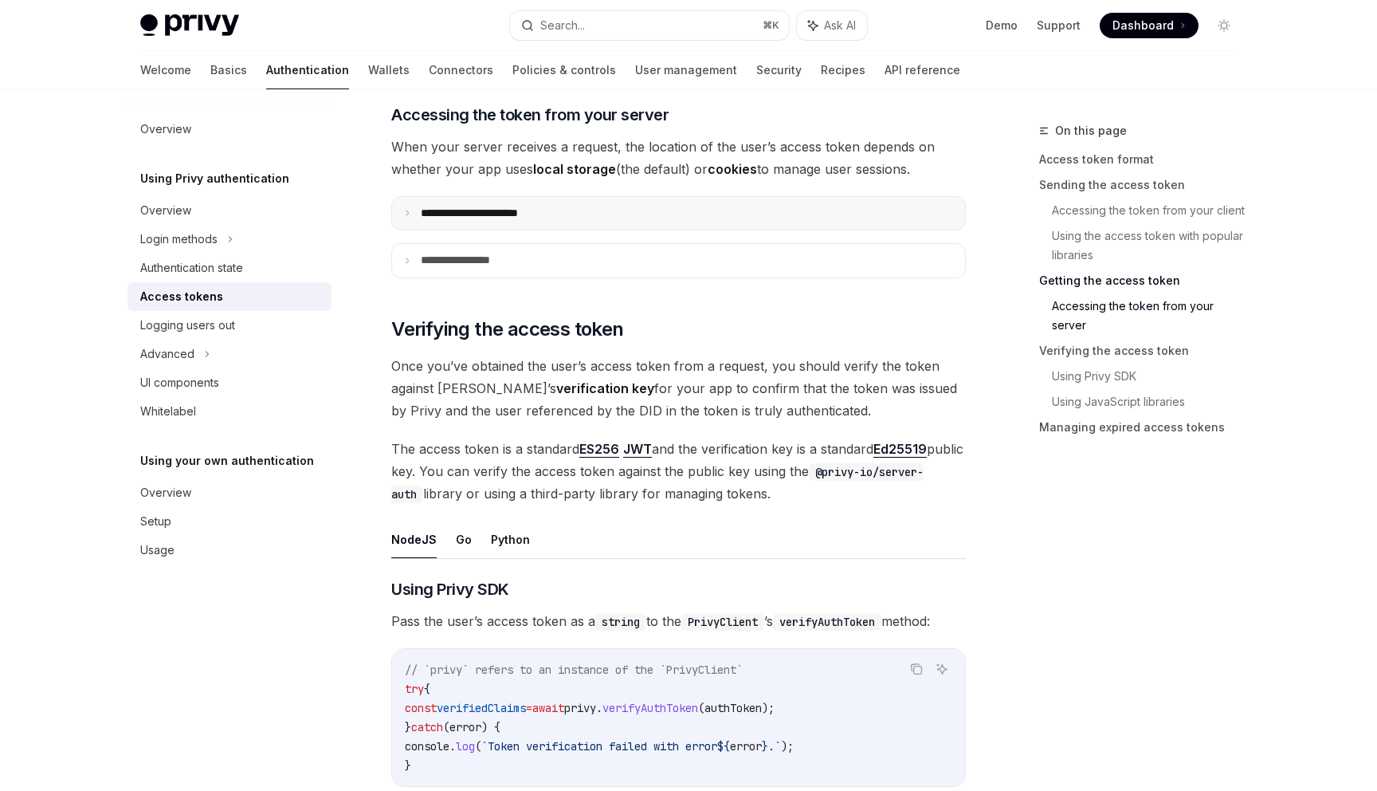
click at [524, 213] on p "**********" at bounding box center [487, 213] width 133 height 14
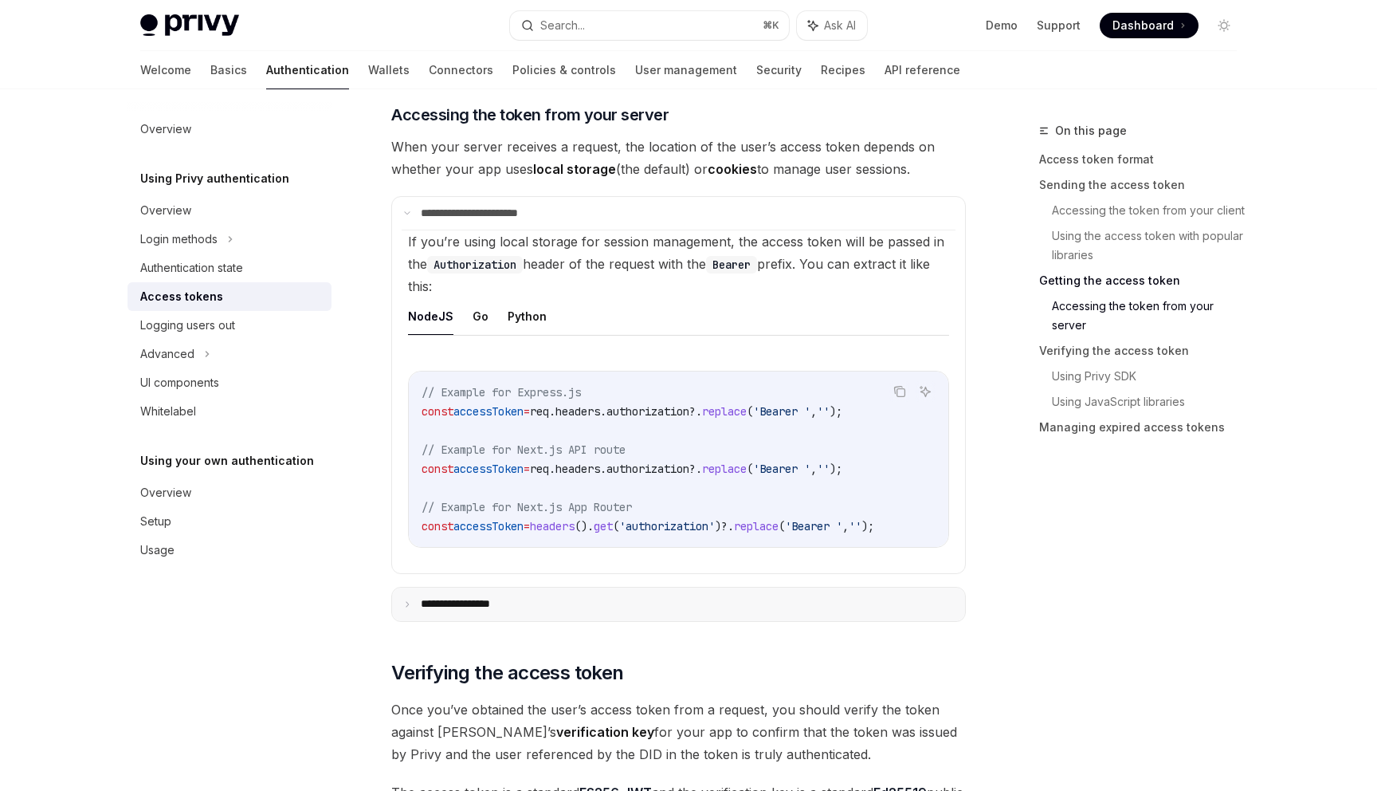
click at [535, 613] on summary "**********" at bounding box center [678, 603] width 573 height 33
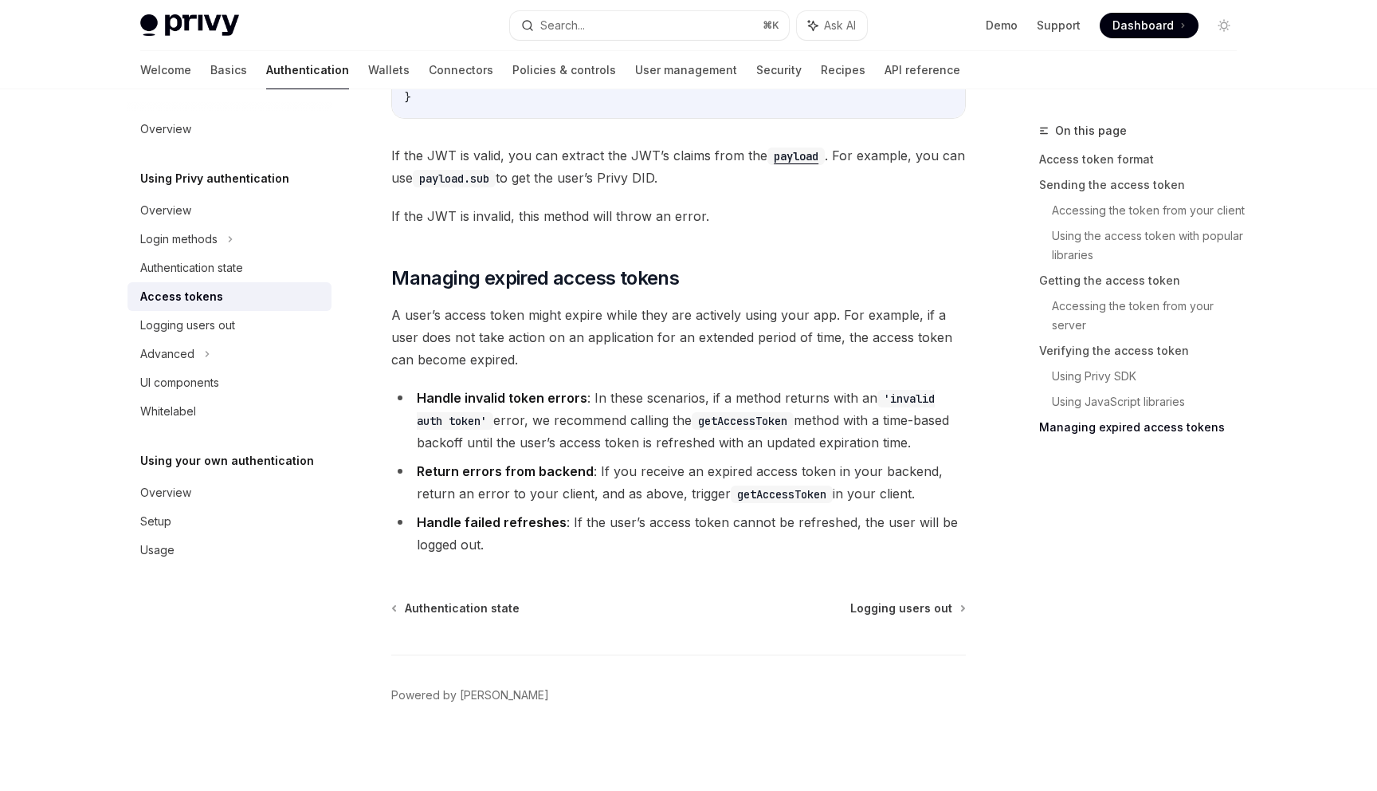
scroll to position [4694, 0]
click at [910, 607] on span "Logging users out" at bounding box center [902, 607] width 102 height 16
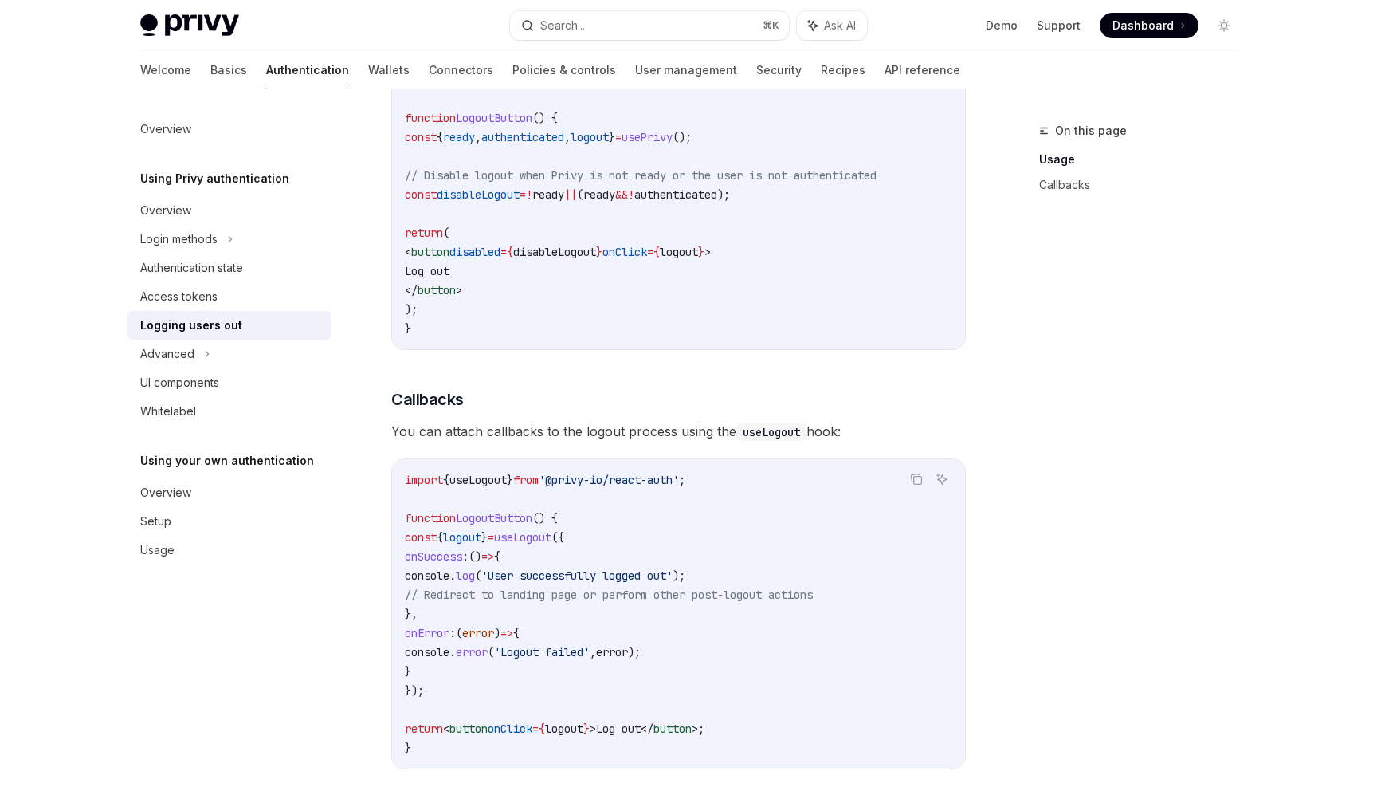
scroll to position [669, 0]
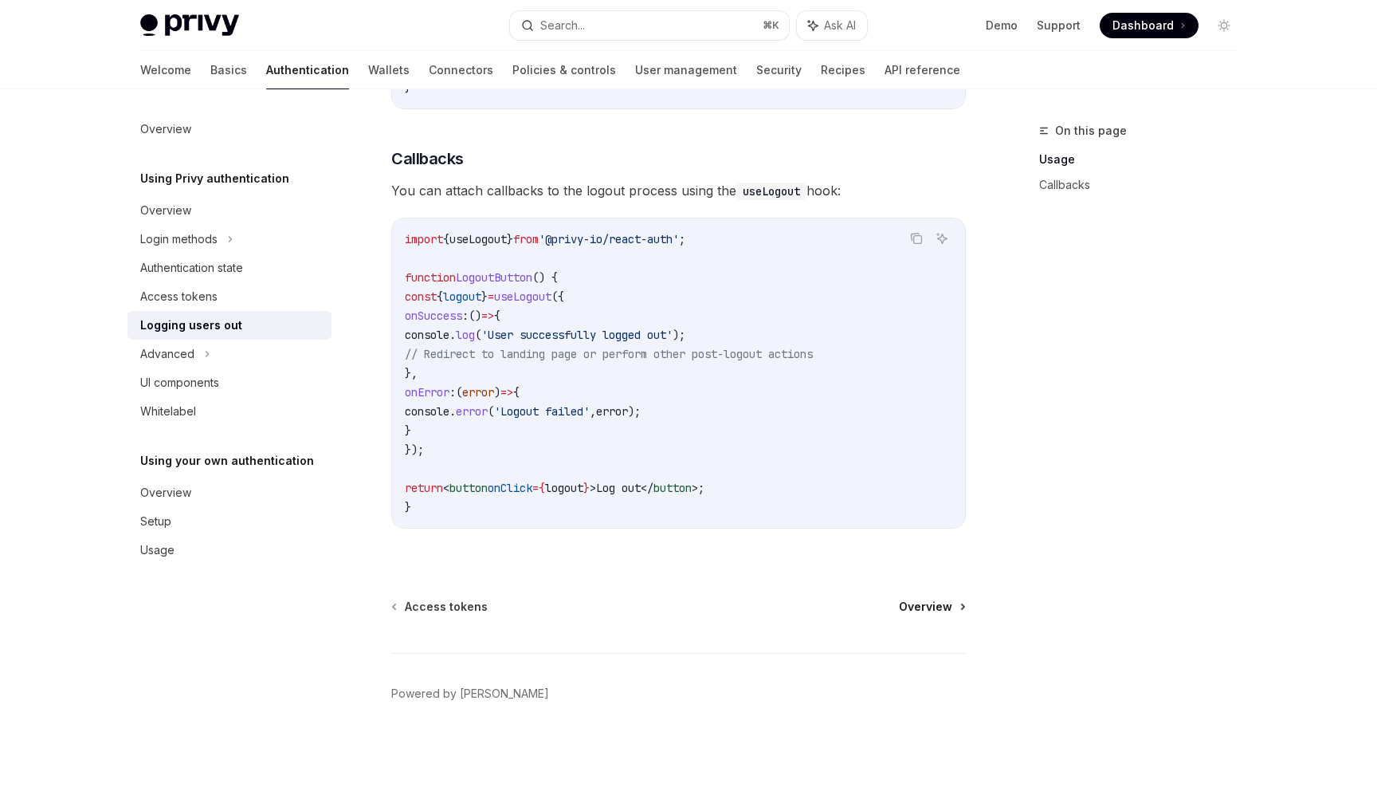
click at [924, 608] on span "Overview" at bounding box center [925, 607] width 53 height 16
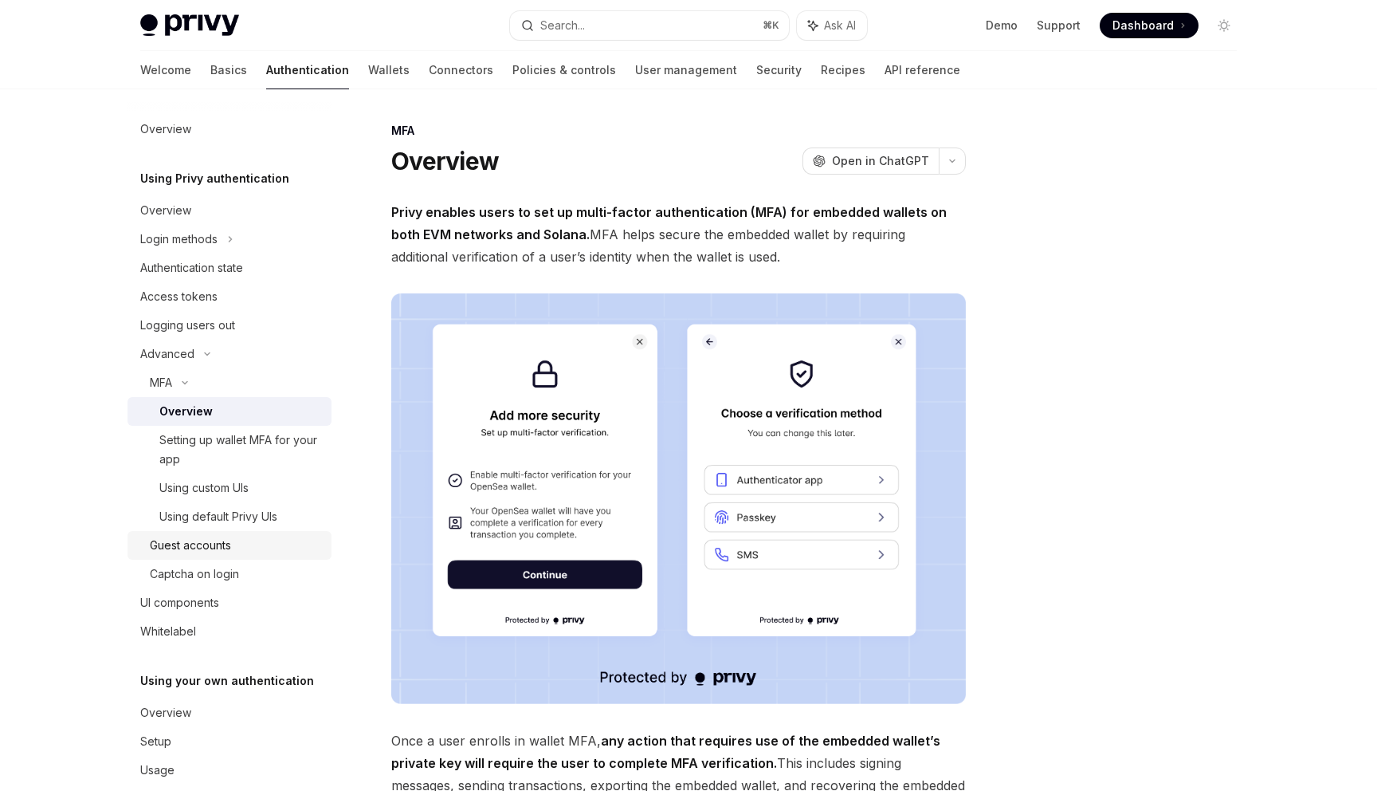
click at [269, 545] on div "Guest accounts" at bounding box center [236, 545] width 172 height 19
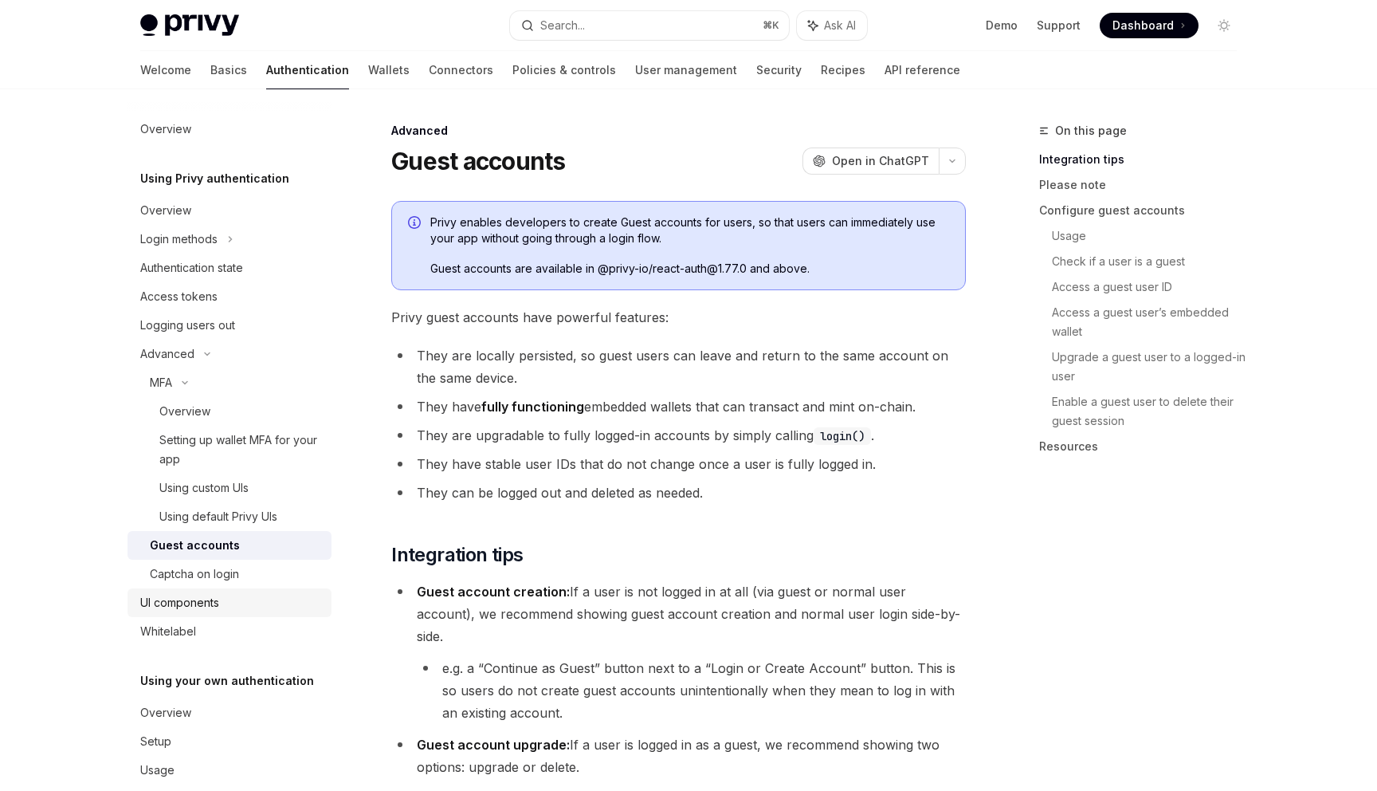
click at [252, 597] on div "UI components" at bounding box center [231, 602] width 182 height 19
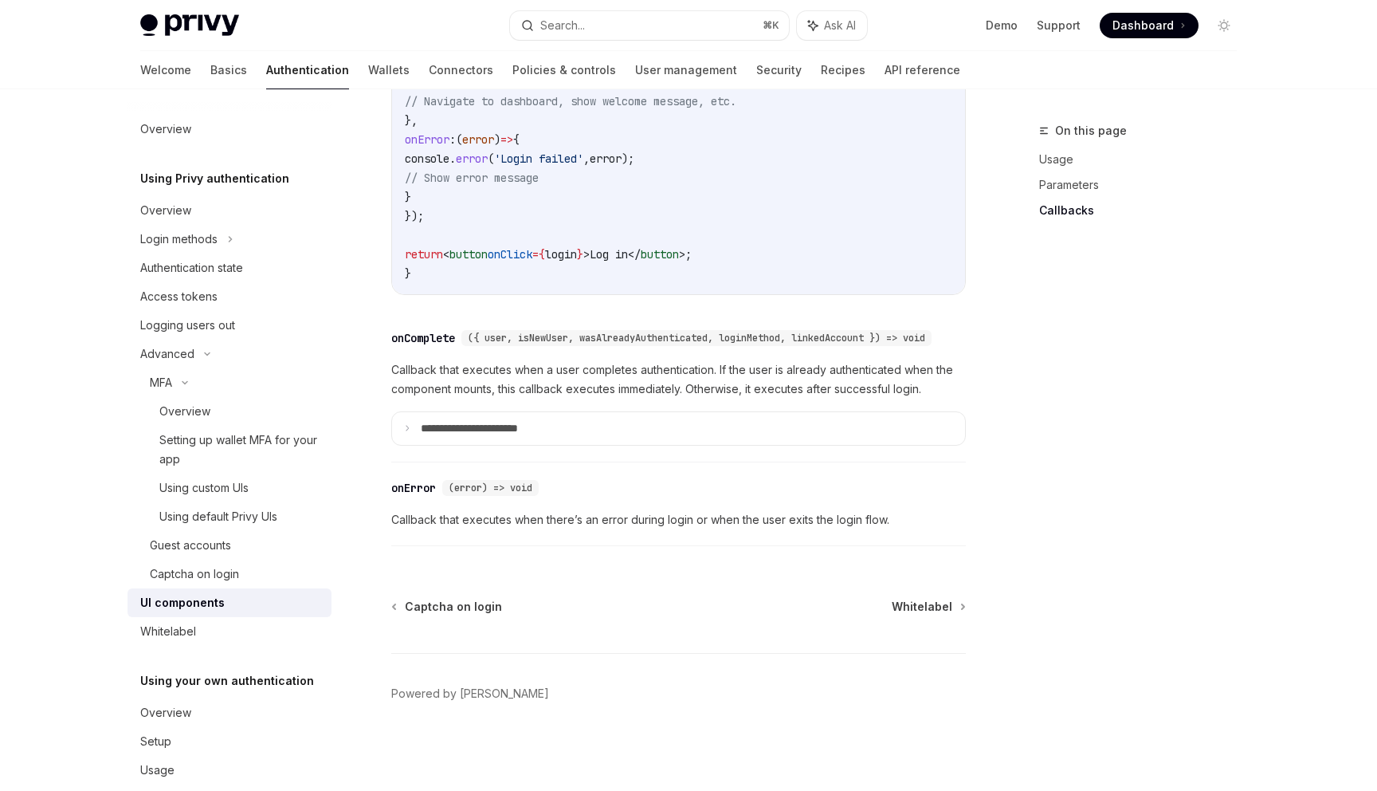
scroll to position [2249, 0]
click at [249, 623] on div "Whitelabel" at bounding box center [231, 631] width 182 height 19
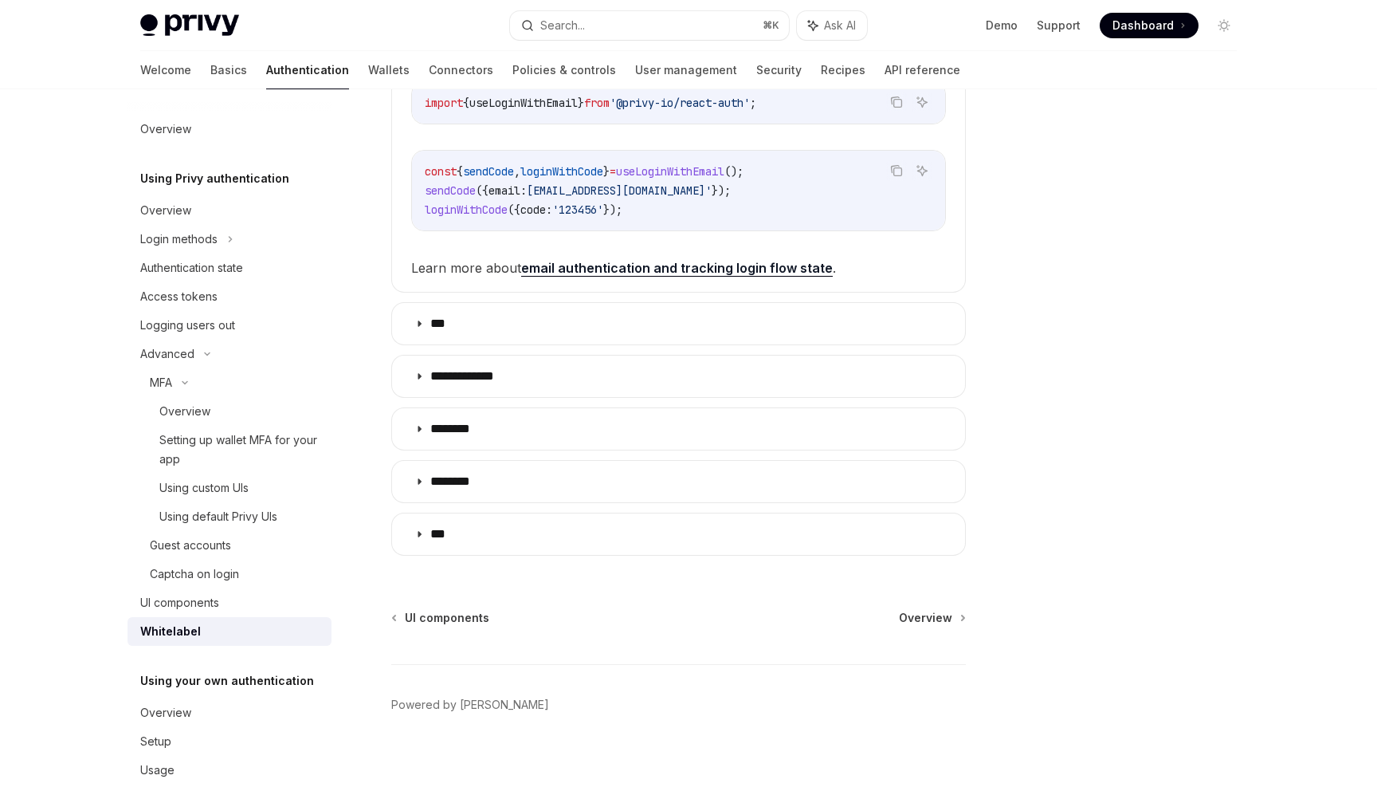
scroll to position [453, 0]
click at [484, 390] on summary "**********" at bounding box center [678, 375] width 573 height 41
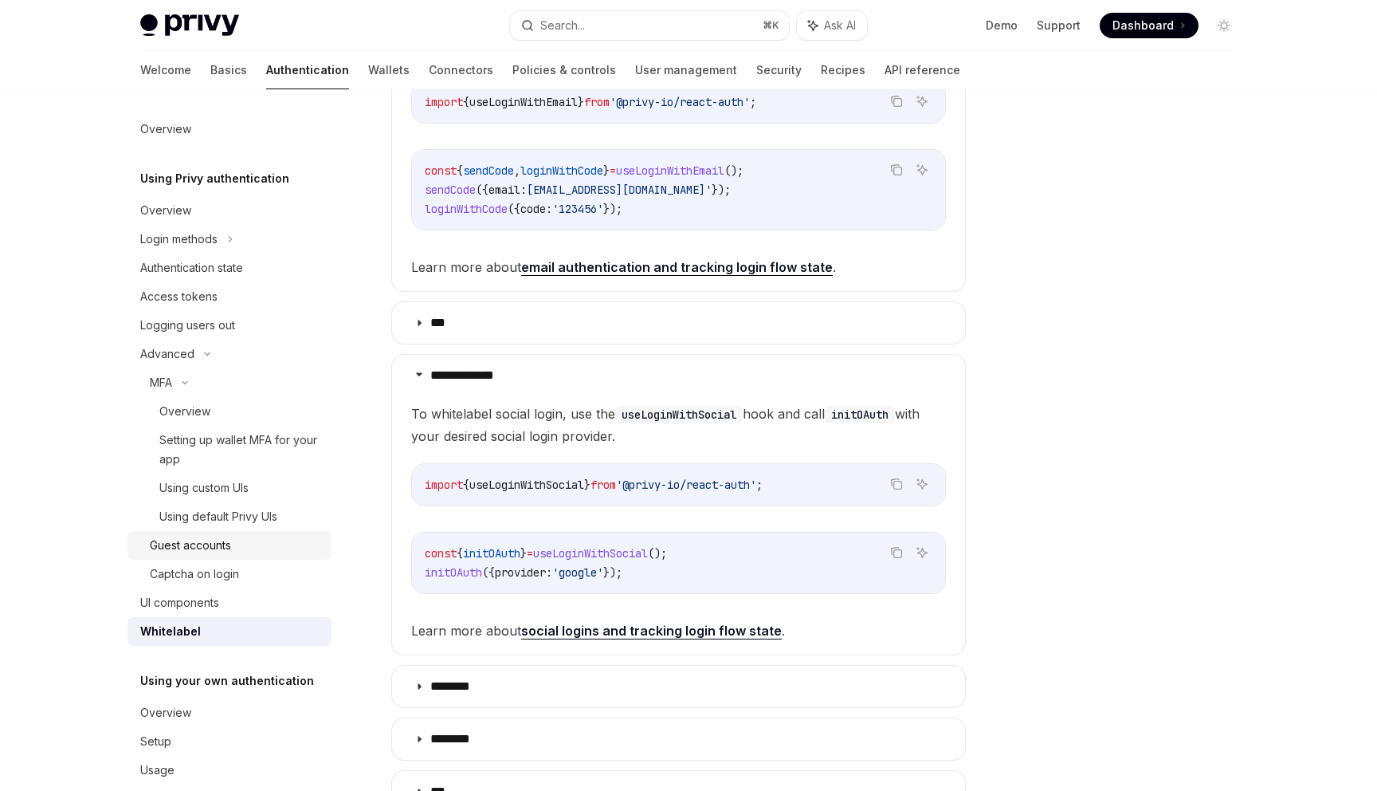
click at [194, 550] on div "Guest accounts" at bounding box center [190, 545] width 81 height 19
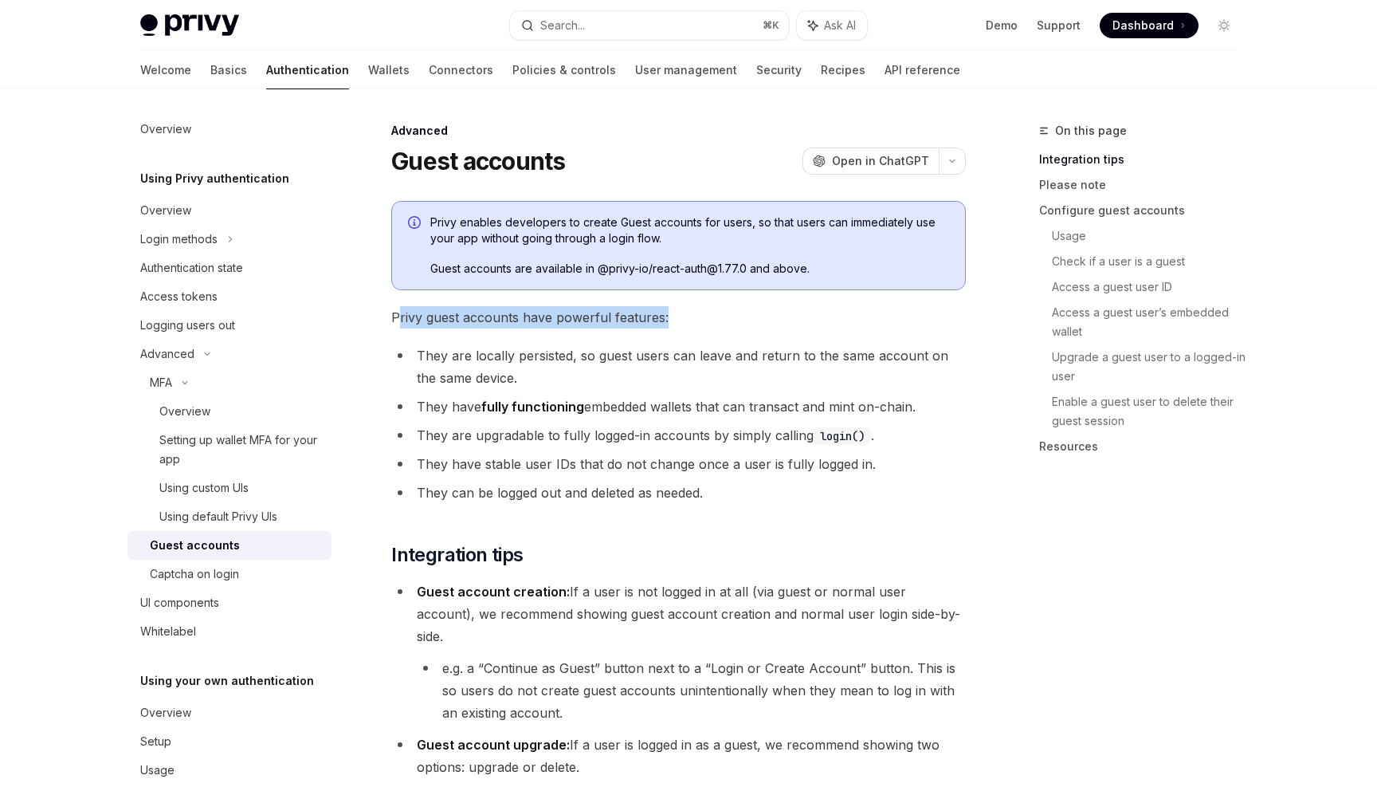
drag, startPoint x: 396, startPoint y: 314, endPoint x: 716, endPoint y: 314, distance: 319.6
click at [717, 314] on span "Privy guest accounts have powerful features:" at bounding box center [678, 317] width 575 height 22
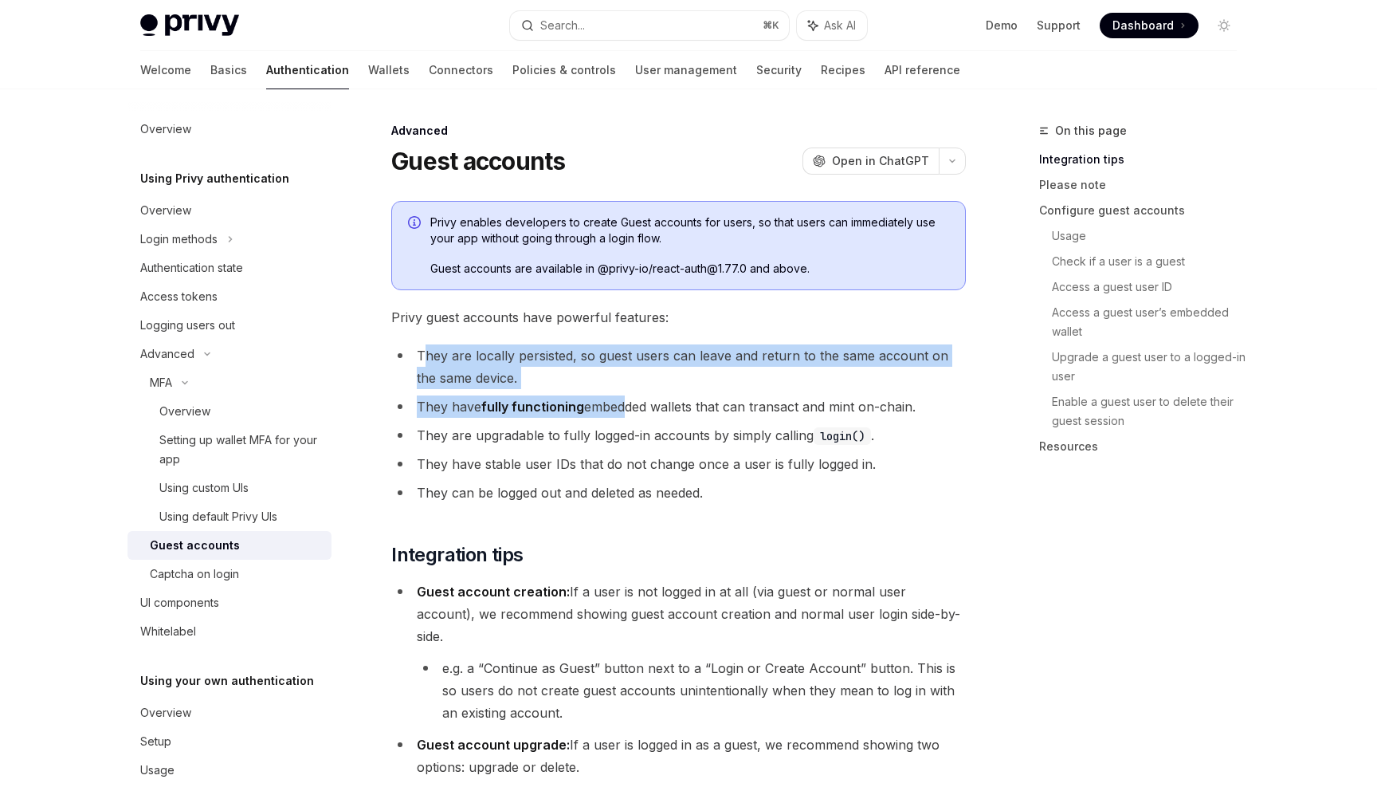
drag, startPoint x: 427, startPoint y: 347, endPoint x: 619, endPoint y: 407, distance: 200.7
click at [619, 408] on ul "They are locally persisted, so guest users can leave and return to the same acc…" at bounding box center [678, 423] width 575 height 159
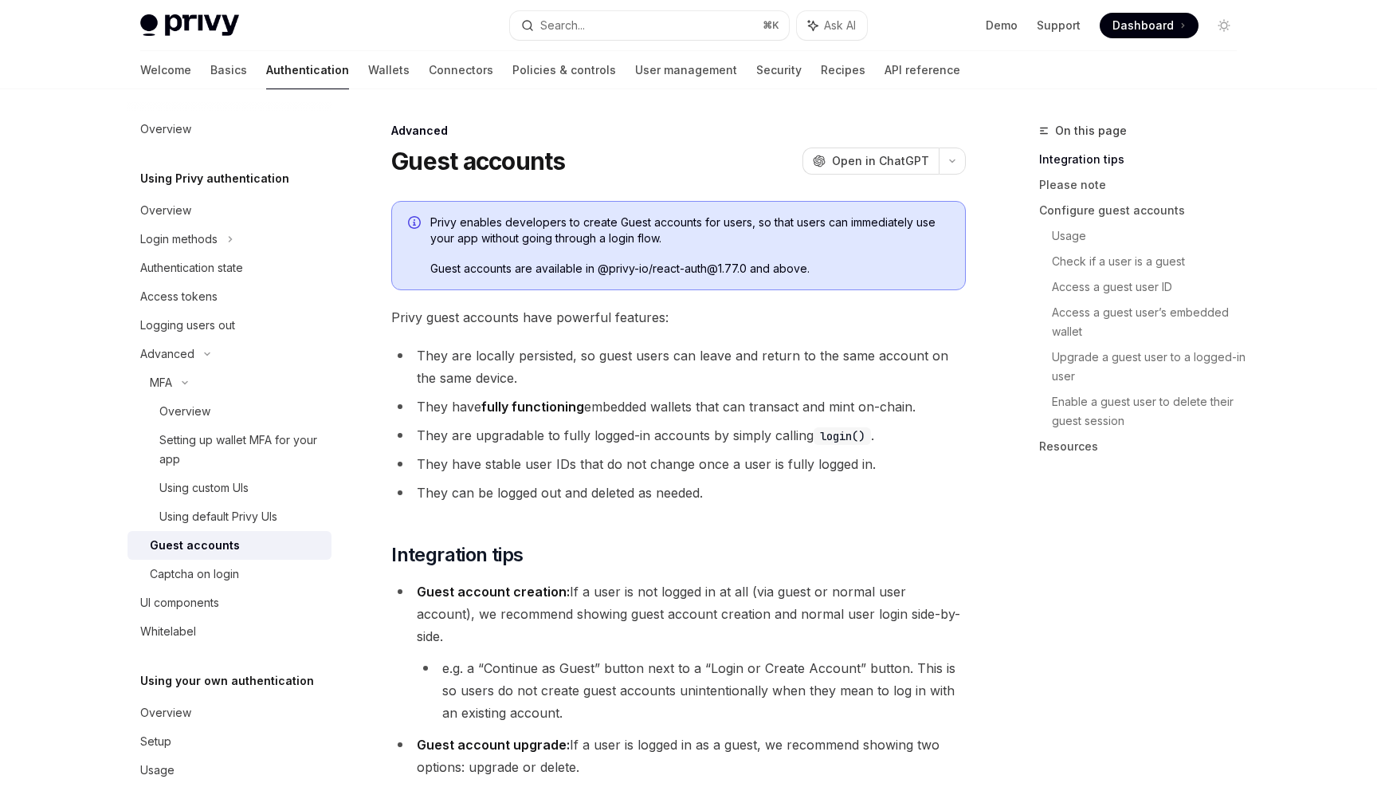
click at [608, 378] on li "They are locally persisted, so guest users can leave and return to the same acc…" at bounding box center [678, 366] width 575 height 45
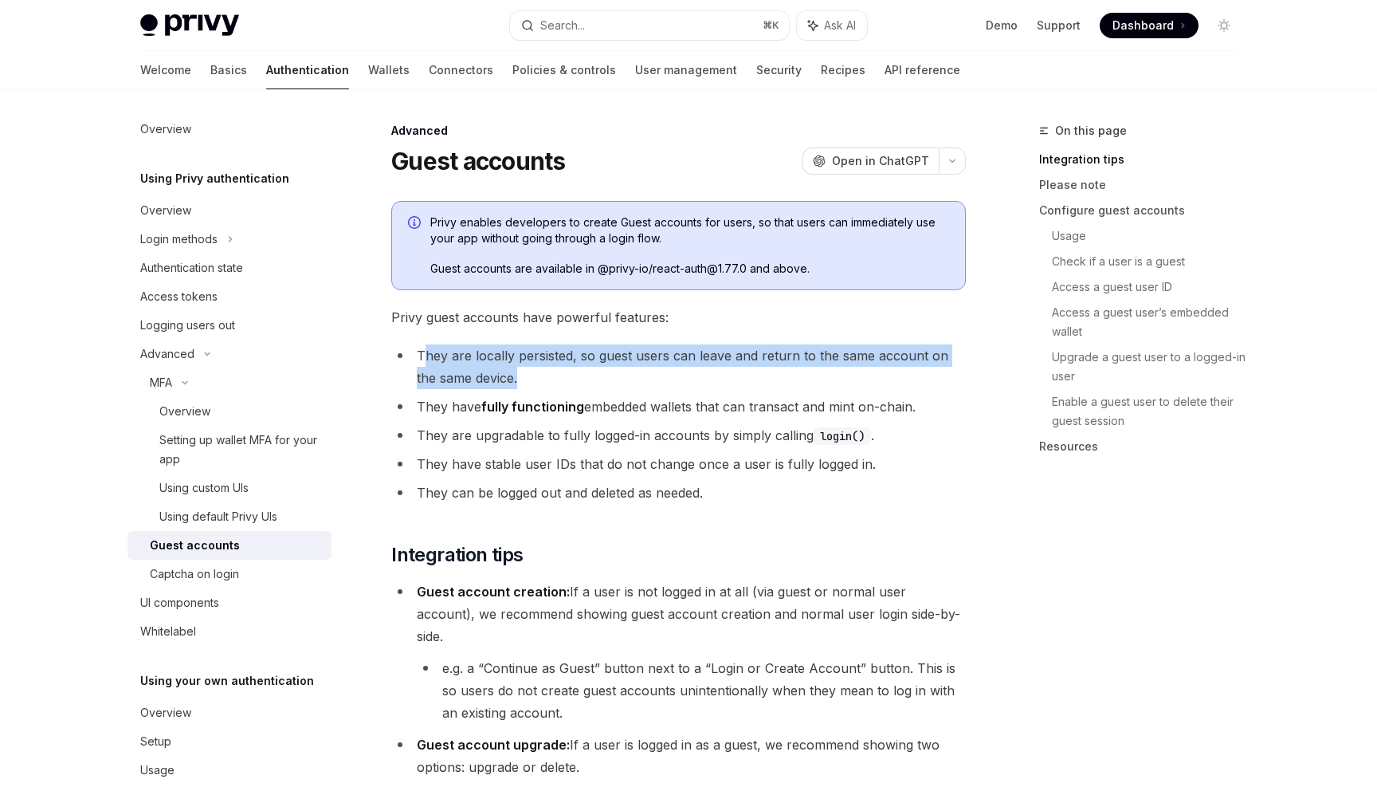
drag, startPoint x: 423, startPoint y: 363, endPoint x: 521, endPoint y: 368, distance: 98.2
click at [521, 368] on li "They are locally persisted, so guest users can leave and return to the same acc…" at bounding box center [678, 366] width 575 height 45
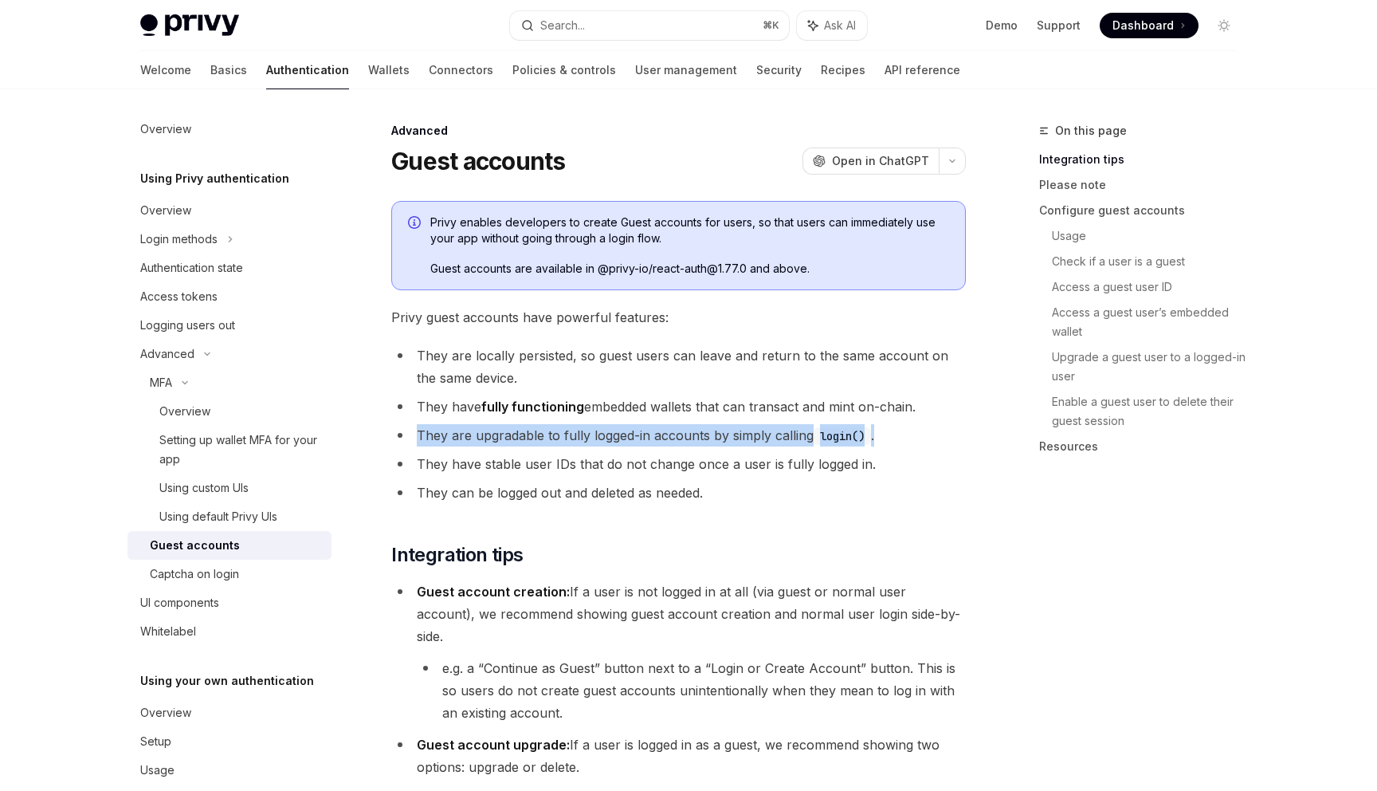
drag, startPoint x: 884, startPoint y: 430, endPoint x: 416, endPoint y: 434, distance: 467.9
click at [416, 434] on li "They are upgradable to fully logged-in accounts by simply calling login() ." at bounding box center [678, 435] width 575 height 22
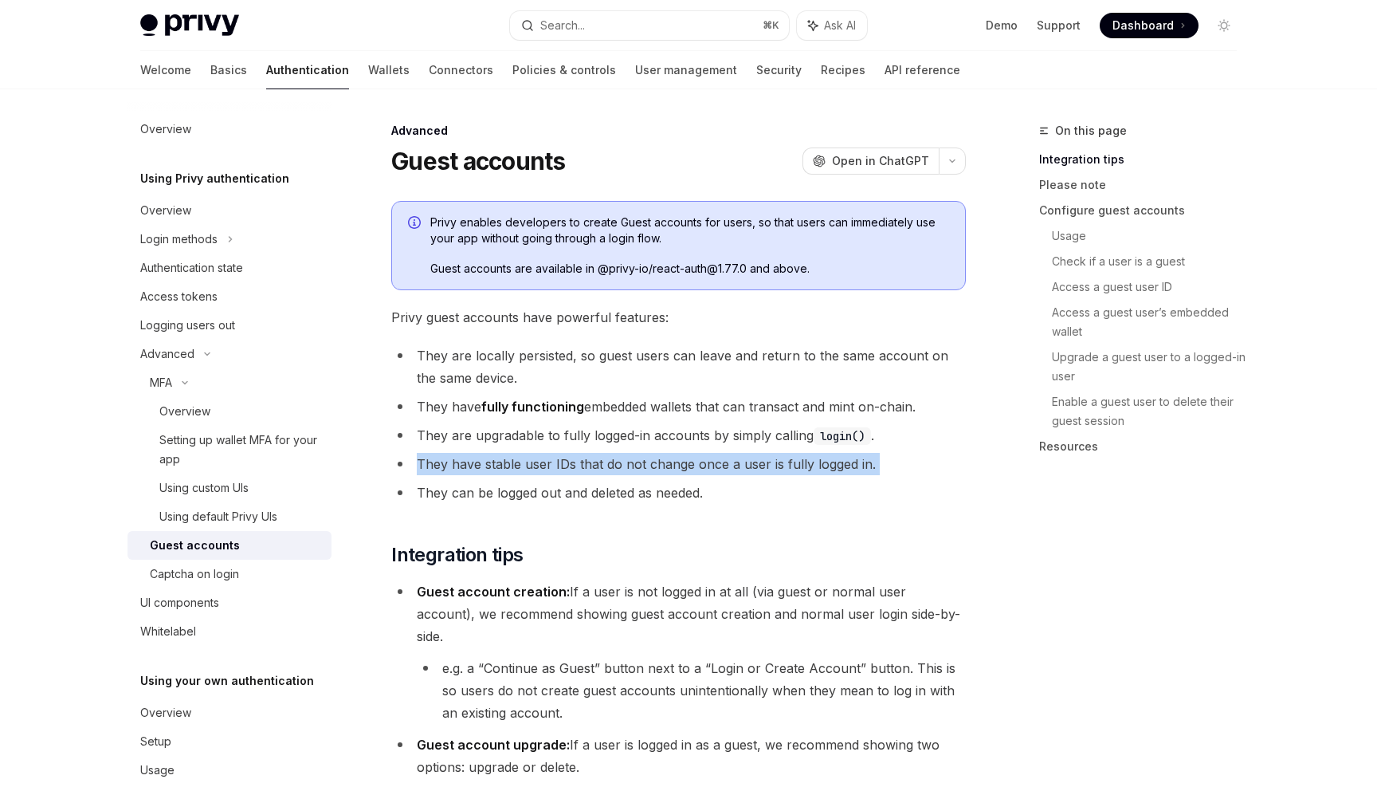
drag, startPoint x: 414, startPoint y: 460, endPoint x: 676, endPoint y: 477, distance: 262.0
click at [676, 477] on ul "They are locally persisted, so guest users can leave and return to the same acc…" at bounding box center [678, 423] width 575 height 159
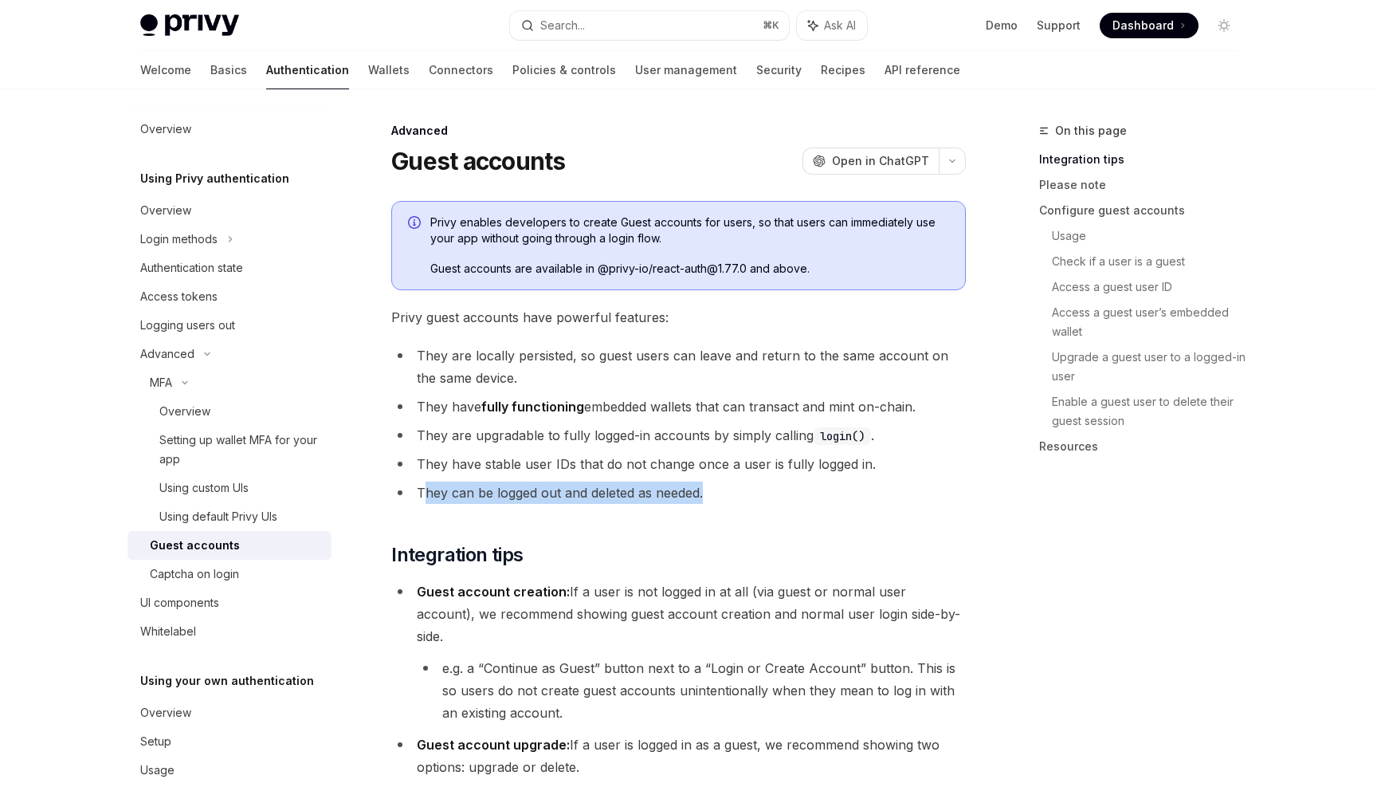
drag, startPoint x: 423, startPoint y: 497, endPoint x: 779, endPoint y: 485, distance: 355.7
click at [779, 485] on li "They can be logged out and deleted as needed." at bounding box center [678, 492] width 575 height 22
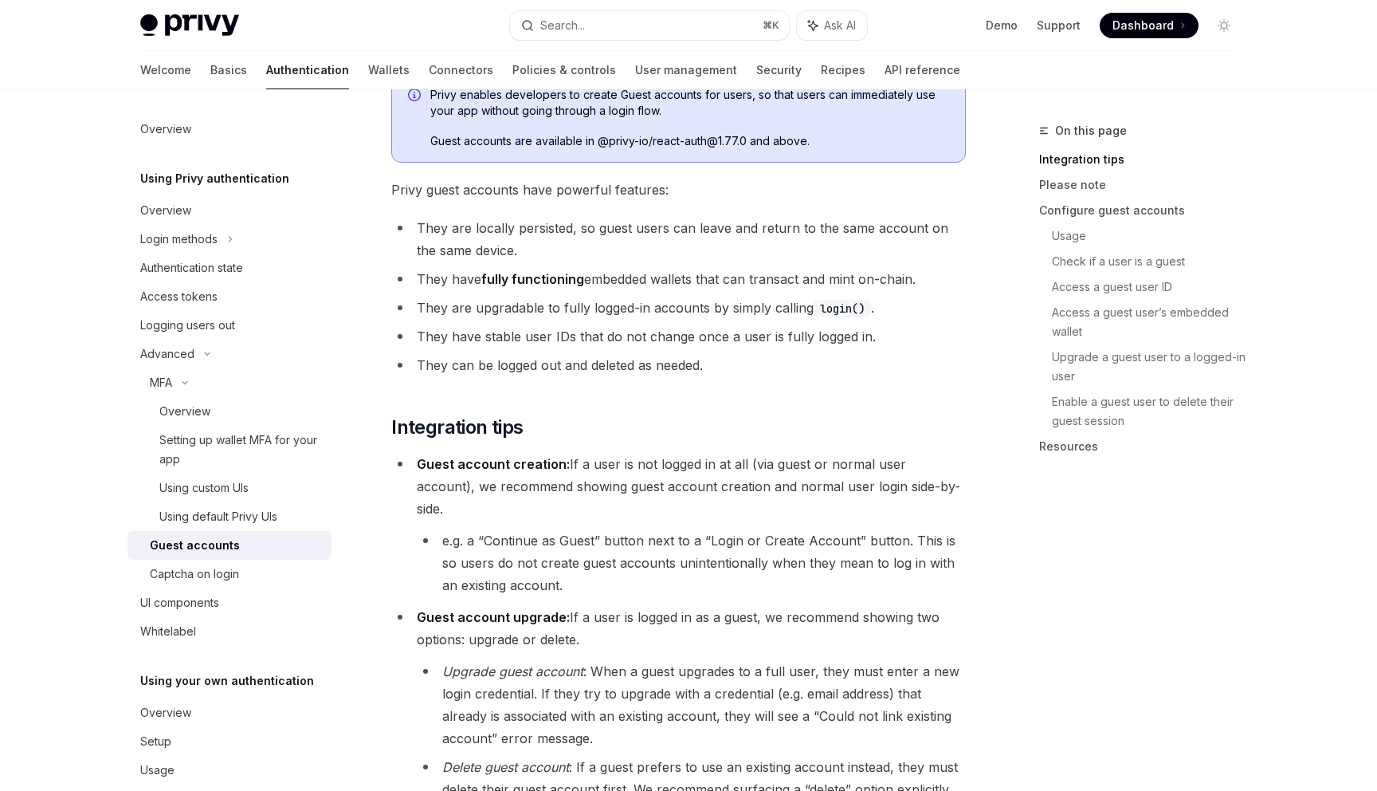
scroll to position [175, 0]
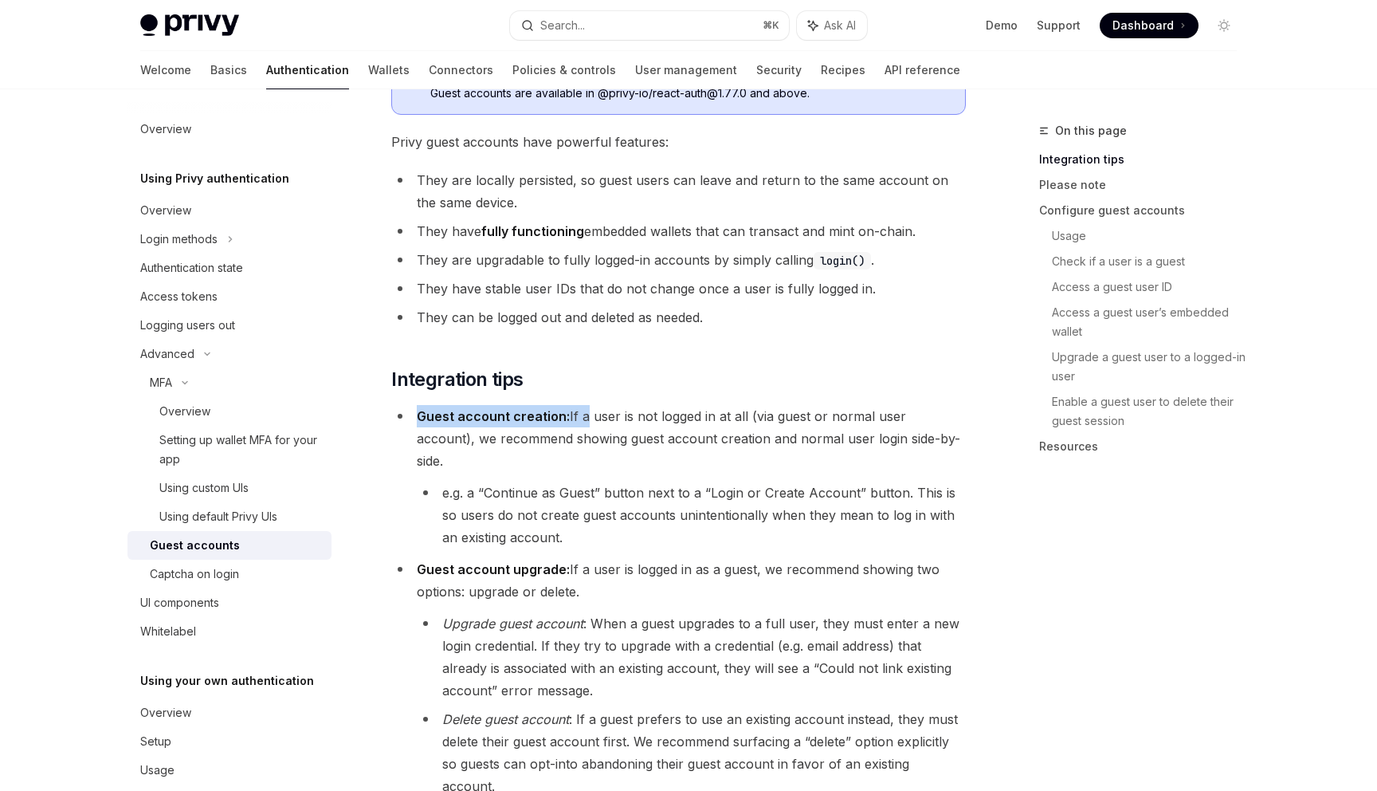
drag, startPoint x: 418, startPoint y: 421, endPoint x: 580, endPoint y: 421, distance: 162.6
click at [580, 421] on li "Guest account creation: If a user is not logged in at all (via guest or normal …" at bounding box center [678, 476] width 575 height 143
click at [751, 419] on li "Guest account creation: If a user is not logged in at all (via guest or normal …" at bounding box center [678, 476] width 575 height 143
drag, startPoint x: 414, startPoint y: 440, endPoint x: 925, endPoint y: 446, distance: 511.8
click at [925, 446] on li "Guest account creation: If a user is not logged in at all (via guest or normal …" at bounding box center [678, 476] width 575 height 143
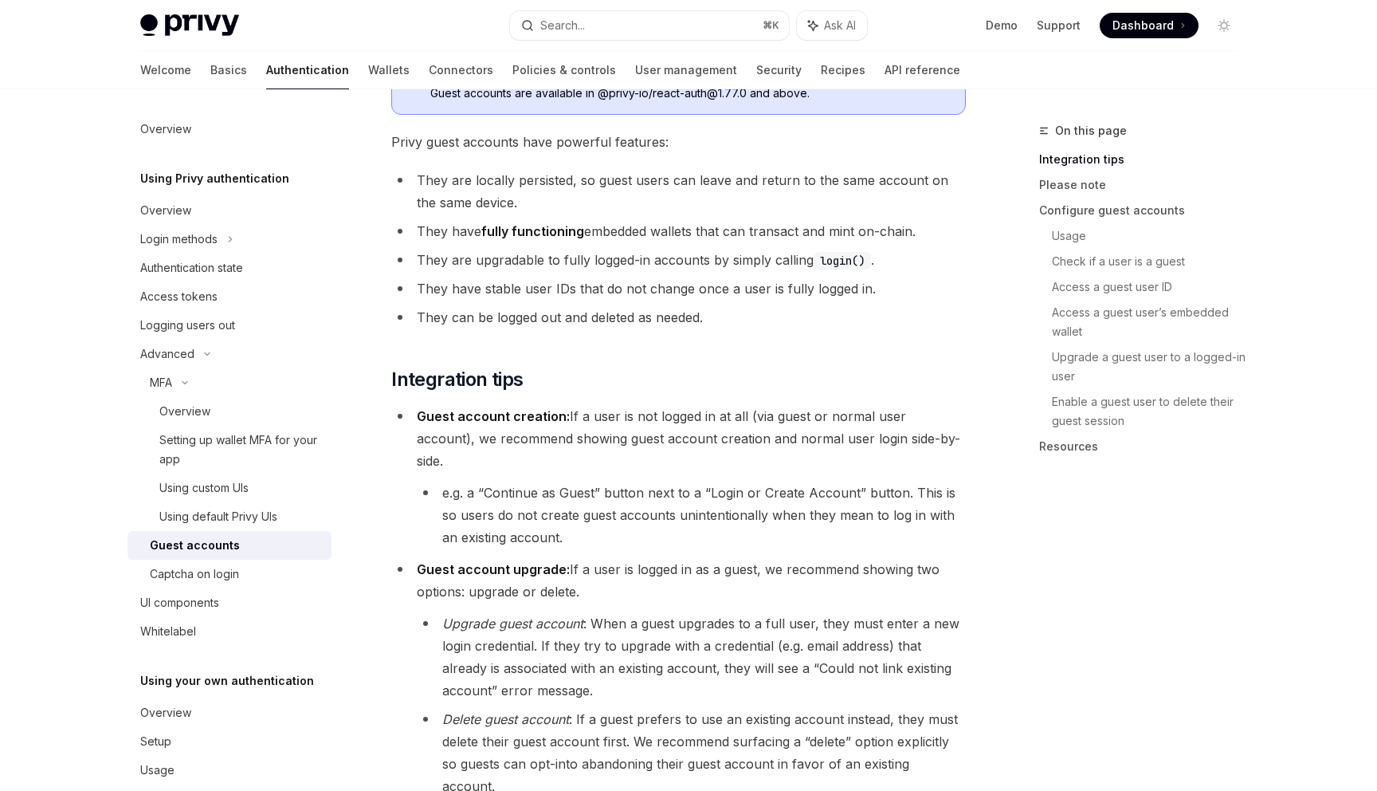
click at [925, 446] on li "Guest account creation: If a user is not logged in at all (via guest or normal …" at bounding box center [678, 476] width 575 height 143
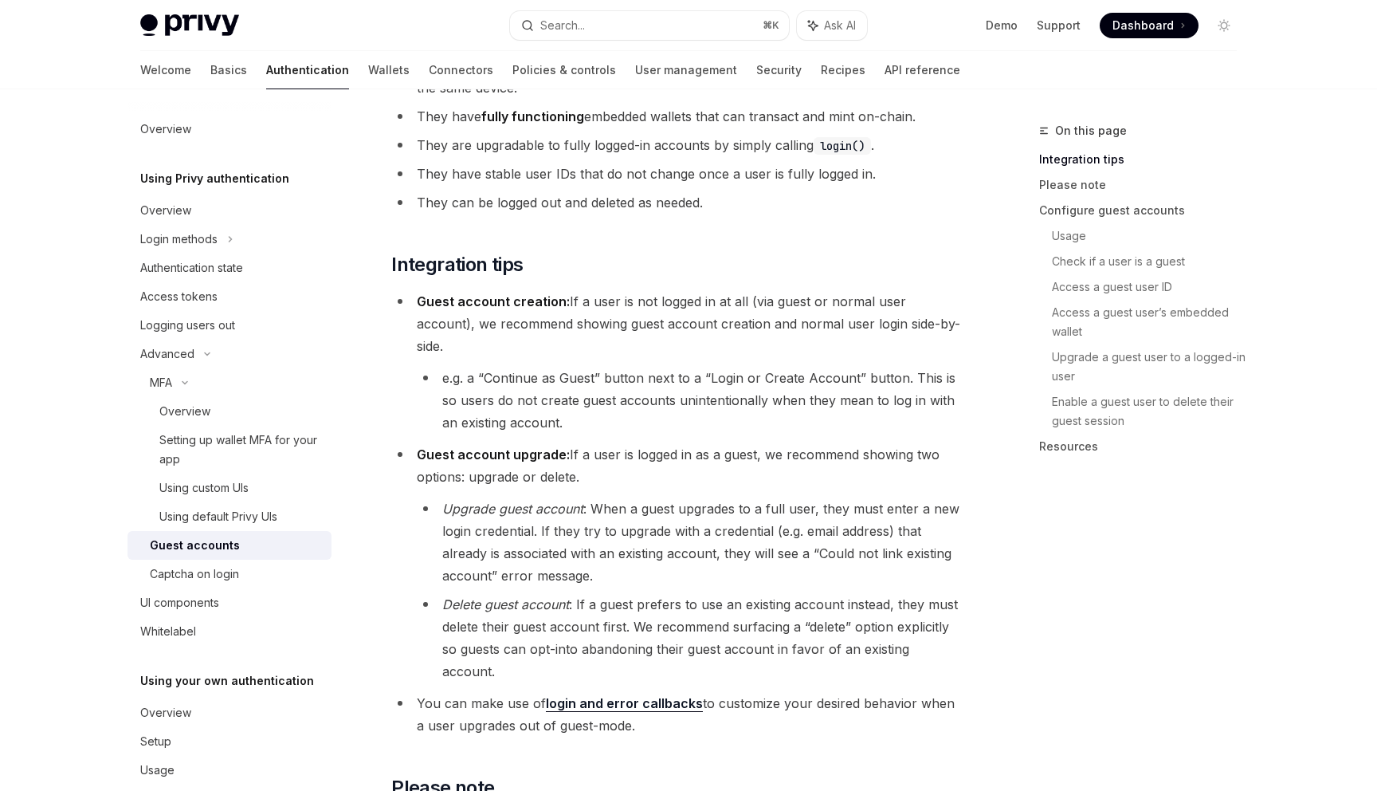
scroll to position [316, 0]
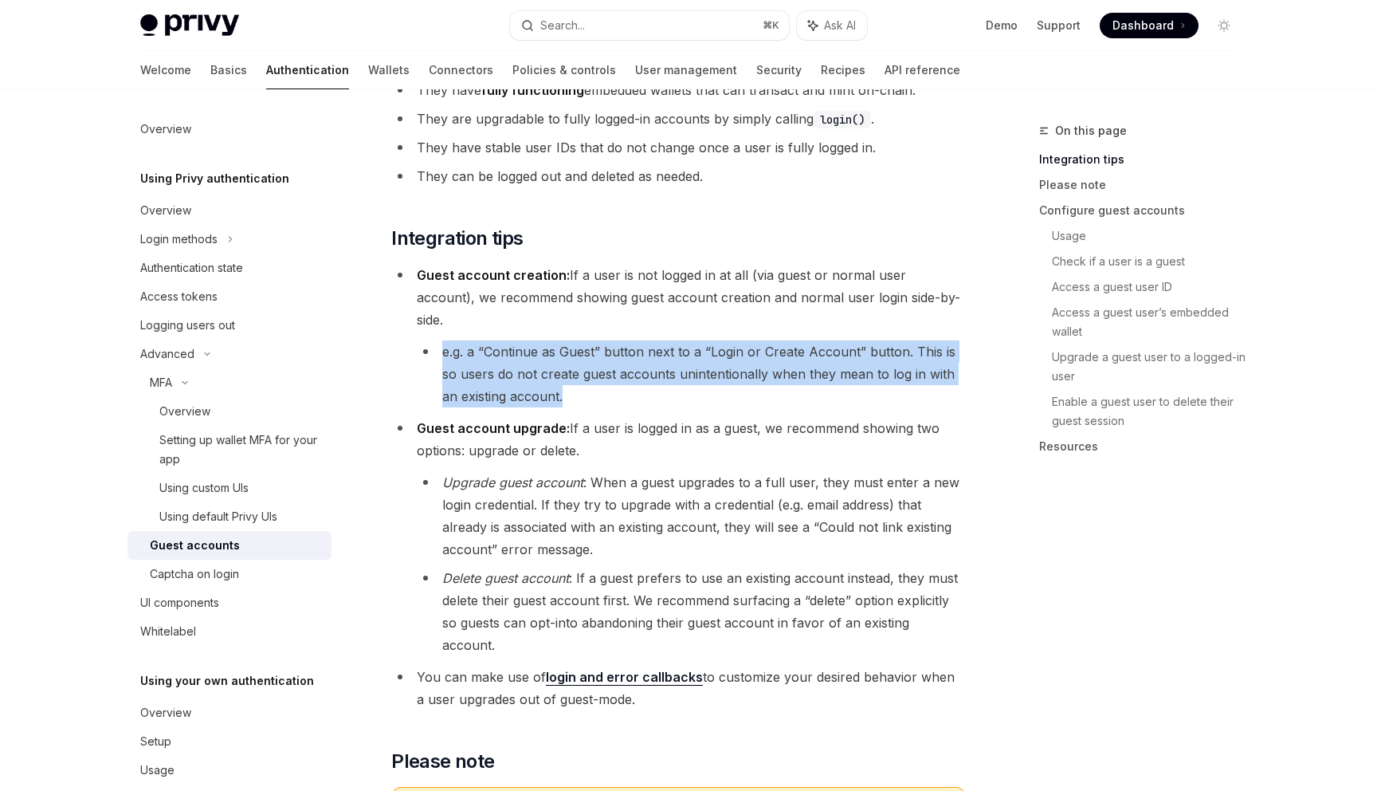
drag, startPoint x: 441, startPoint y: 333, endPoint x: 576, endPoint y: 381, distance: 142.9
click at [576, 381] on li "e.g. a “Continue as Guest” button next to a “Login or Create Account” button. T…" at bounding box center [691, 373] width 549 height 67
drag, startPoint x: 420, startPoint y: 403, endPoint x: 631, endPoint y: 432, distance: 213.3
click at [631, 432] on li "Guest account upgrade: If a user is logged in as a guest, we recommend showing …" at bounding box center [678, 536] width 575 height 239
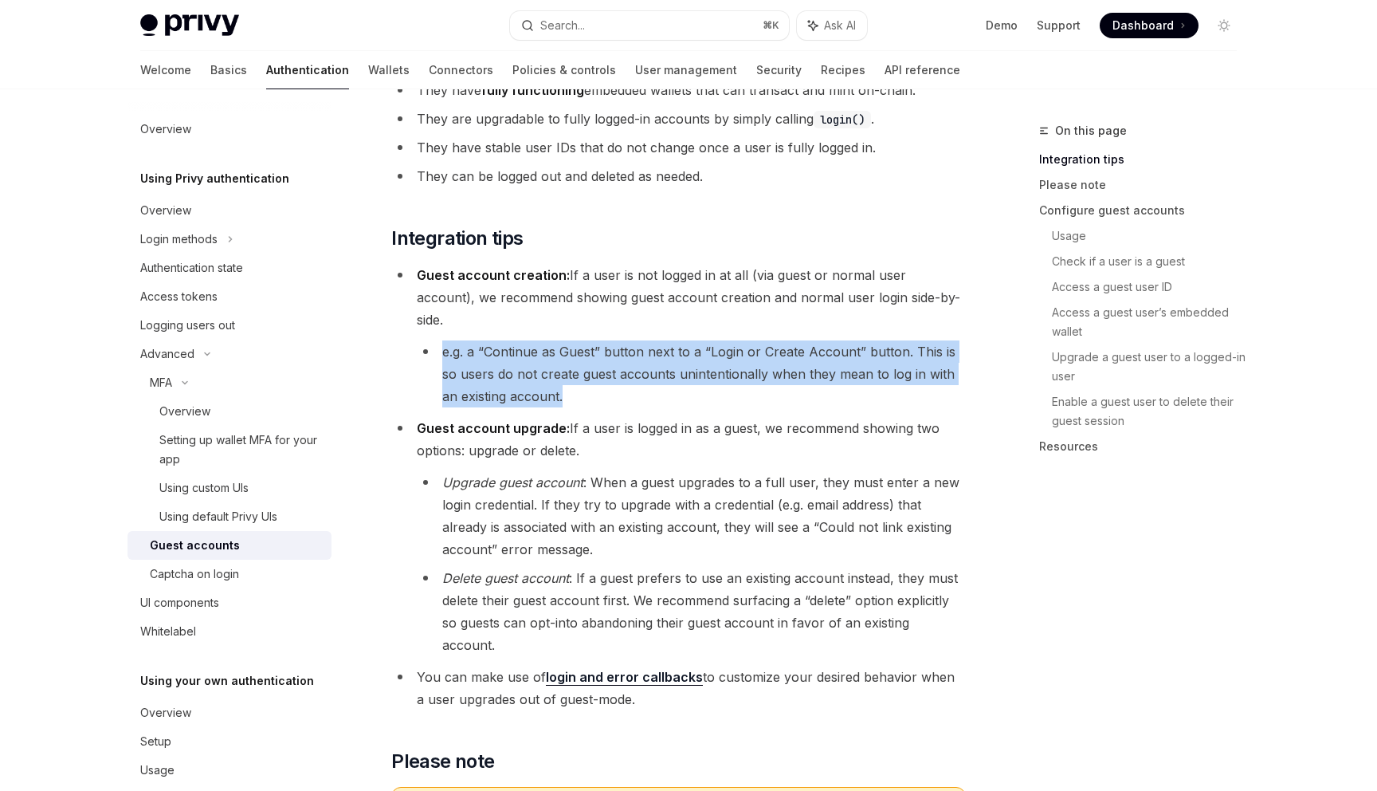
click at [631, 432] on li "Guest account upgrade: If a user is logged in as a guest, we recommend showing …" at bounding box center [678, 536] width 575 height 239
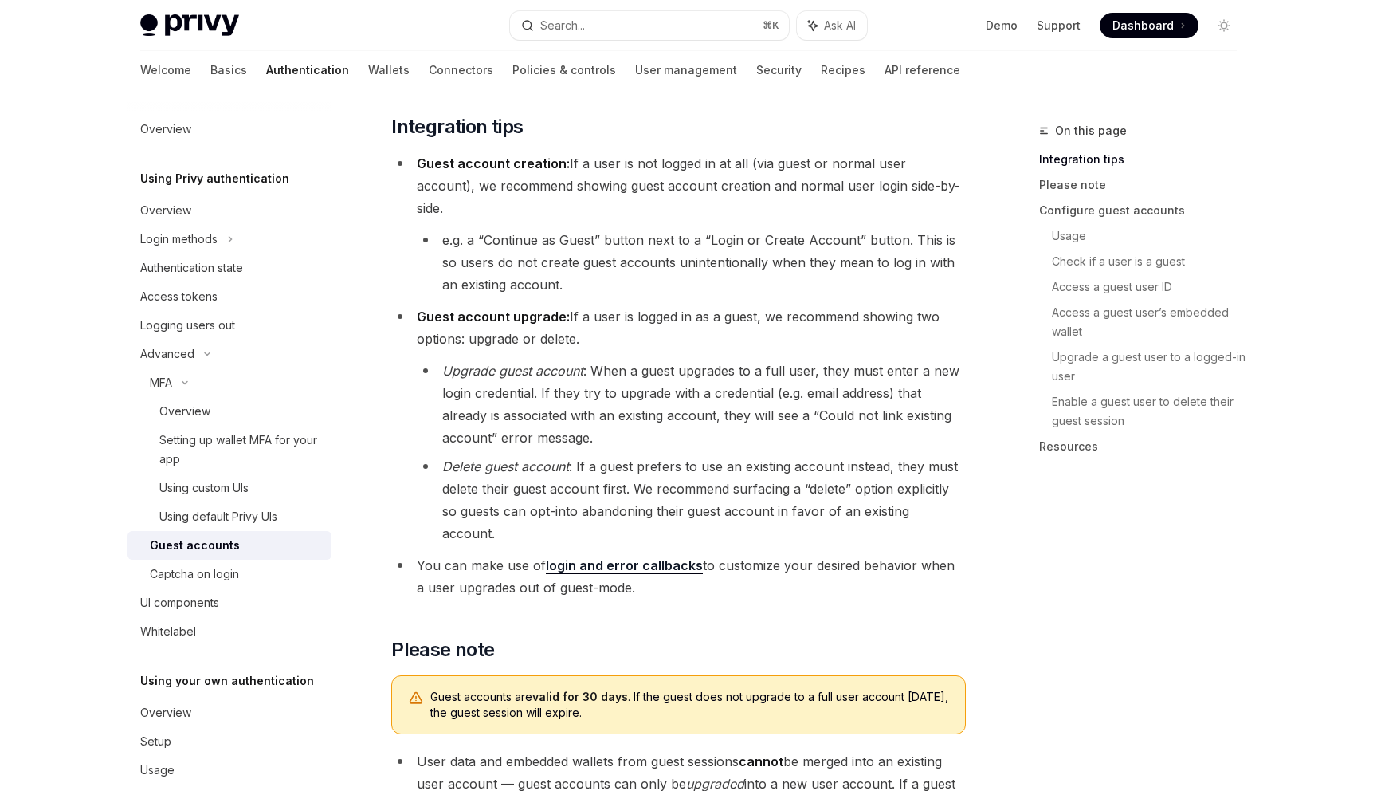
scroll to position [431, 0]
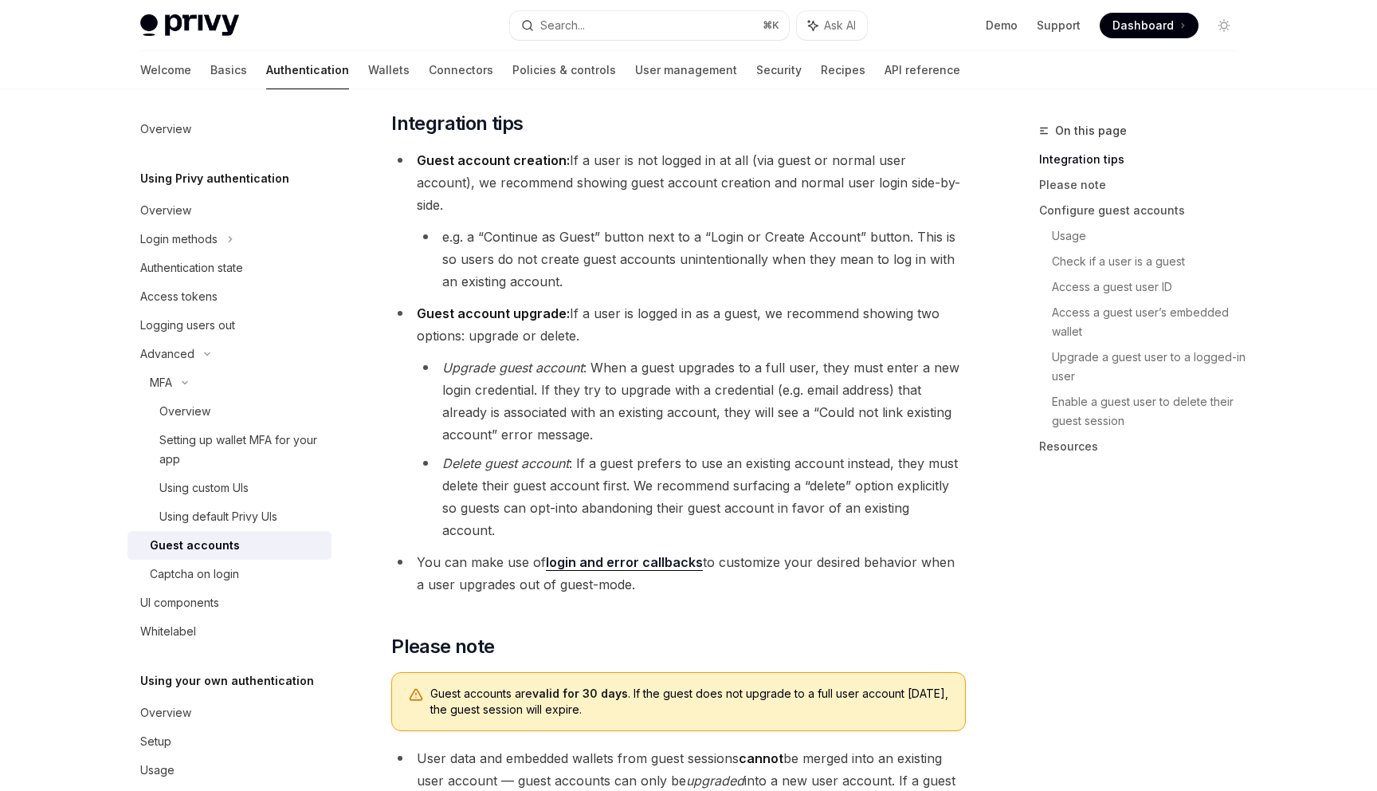
drag, startPoint x: 579, startPoint y: 434, endPoint x: 949, endPoint y: 475, distance: 371.4
click at [949, 475] on li "Delete guest account : If a guest prefers to use an existing account instead, t…" at bounding box center [691, 496] width 549 height 89
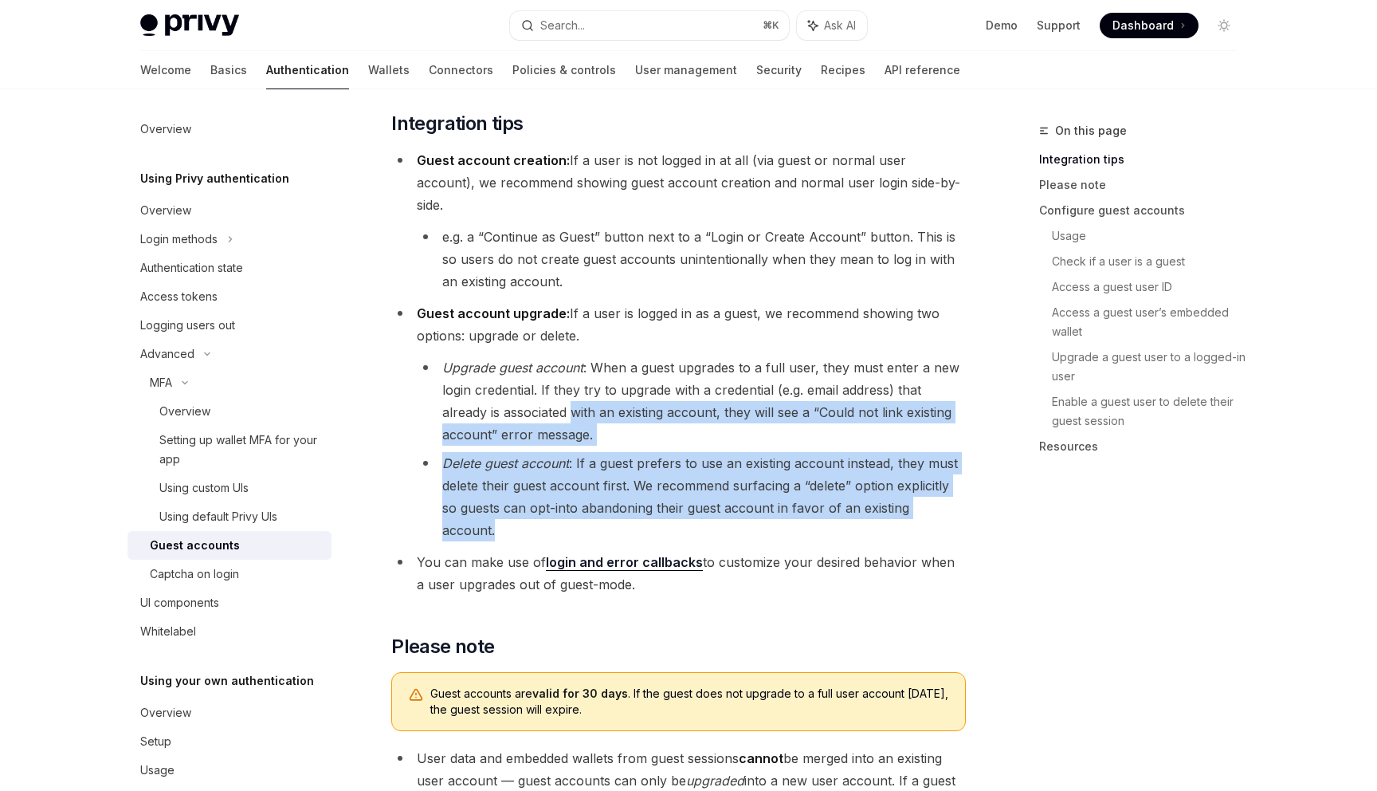
drag, startPoint x: 961, startPoint y: 477, endPoint x: 578, endPoint y: 398, distance: 391.6
click at [578, 398] on ul "Upgrade guest account : When a guest upgrades to a full user, they must enter a…" at bounding box center [691, 448] width 549 height 185
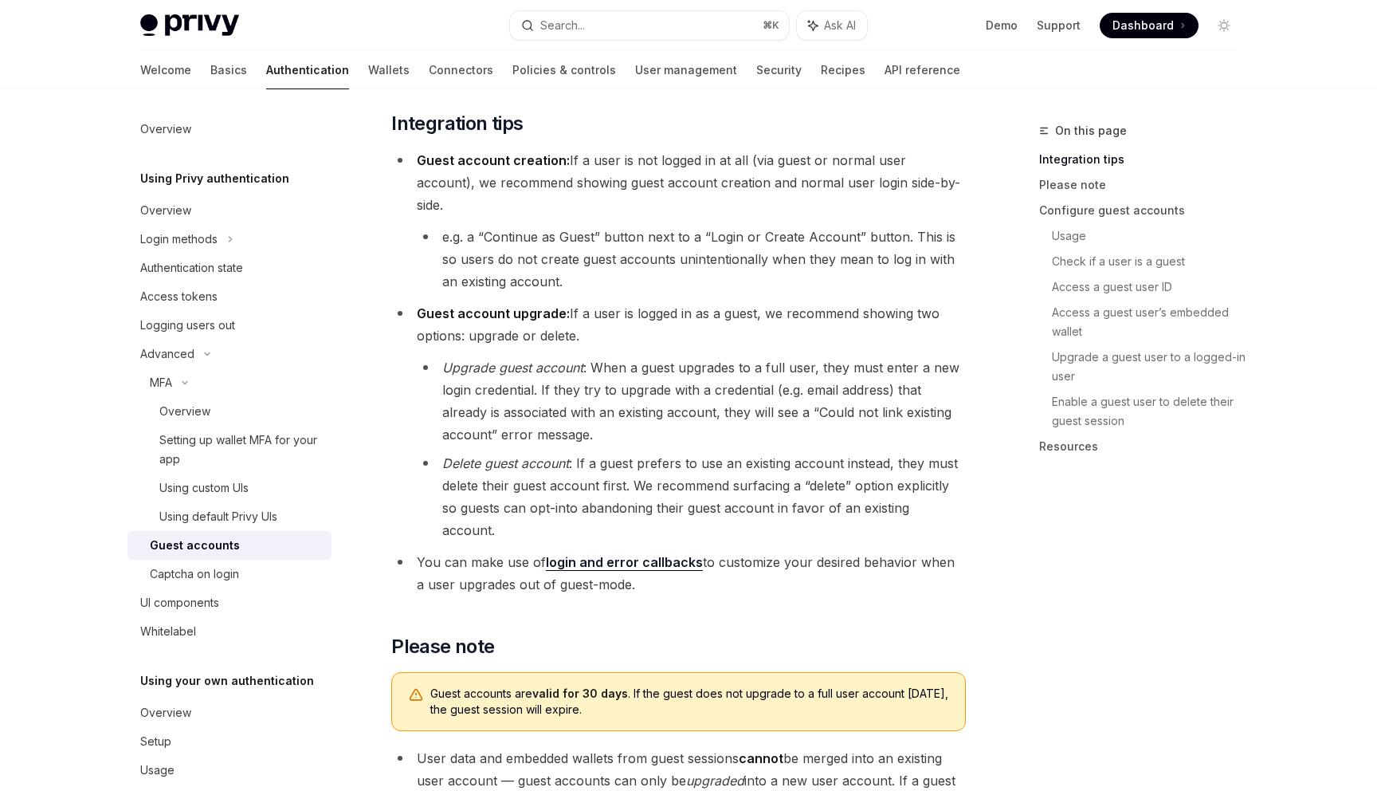
click at [654, 452] on li "Delete guest account : If a guest prefers to use an existing account instead, t…" at bounding box center [691, 496] width 549 height 89
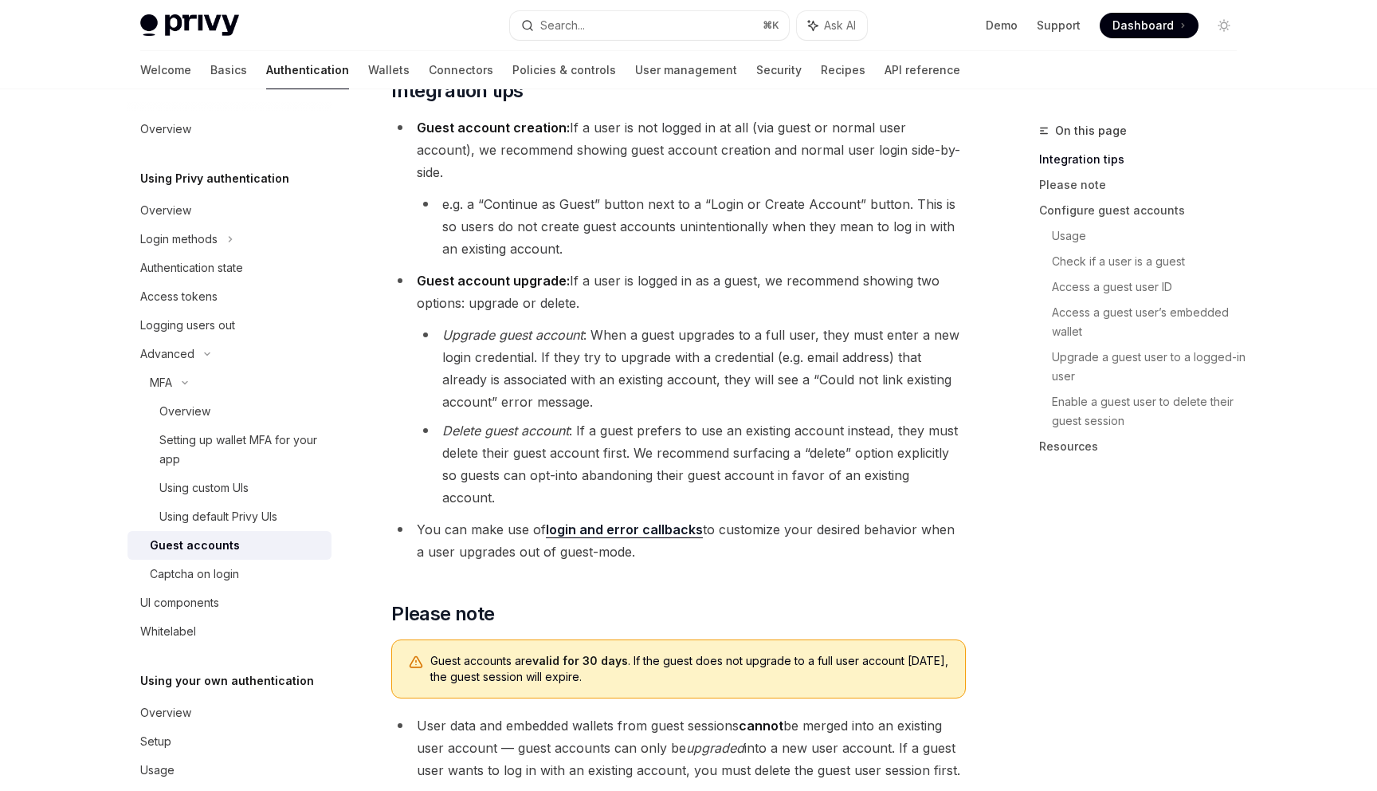
scroll to position [466, 0]
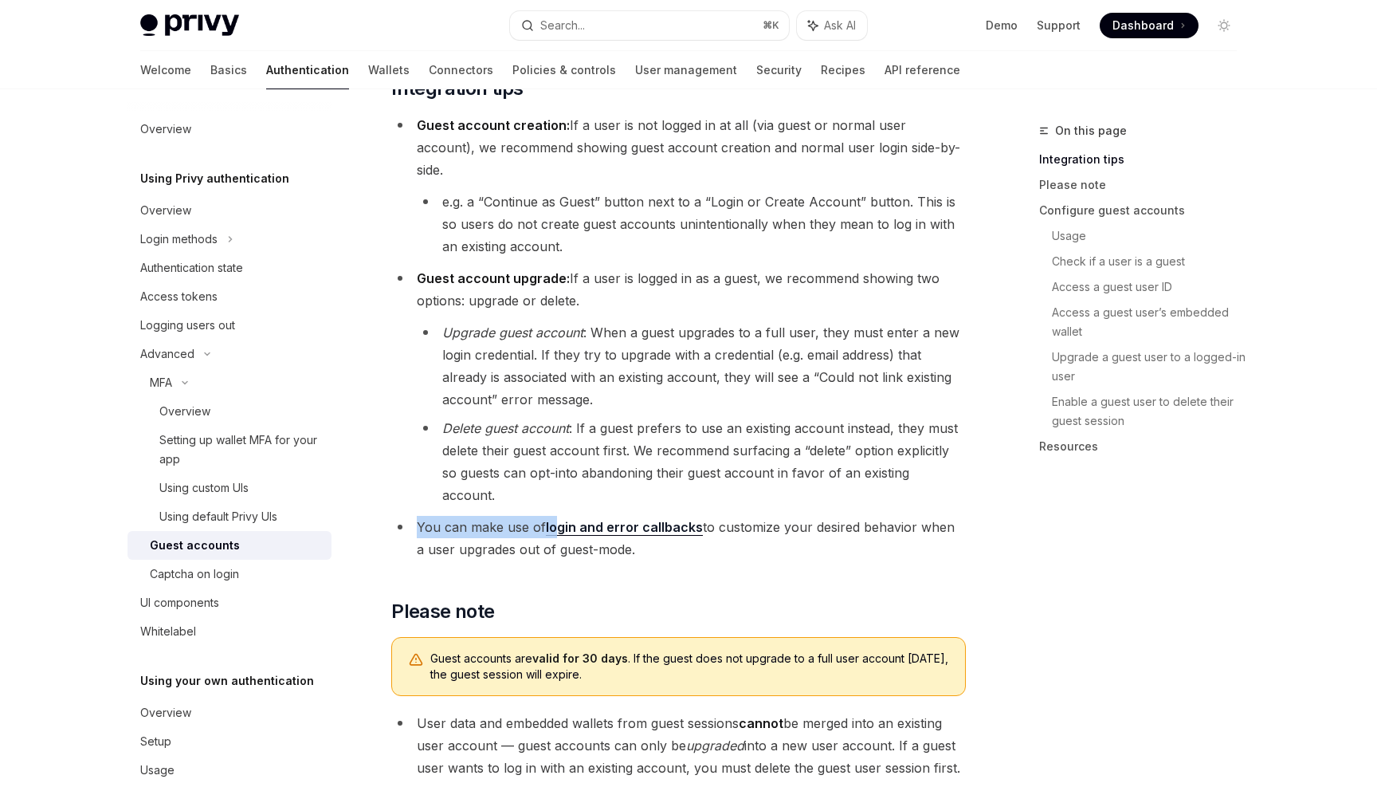
drag, startPoint x: 416, startPoint y: 481, endPoint x: 558, endPoint y: 481, distance: 141.9
click at [558, 516] on li "You can make use of login and error callbacks to customize your desired behavio…" at bounding box center [678, 538] width 575 height 45
click at [741, 516] on li "You can make use of login and error callbacks to customize your desired behavio…" at bounding box center [678, 538] width 575 height 45
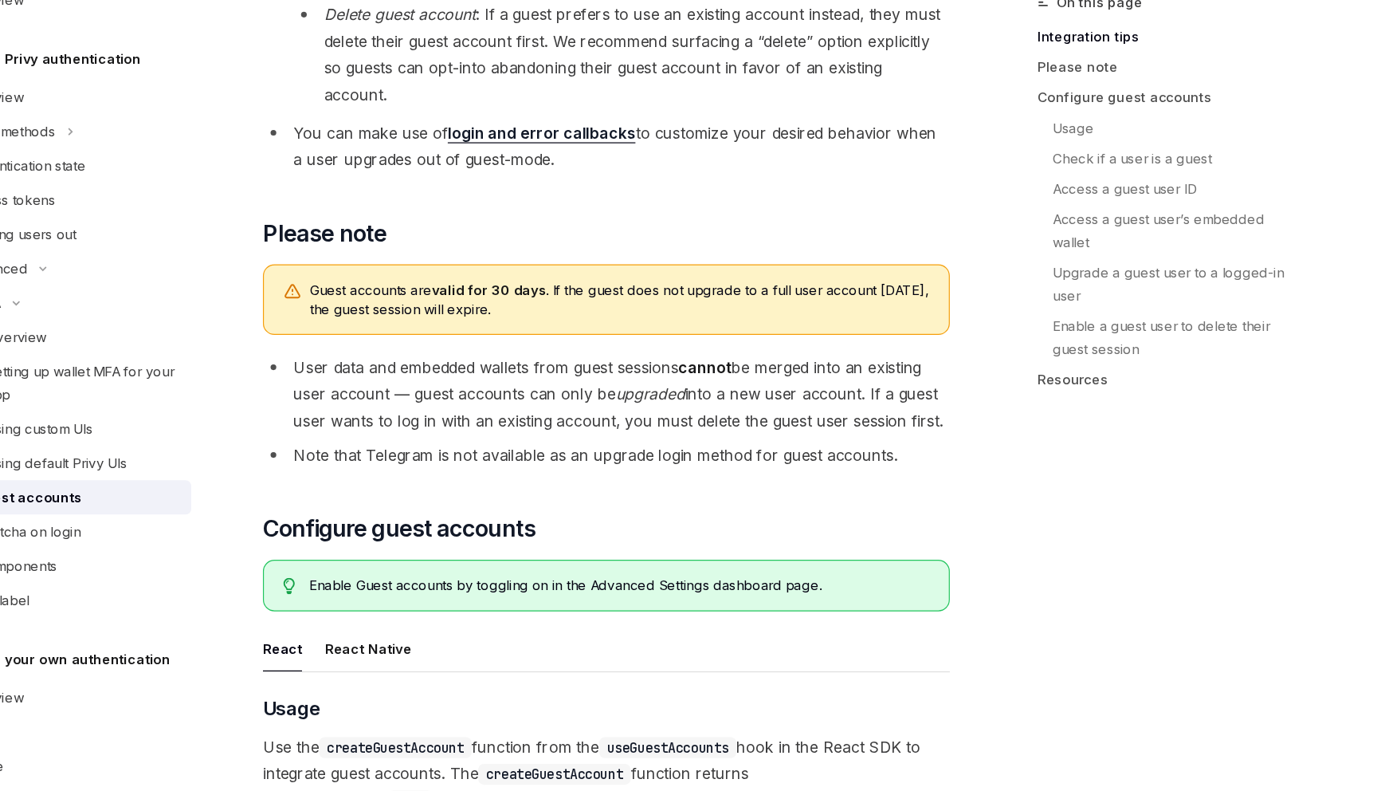
scroll to position [752, 0]
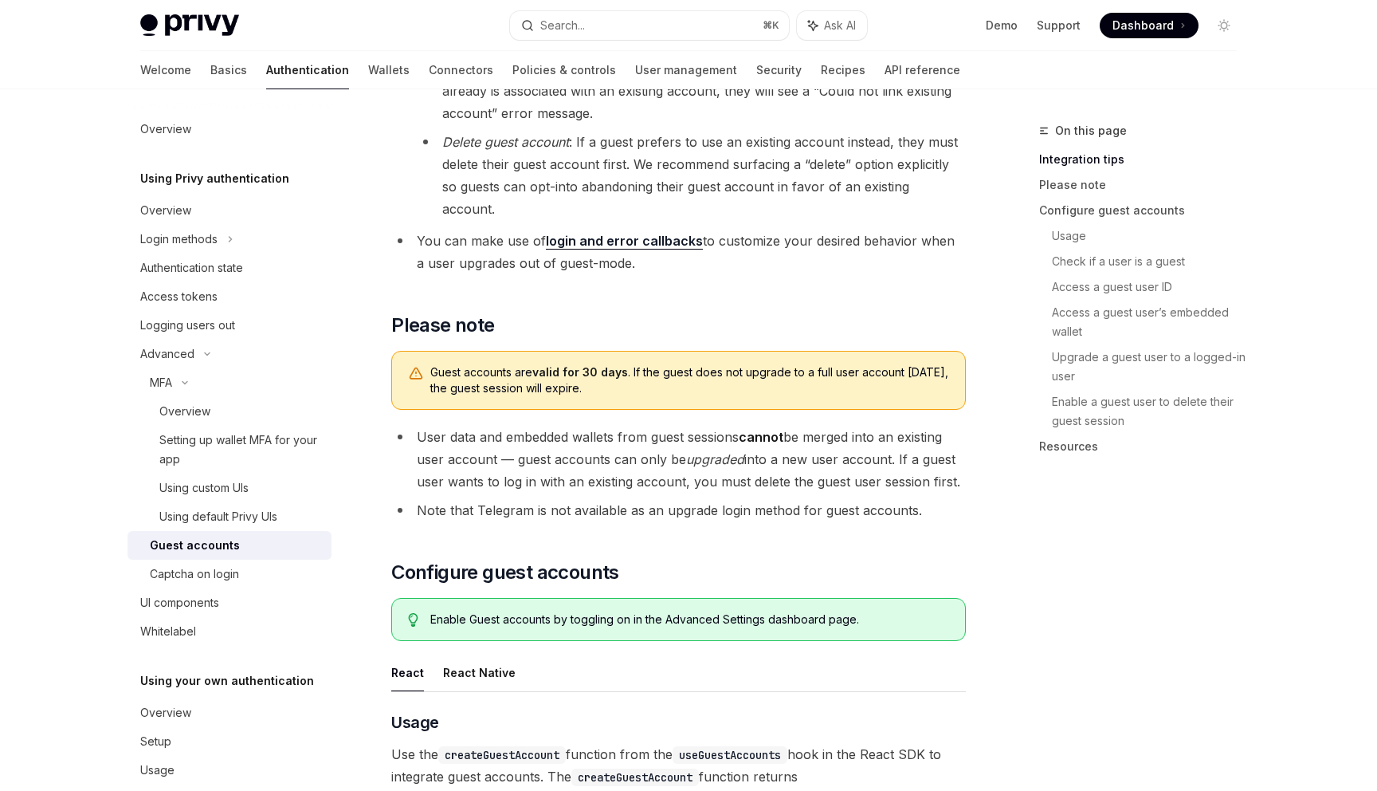
drag, startPoint x: 646, startPoint y: 323, endPoint x: 736, endPoint y: 350, distance: 93.3
click at [736, 364] on span "Guest accounts are valid for 30 days . If the guest does not upgrade to a full …" at bounding box center [689, 380] width 519 height 32
drag, startPoint x: 481, startPoint y: 392, endPoint x: 751, endPoint y: 392, distance: 269.4
click at [752, 426] on li "User data and embedded wallets from guest sessions cannot be merged into an exi…" at bounding box center [678, 459] width 575 height 67
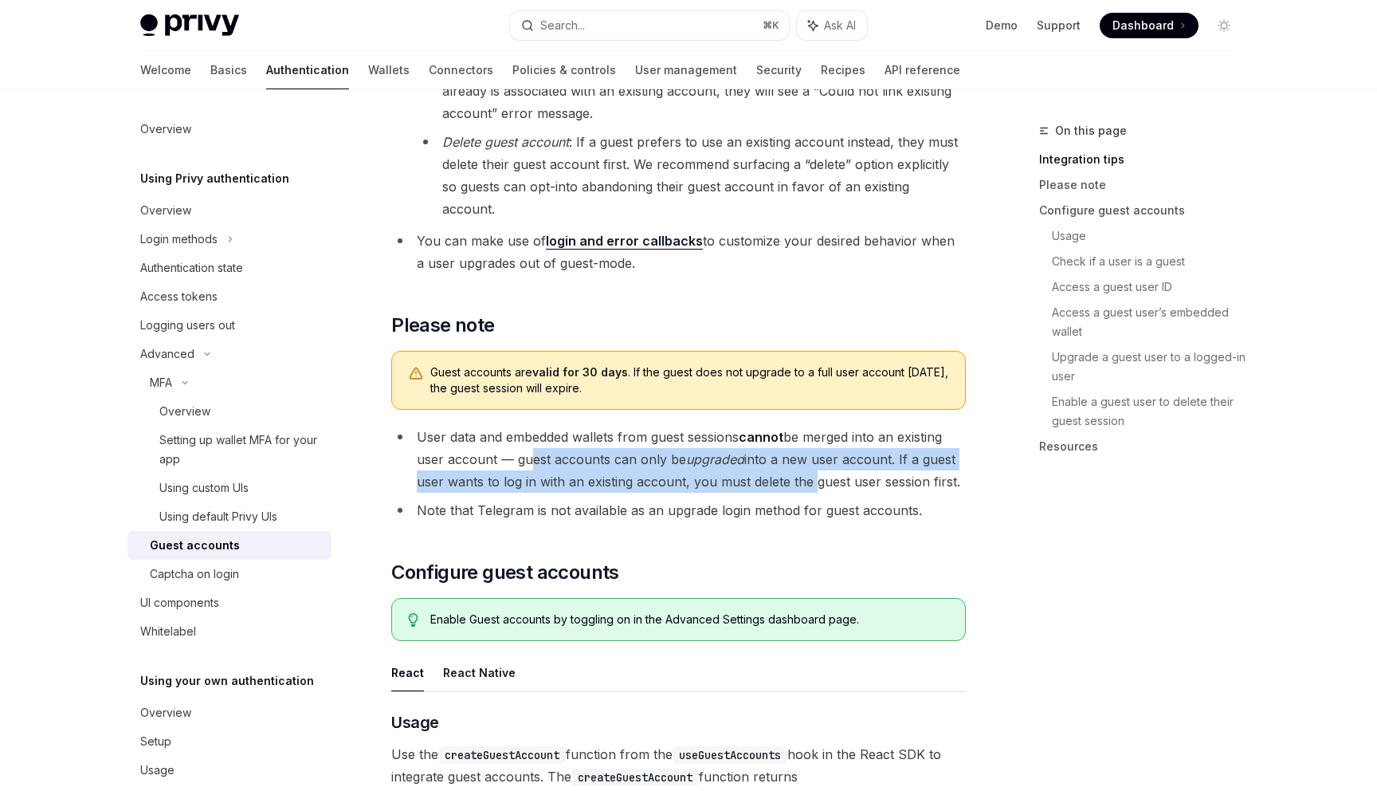
drag, startPoint x: 521, startPoint y: 415, endPoint x: 810, endPoint y: 443, distance: 289.9
click at [810, 443] on li "User data and embedded wallets from guest sessions cannot be merged into an exi…" at bounding box center [678, 459] width 575 height 67
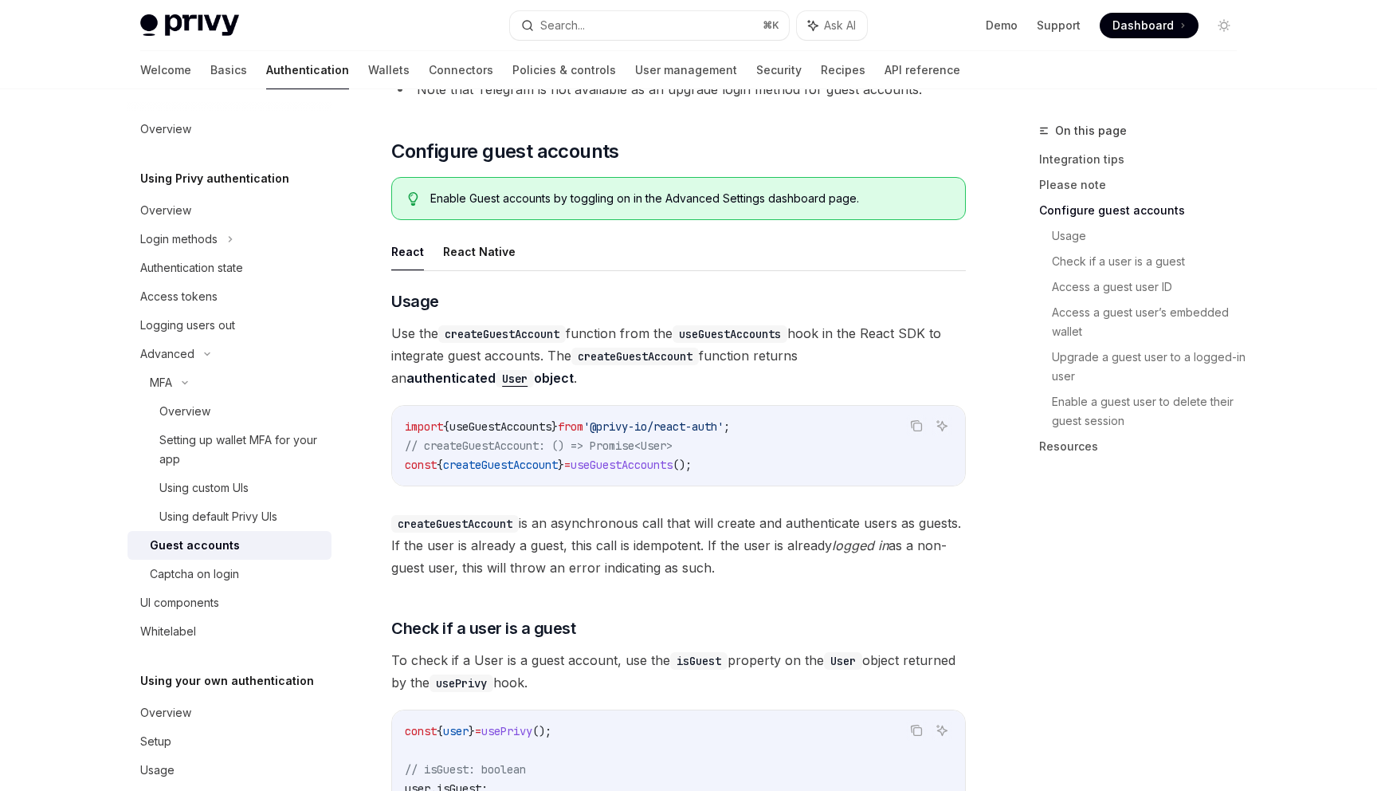
scroll to position [1177, 0]
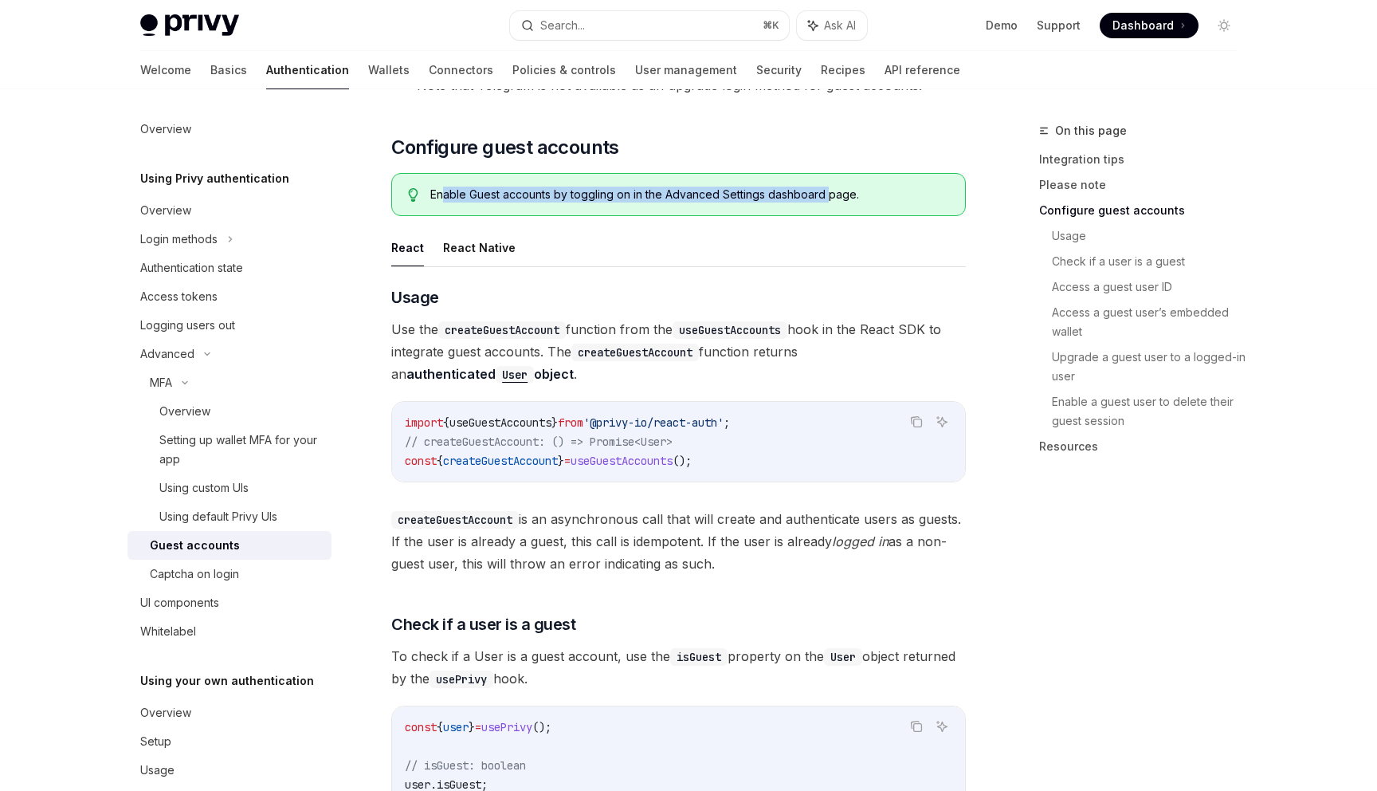
drag, startPoint x: 442, startPoint y: 149, endPoint x: 827, endPoint y: 153, distance: 385.0
click at [827, 187] on div "Enable Guest accounts by toggling on in the Advanced Settings dashboard page." at bounding box center [689, 195] width 519 height 16
drag, startPoint x: 464, startPoint y: 159, endPoint x: 425, endPoint y: 156, distance: 39.1
click at [425, 173] on div "Enable Guest accounts by toggling on in the Advanced Settings dashboard page." at bounding box center [678, 194] width 575 height 43
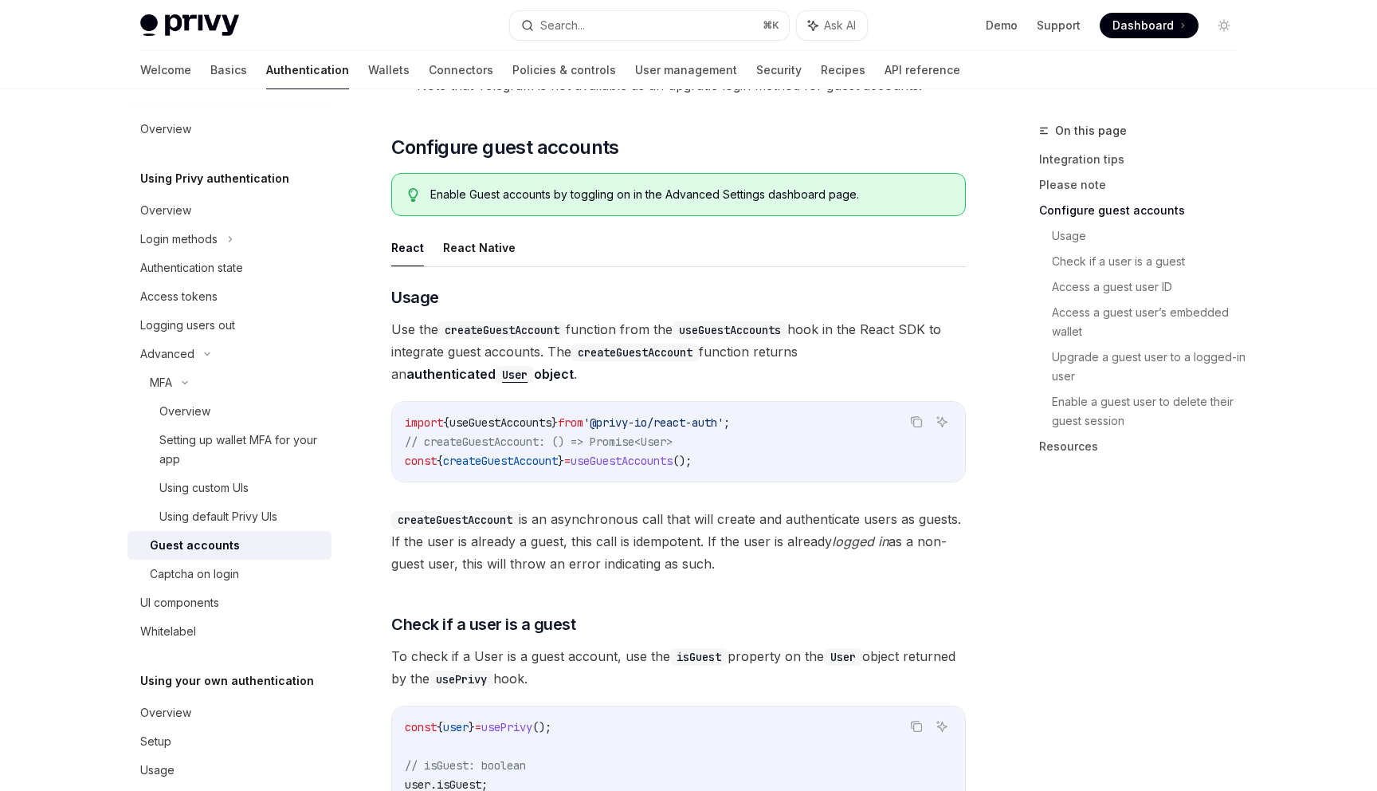
click at [572, 187] on div "Enable Guest accounts by toggling on in the Advanced Settings dashboard page." at bounding box center [689, 195] width 519 height 16
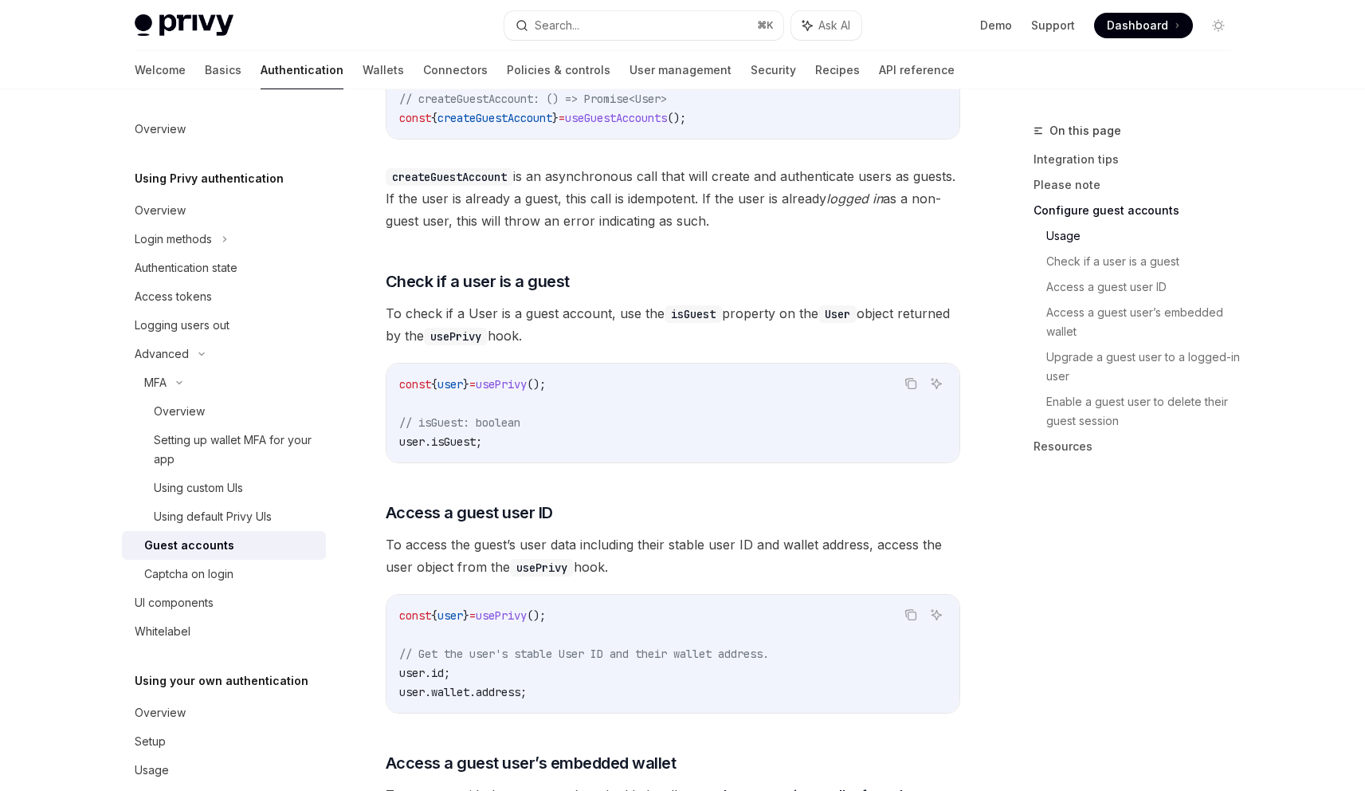
scroll to position [1521, 0]
drag, startPoint x: 453, startPoint y: 338, endPoint x: 468, endPoint y: 338, distance: 15.1
click at [463, 376] on span "user" at bounding box center [451, 383] width 26 height 14
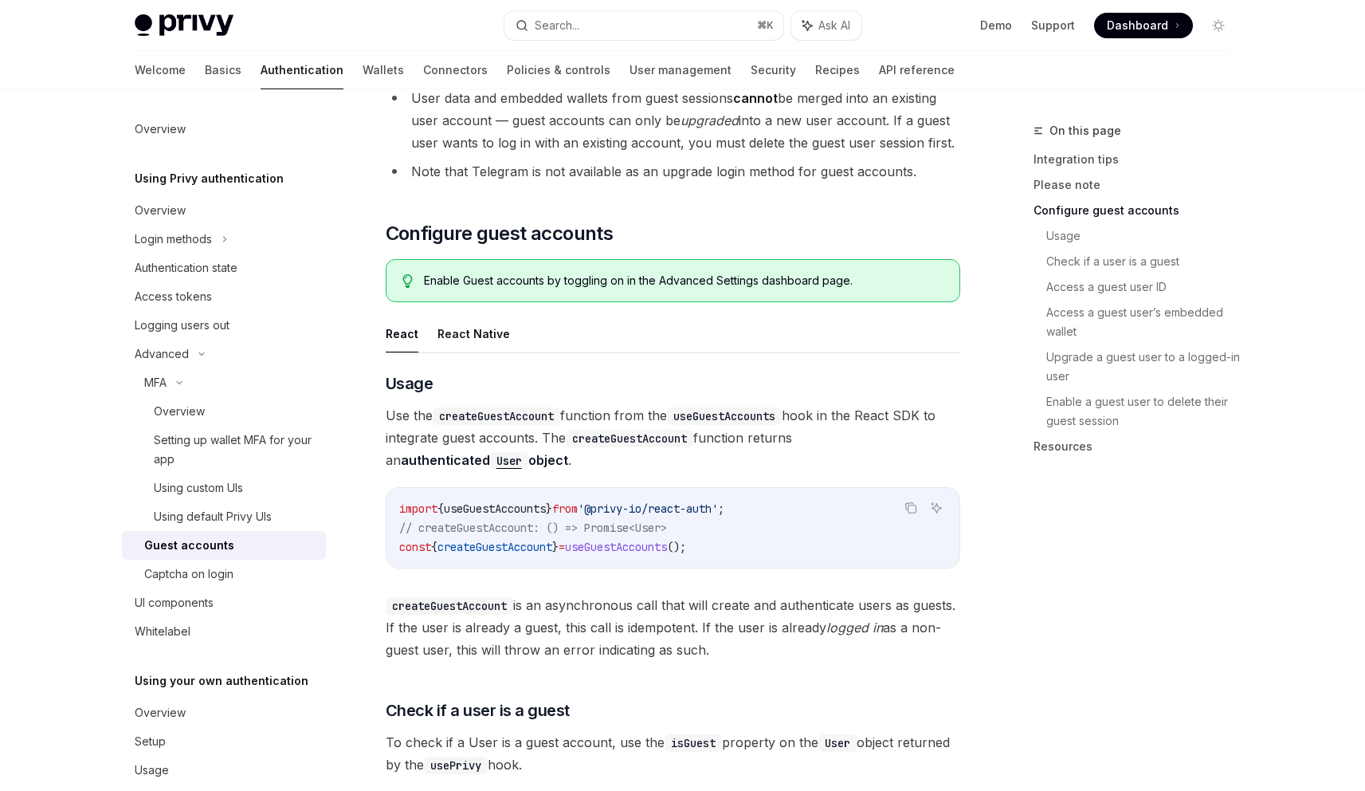
scroll to position [1067, 0]
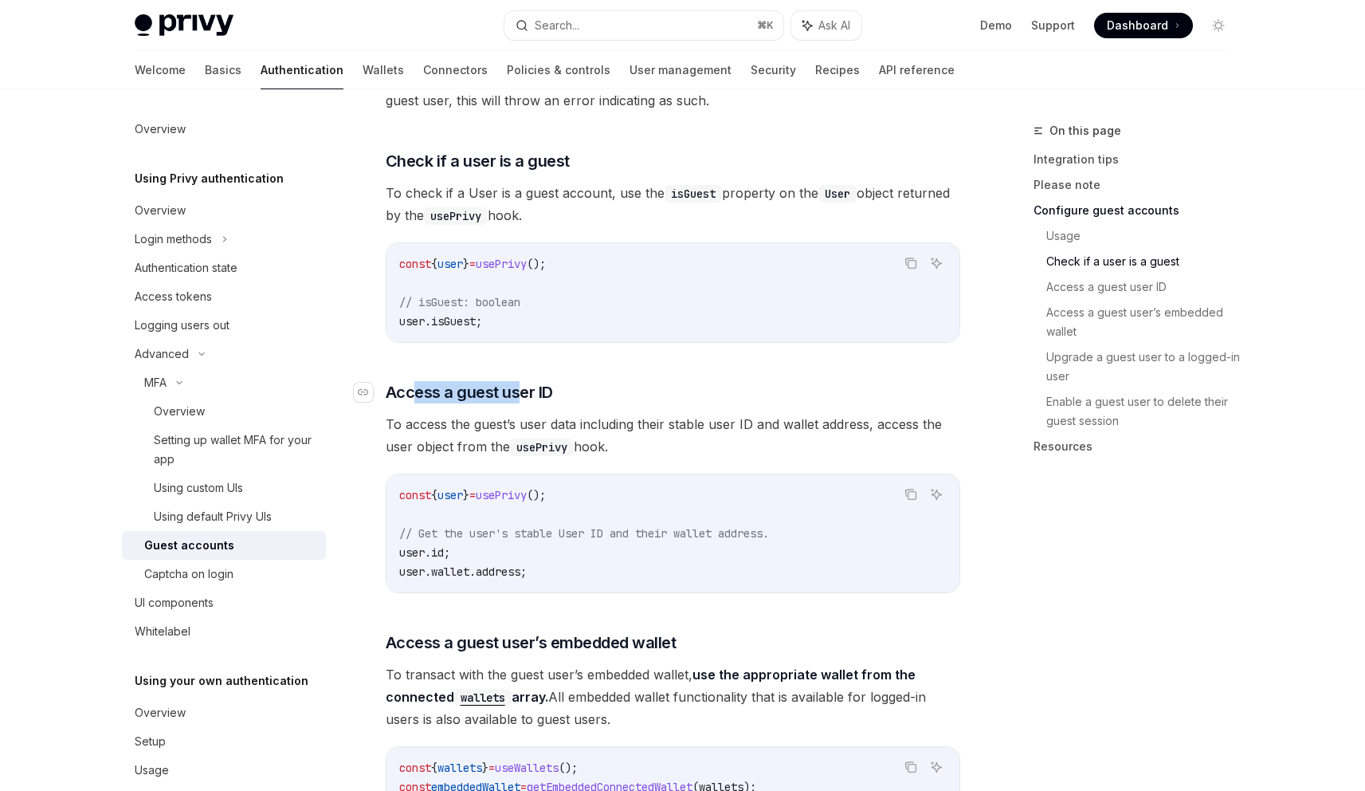
drag, startPoint x: 413, startPoint y: 352, endPoint x: 524, endPoint y: 352, distance: 110.8
click at [524, 381] on span "Access a guest user ID" at bounding box center [469, 392] width 167 height 22
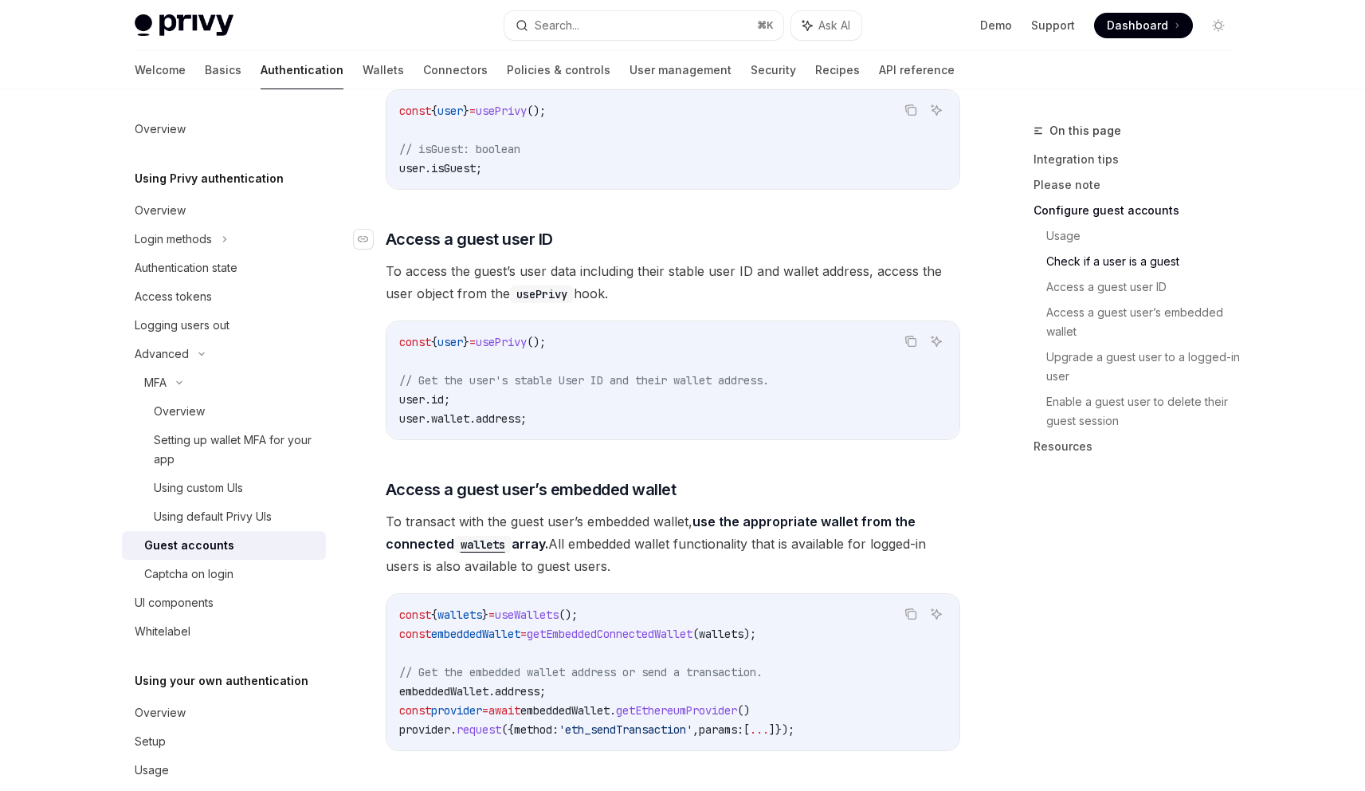
click at [524, 352] on div "​ Usage Use the createGuestAccount function from the useGuestAccounts hook in t…" at bounding box center [673, 532] width 575 height 1725
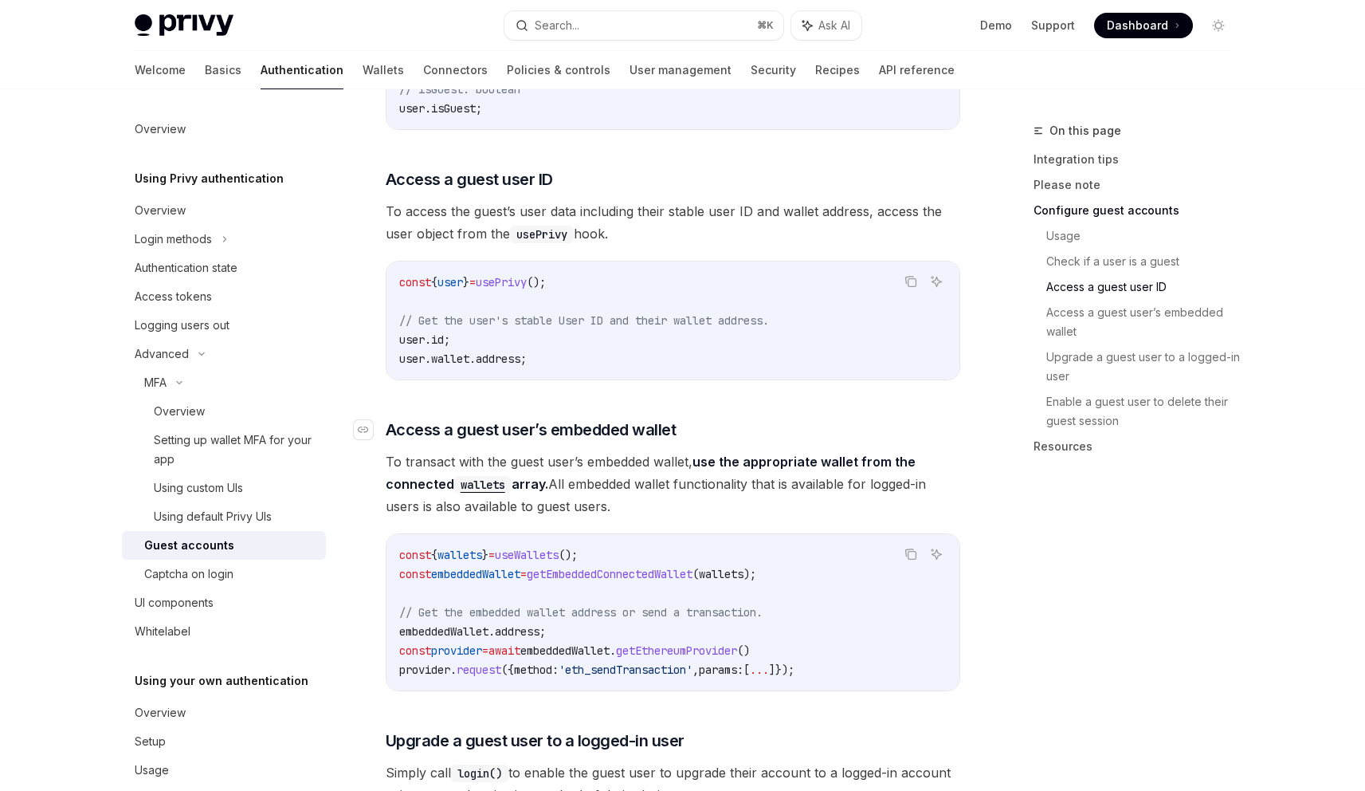
scroll to position [1855, 0]
click at [450, 350] on span "wallet" at bounding box center [450, 357] width 38 height 14
click at [507, 350] on span "address" at bounding box center [498, 357] width 45 height 14
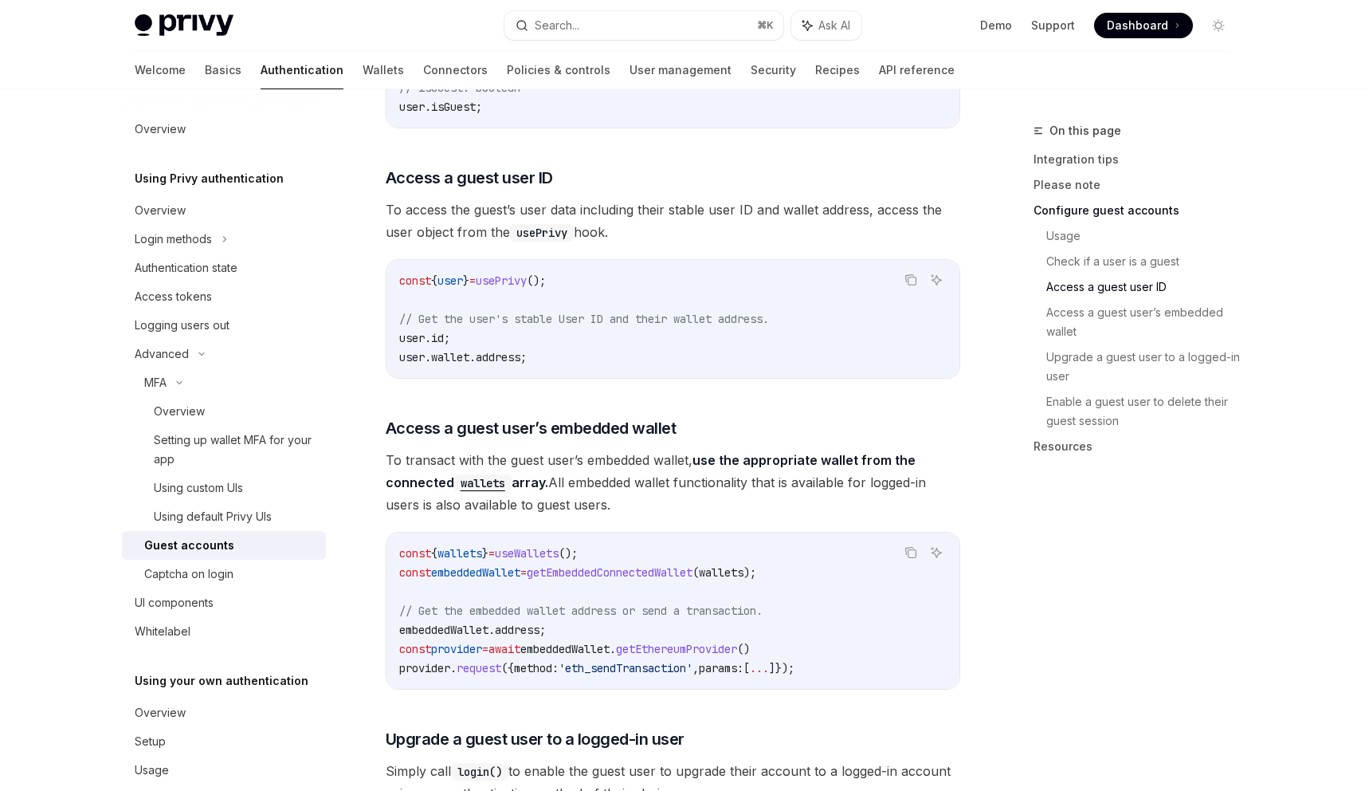
click at [442, 331] on span "id" at bounding box center [437, 338] width 13 height 14
click at [583, 299] on code "const { user } = usePrivy (); // Get the user's stable User ID and their wallet…" at bounding box center [673, 319] width 548 height 96
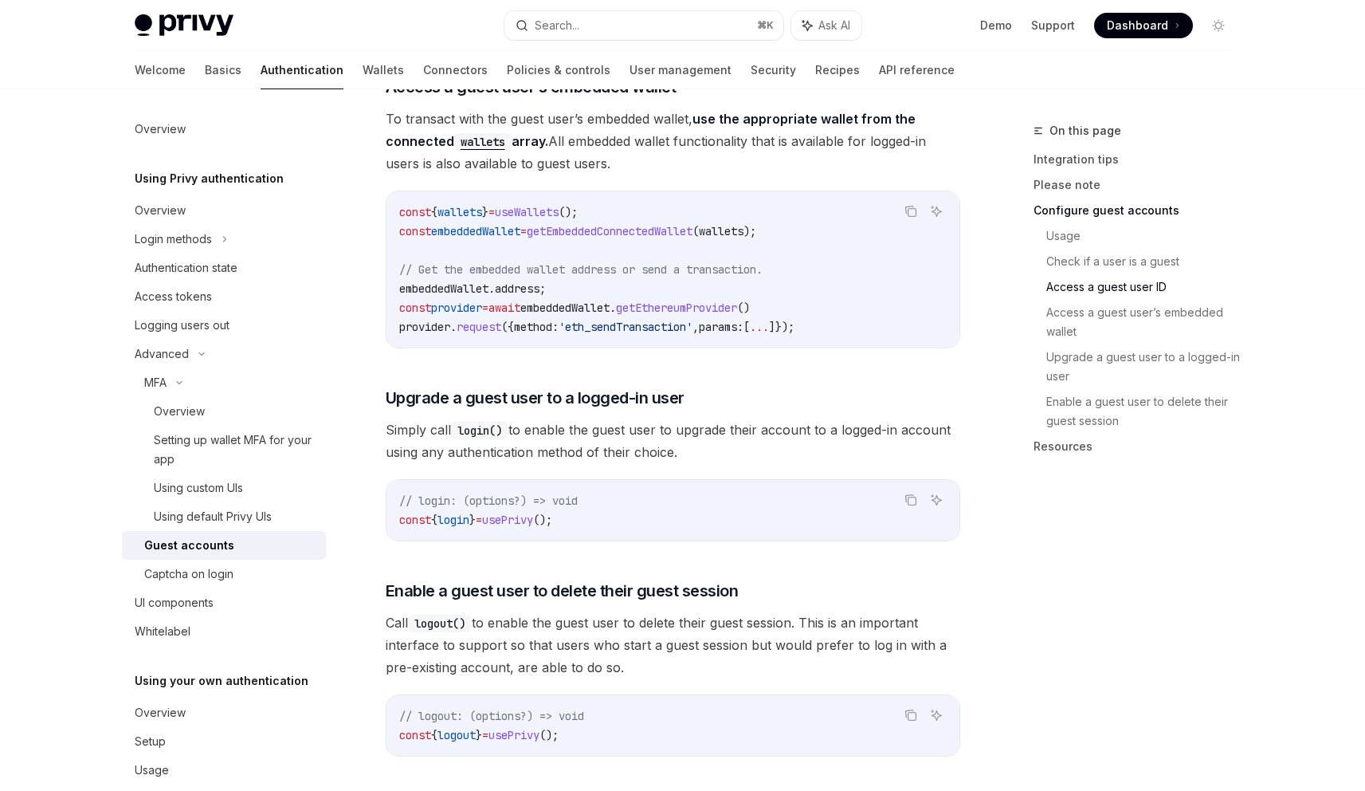
scroll to position [2237, 0]
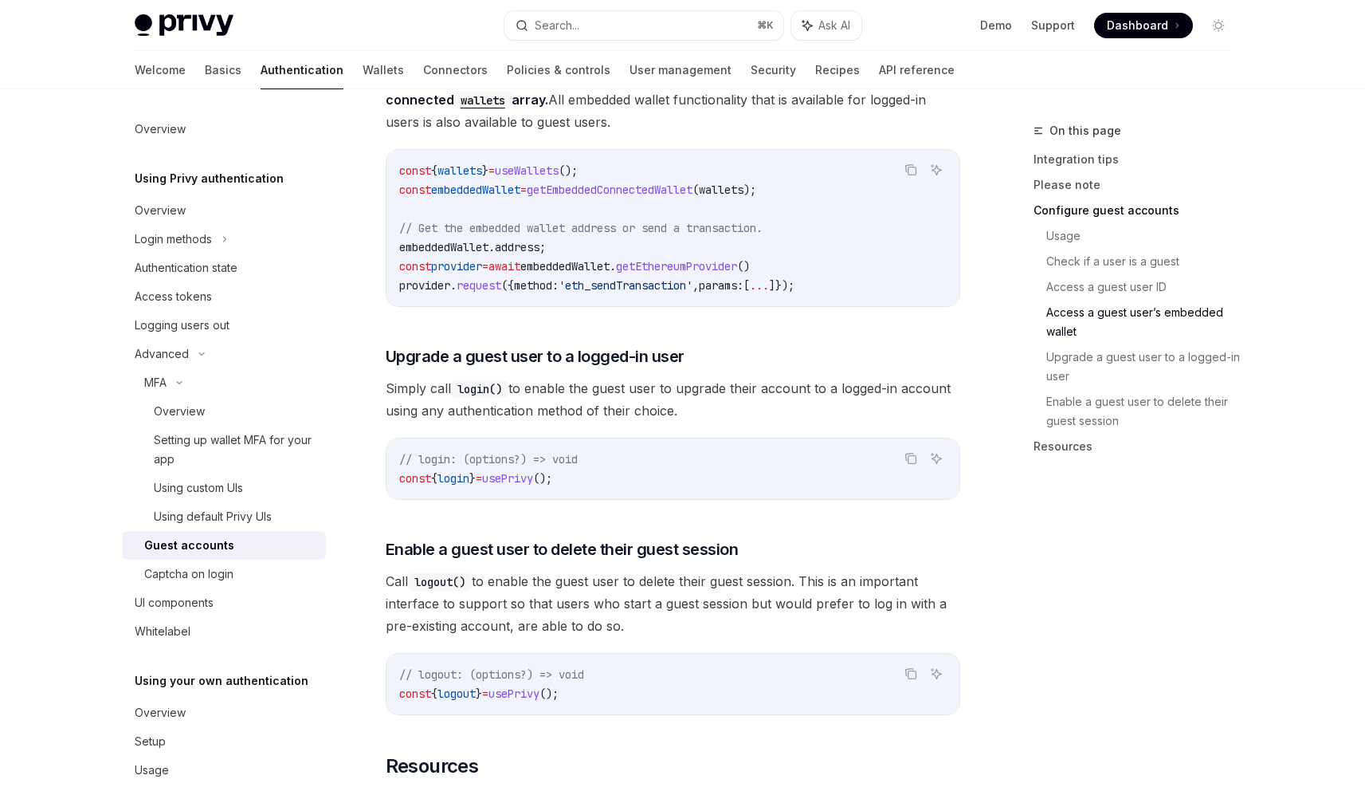
click at [451, 471] on span "login" at bounding box center [454, 478] width 32 height 14
click at [453, 471] on span "login" at bounding box center [454, 478] width 32 height 14
drag, startPoint x: 398, startPoint y: 493, endPoint x: 677, endPoint y: 507, distance: 279.3
click at [656, 538] on span "Enable a guest user to delete their guest session" at bounding box center [562, 549] width 353 height 22
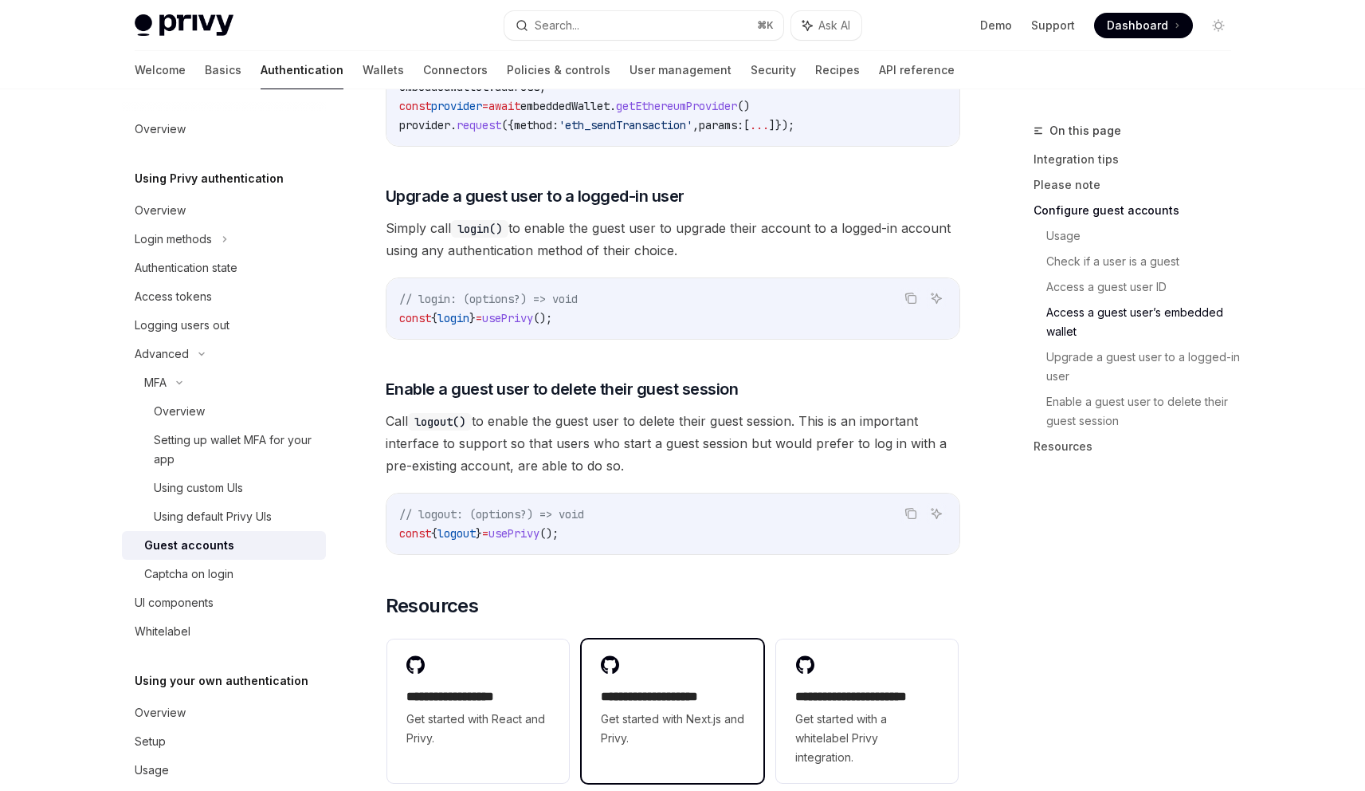
scroll to position [2206, 0]
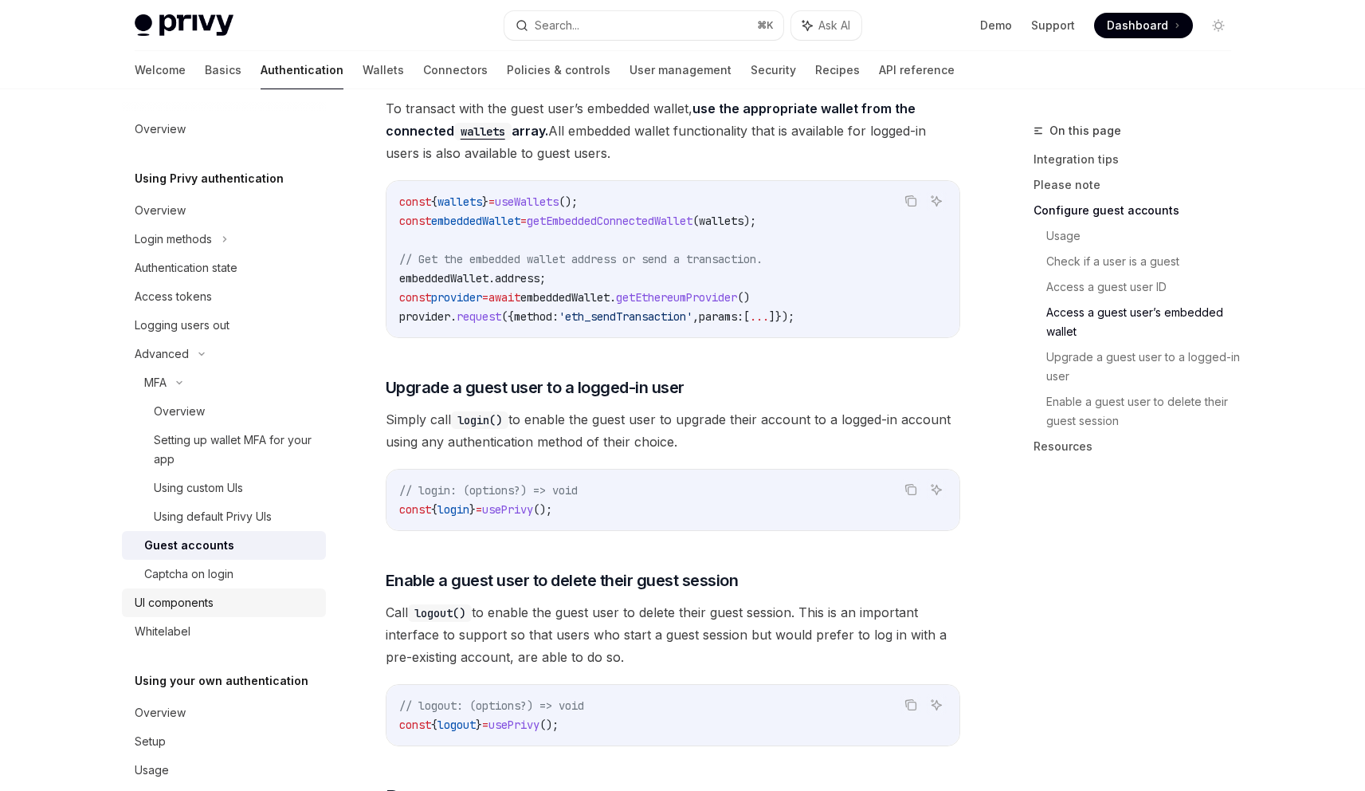
click at [173, 602] on div "UI components" at bounding box center [174, 602] width 79 height 19
type textarea "*"
